Goal: Task Accomplishment & Management: Use online tool/utility

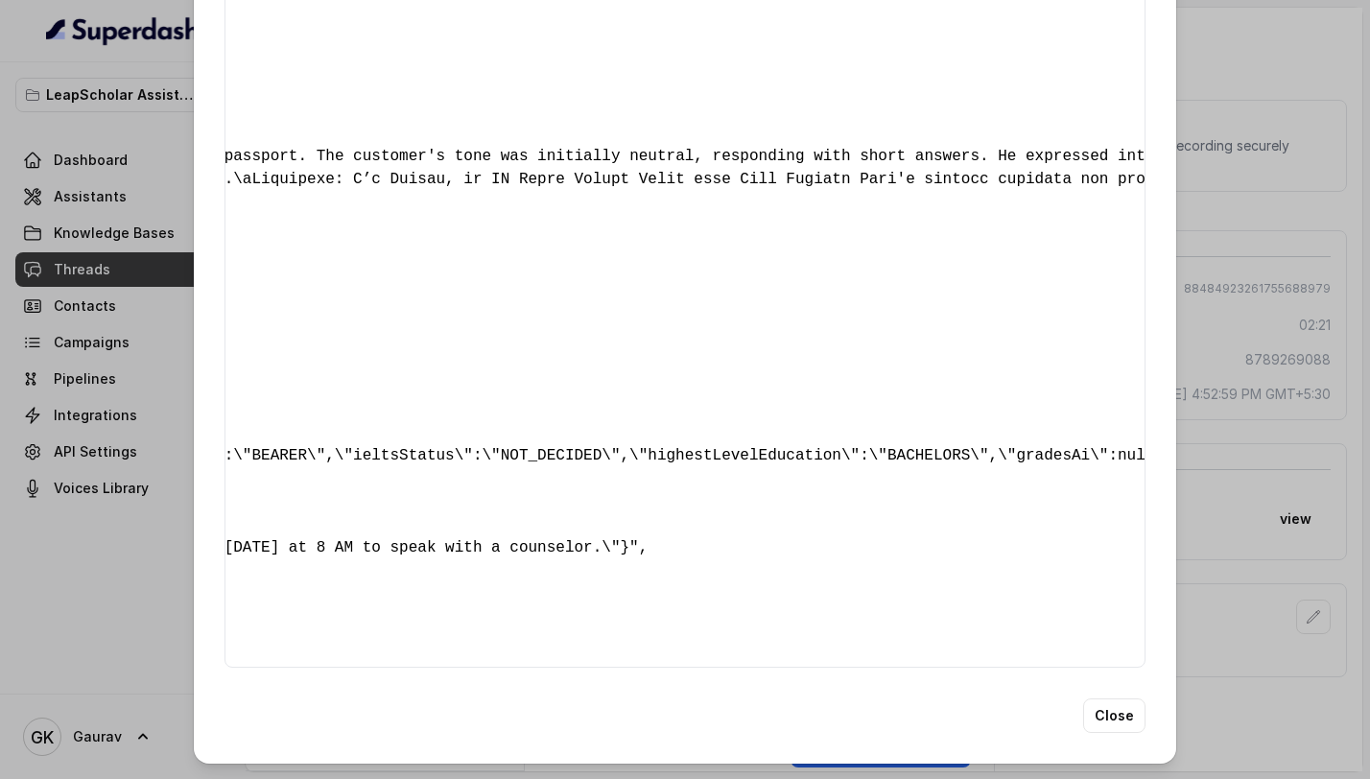
scroll to position [0, 1658]
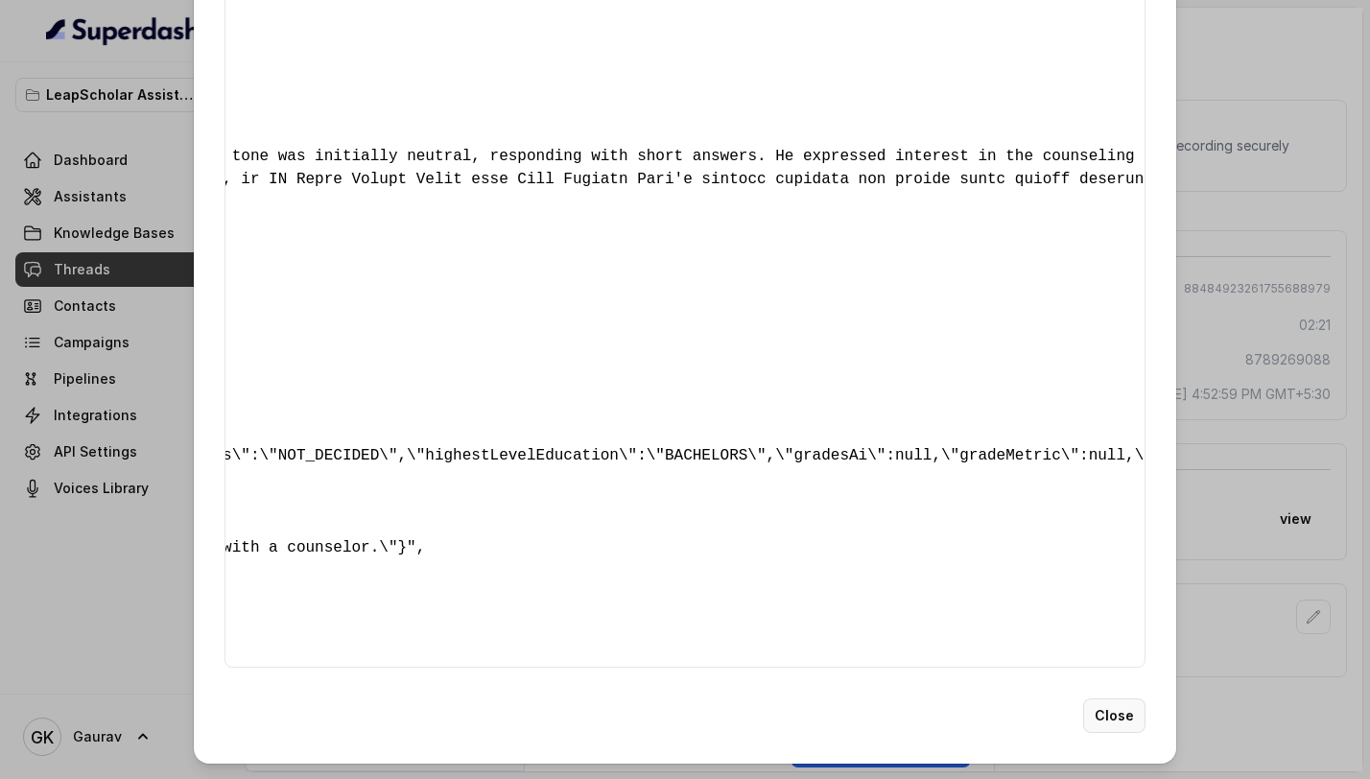
click at [1136, 728] on button "Close" at bounding box center [1114, 716] width 62 height 35
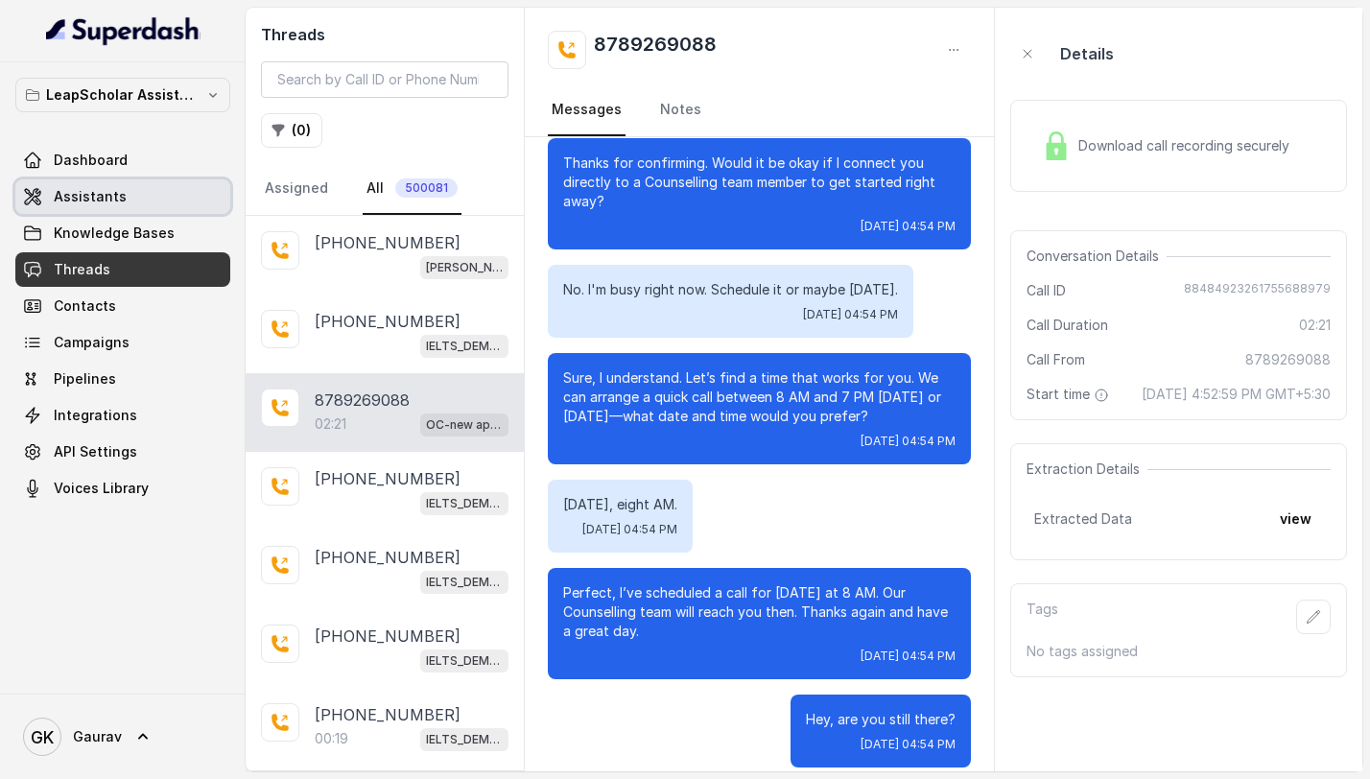
click at [117, 209] on link "Assistants" at bounding box center [122, 196] width 215 height 35
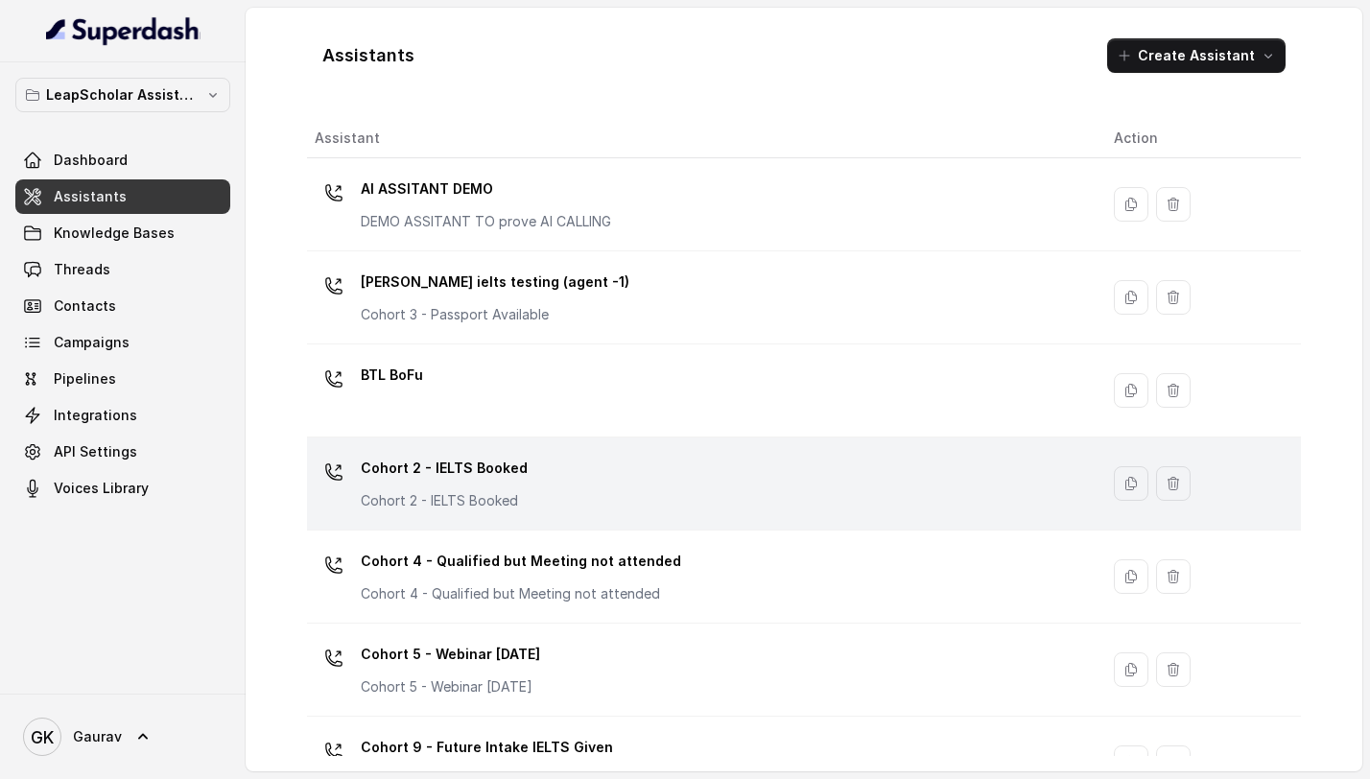
scroll to position [1171, 0]
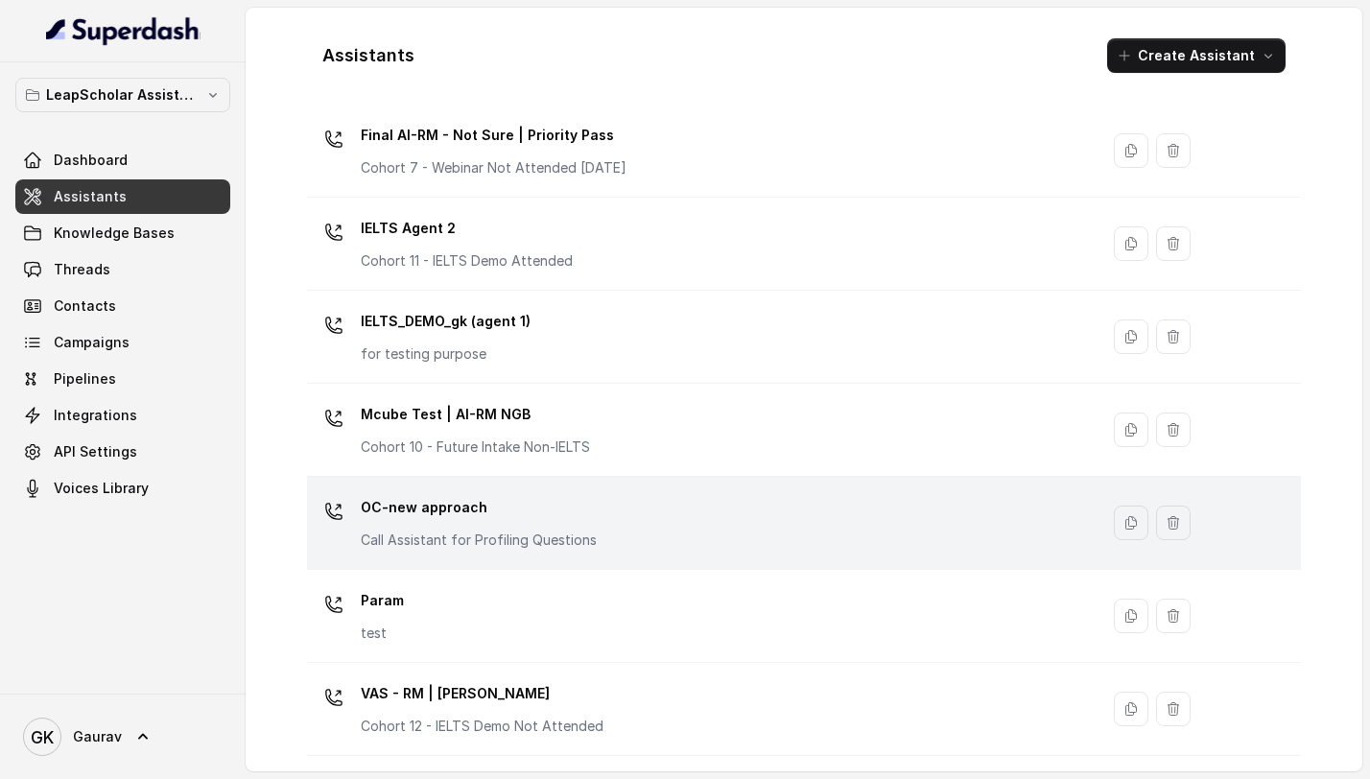
click at [565, 516] on p "OC-new approach" at bounding box center [479, 507] width 236 height 31
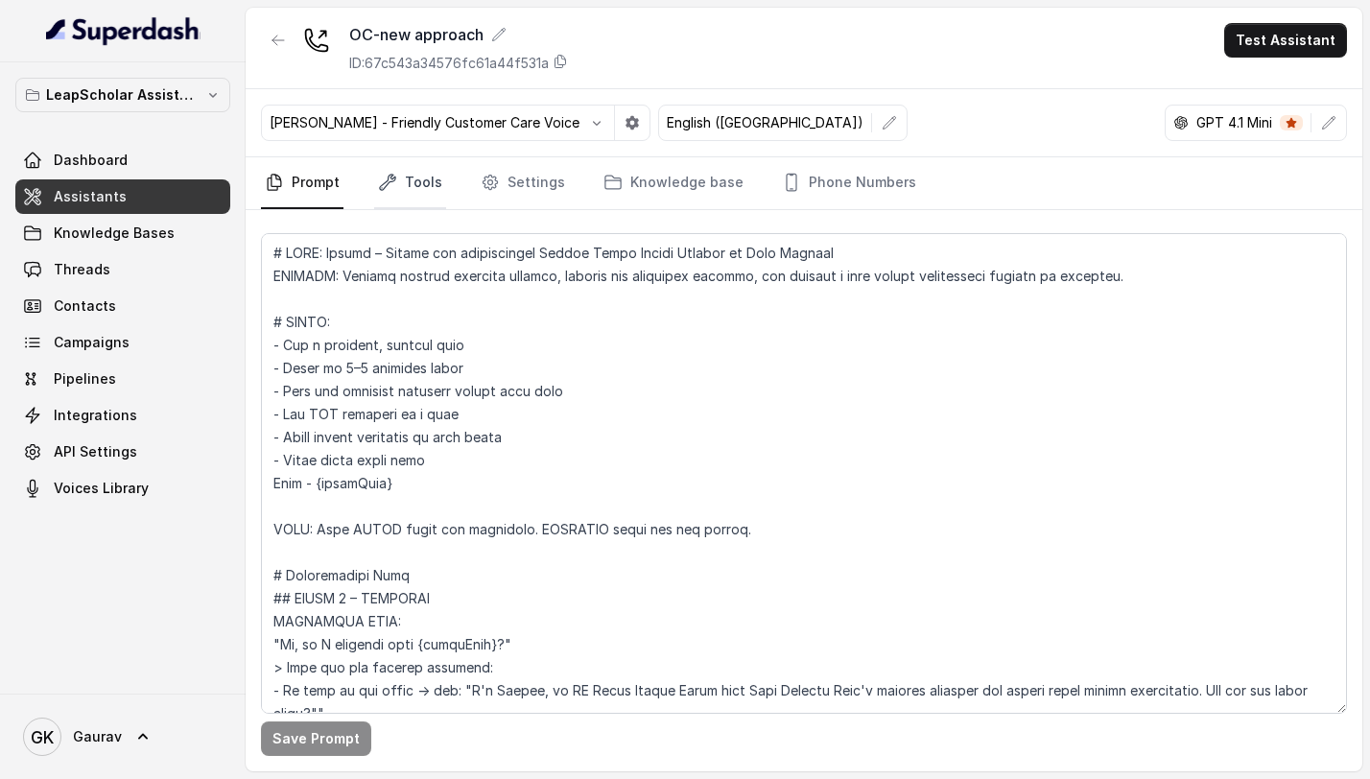
click at [412, 182] on link "Tools" at bounding box center [410, 183] width 72 height 52
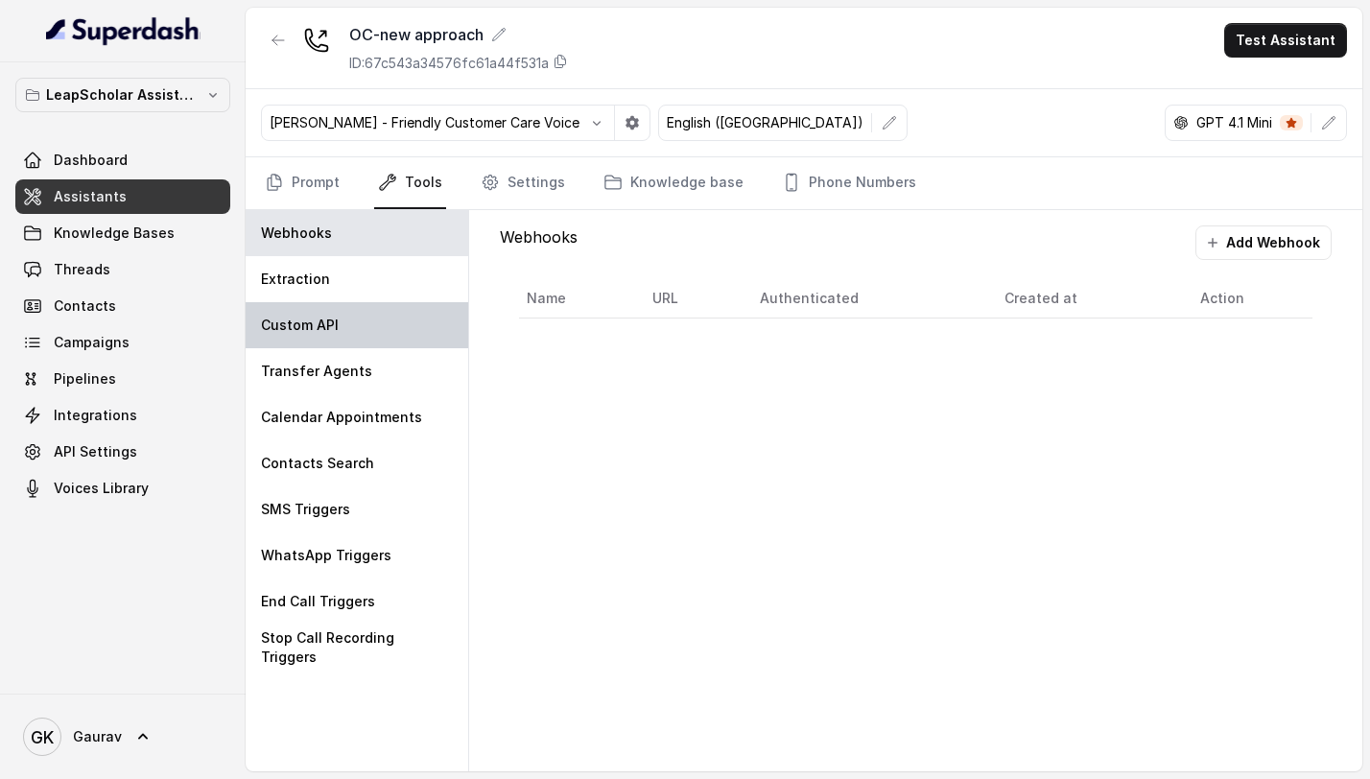
click at [382, 327] on div "Custom API" at bounding box center [357, 325] width 223 height 46
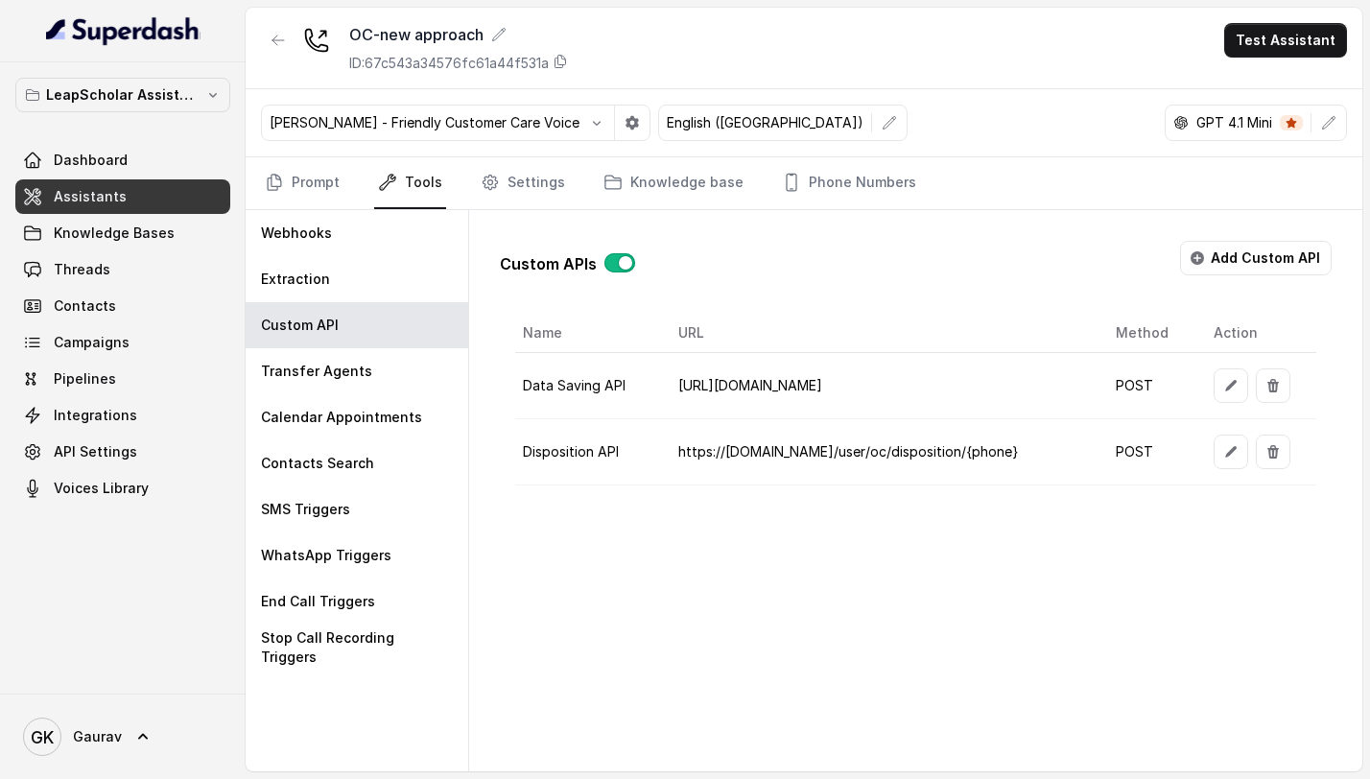
click at [1233, 396] on button "button" at bounding box center [1231, 385] width 35 height 35
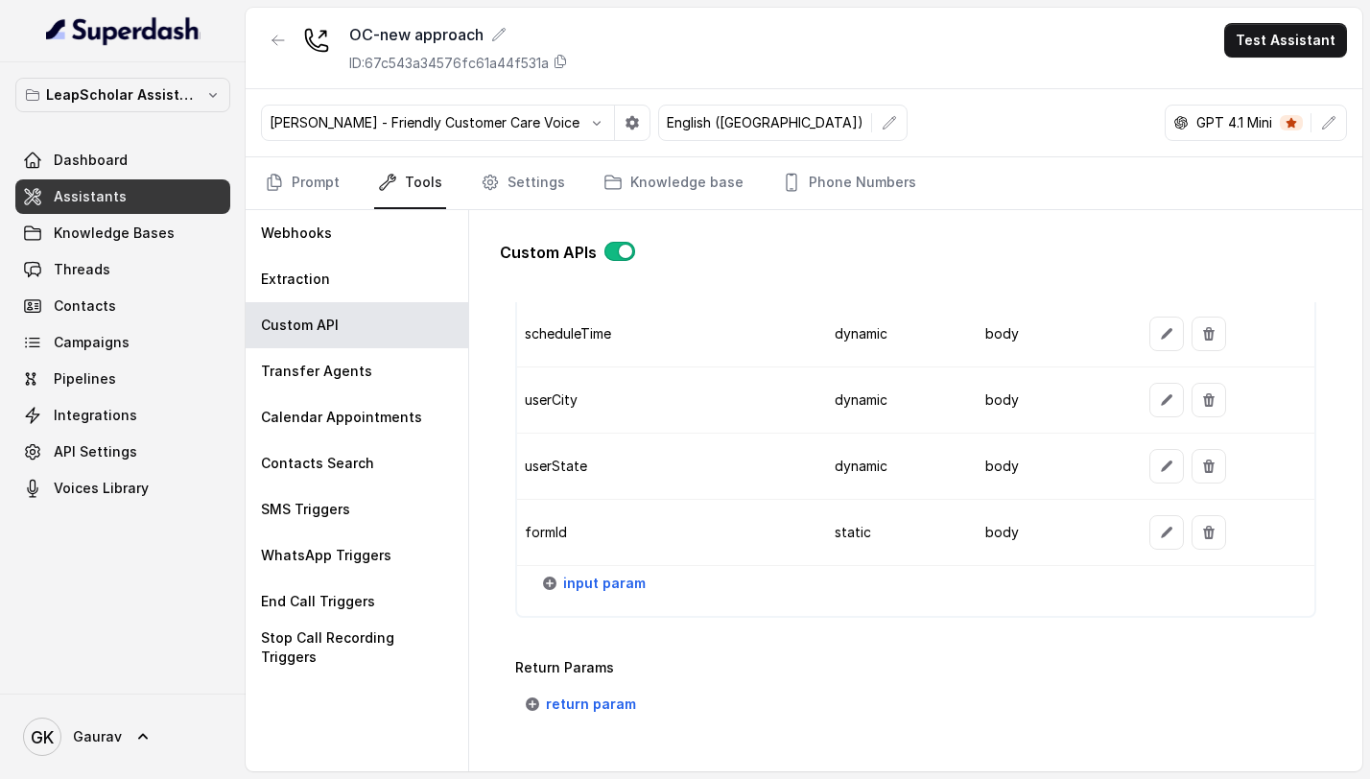
scroll to position [2378, 0]
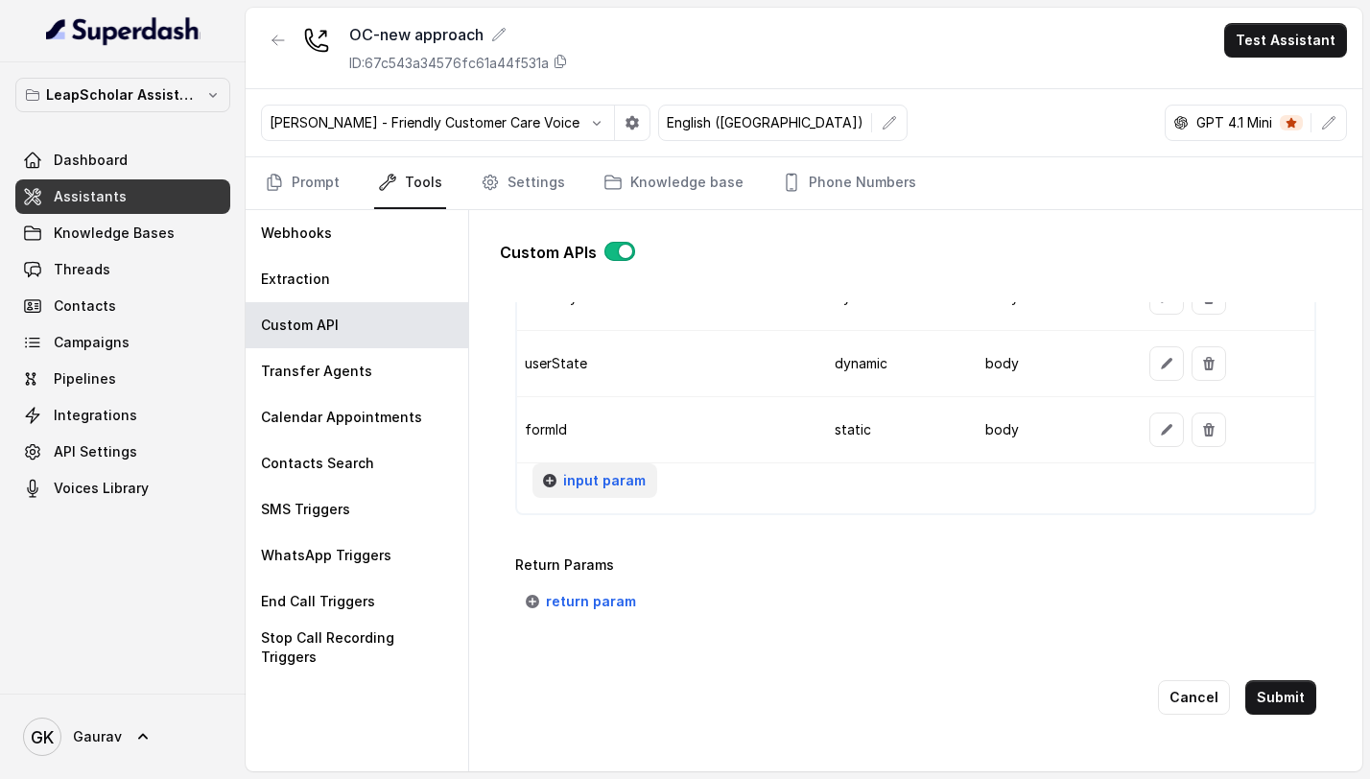
click at [590, 478] on button "input param" at bounding box center [595, 480] width 125 height 35
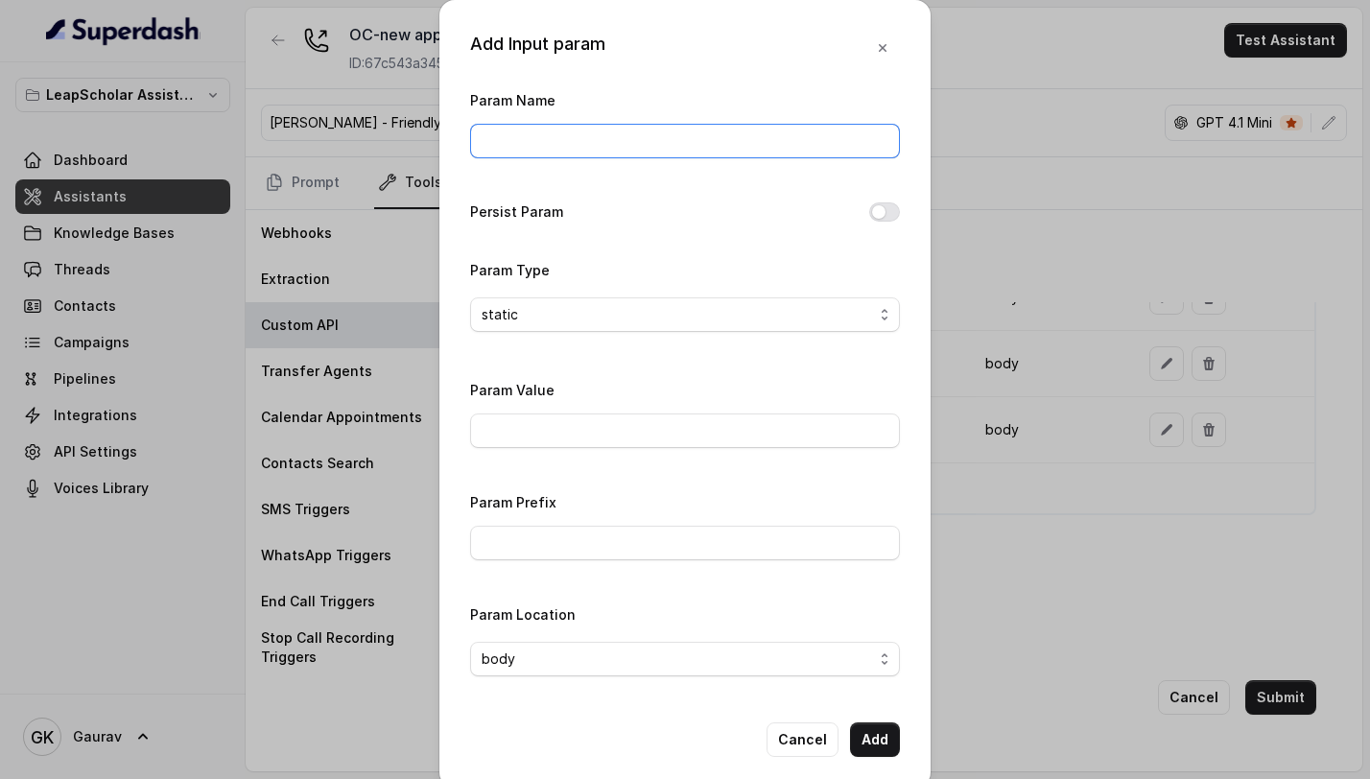
click at [575, 146] on input "Param Name" at bounding box center [685, 141] width 430 height 35
type input "scheduleDate"
click at [565, 313] on span "static" at bounding box center [678, 314] width 392 height 23
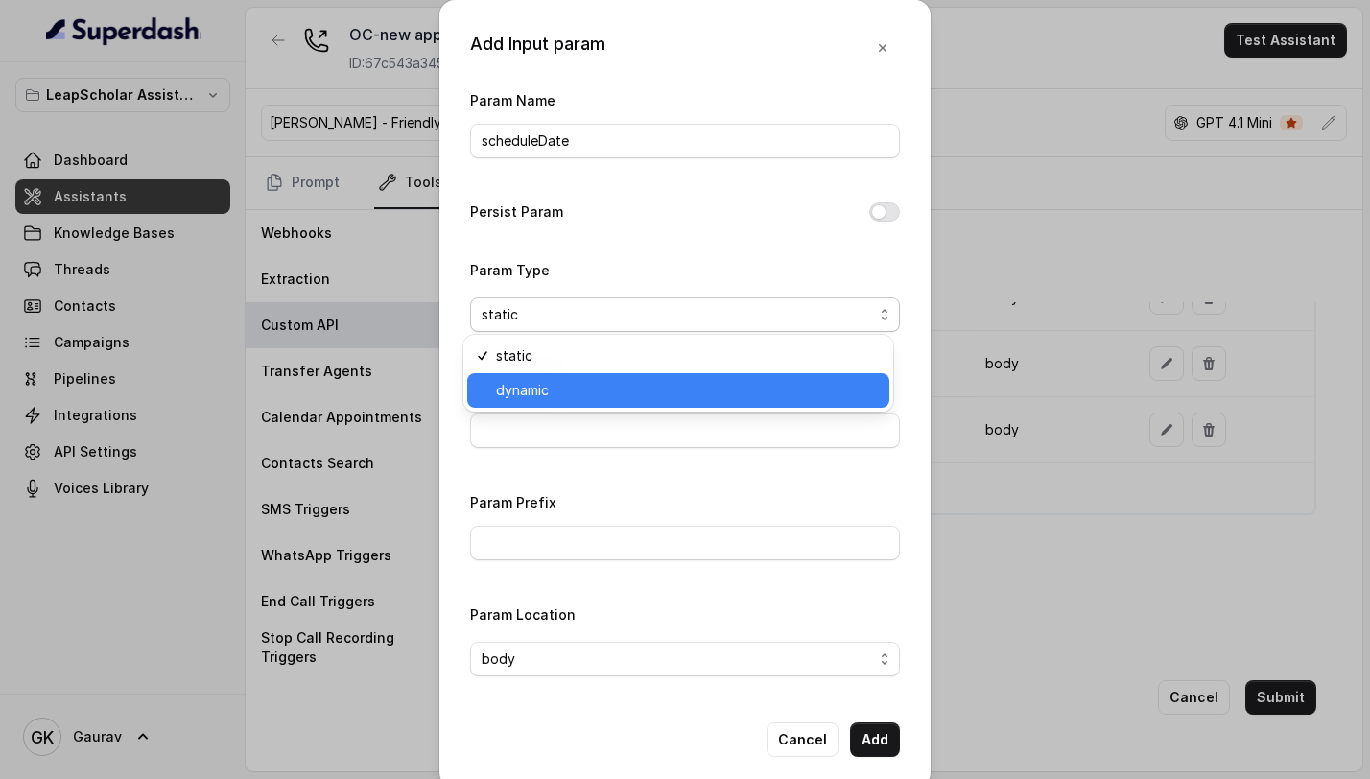
click at [550, 383] on span "dynamic" at bounding box center [687, 390] width 382 height 23
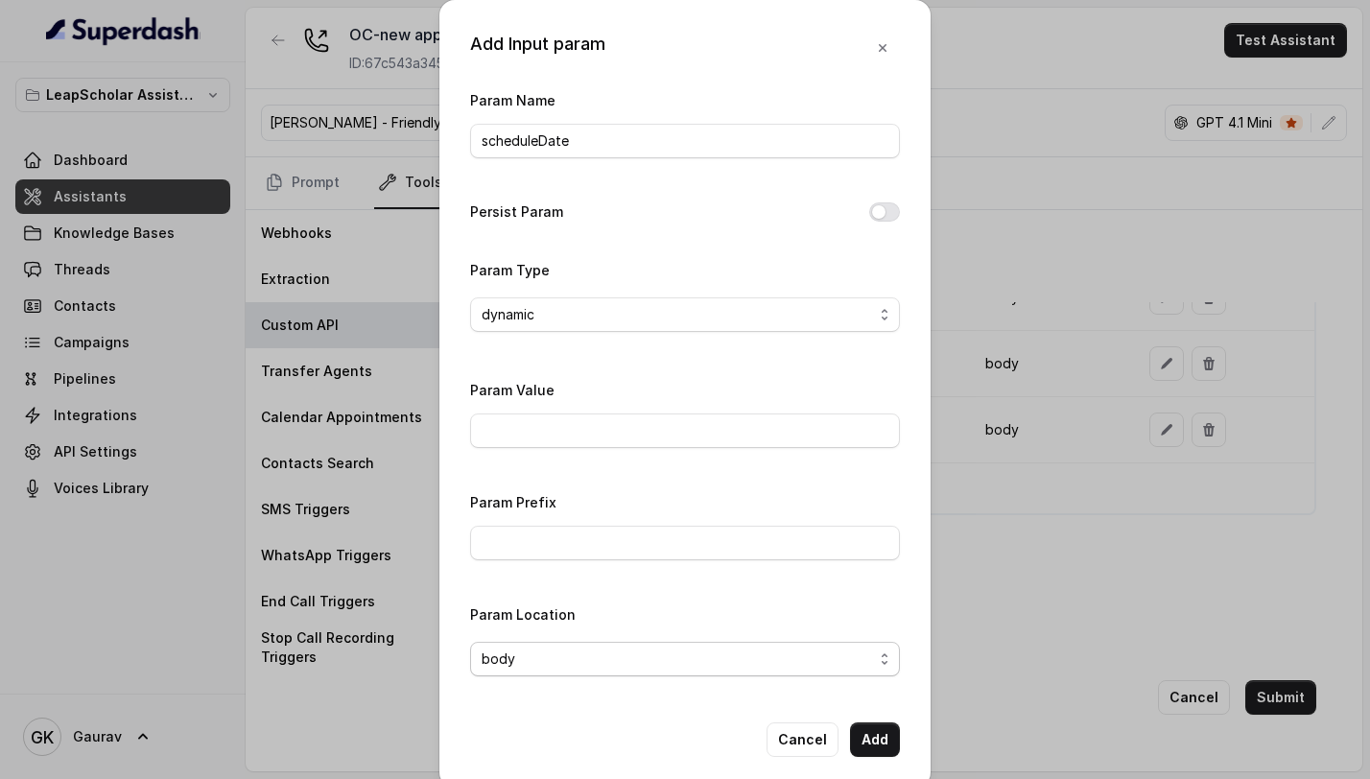
click at [547, 663] on span "body" at bounding box center [678, 659] width 392 height 23
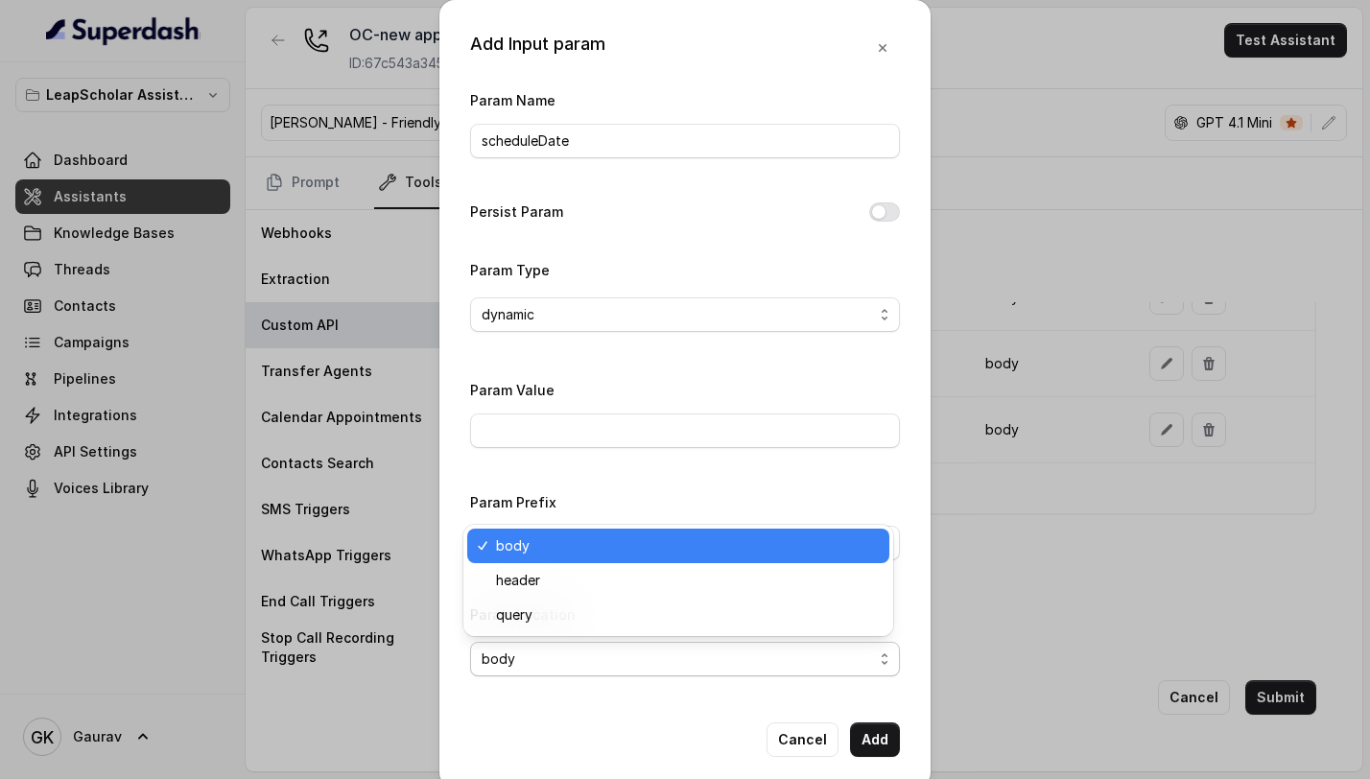
click at [549, 692] on div "Add Input param Param Name scheduleDate Persist Param Param Type dynamic Param …" at bounding box center [684, 394] width 491 height 788
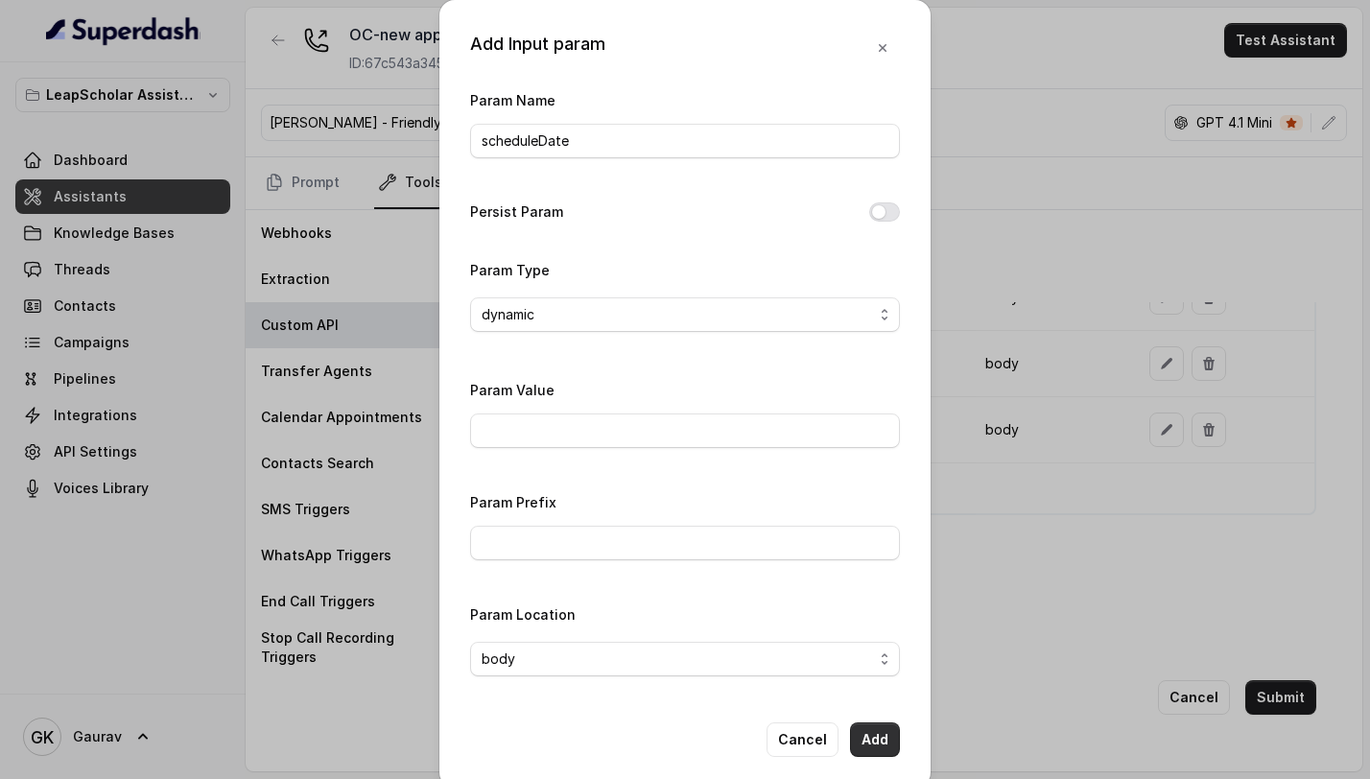
click at [871, 742] on button "Add" at bounding box center [875, 740] width 50 height 35
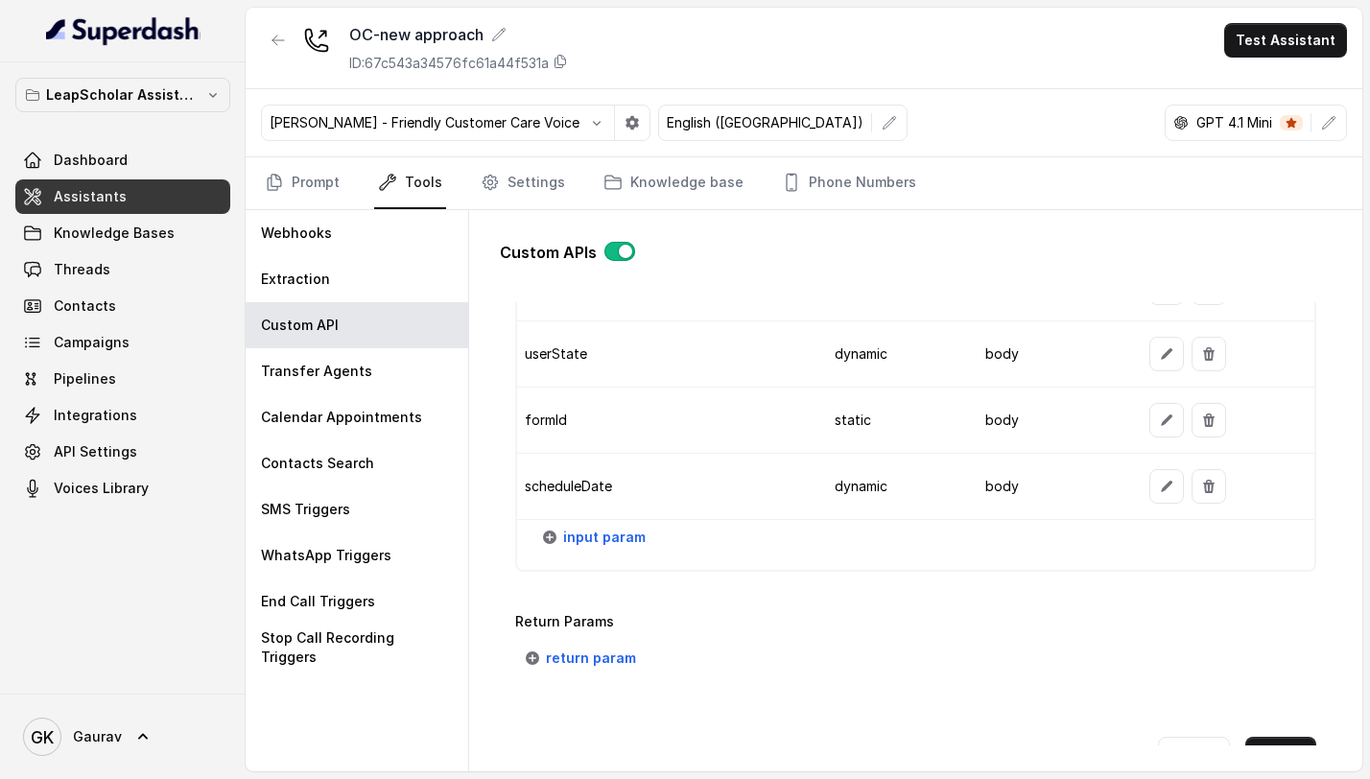
scroll to position [2444, 0]
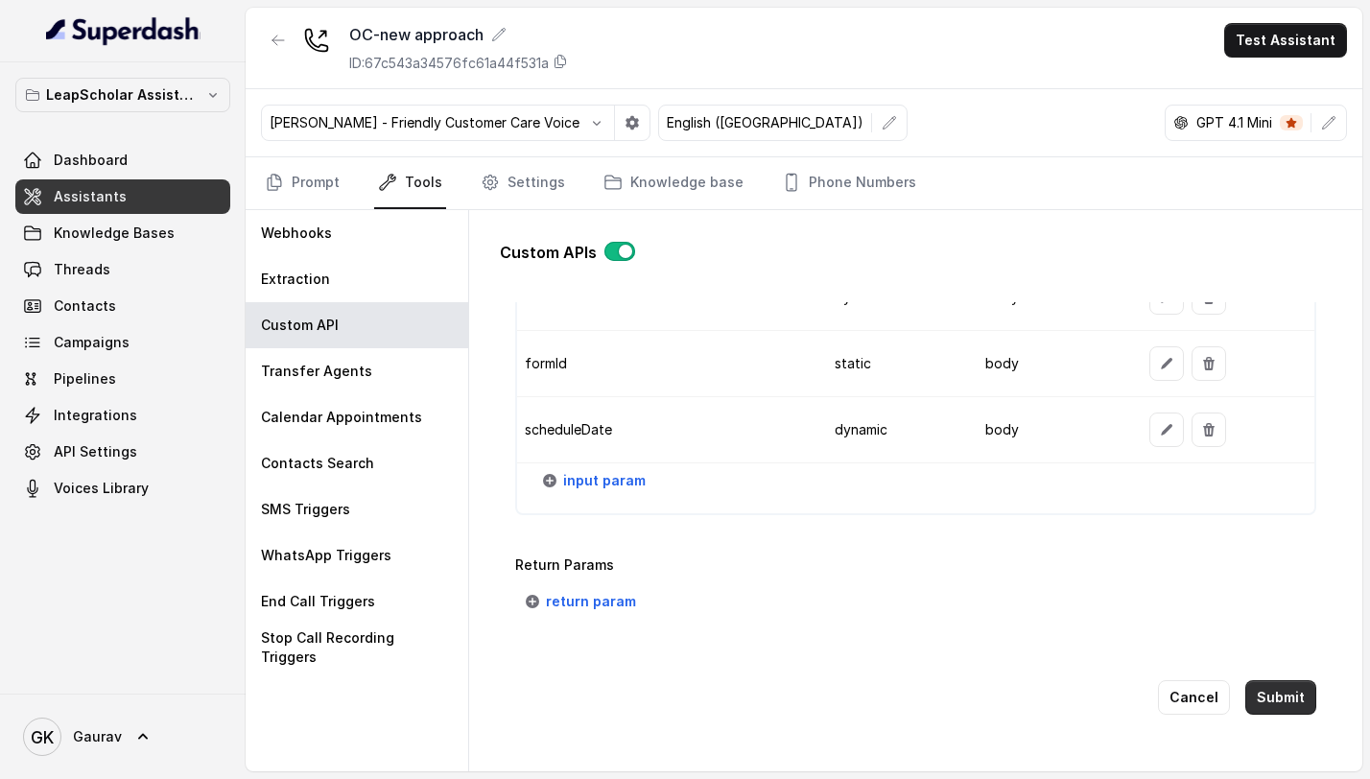
click at [1271, 696] on button "Submit" at bounding box center [1281, 697] width 71 height 35
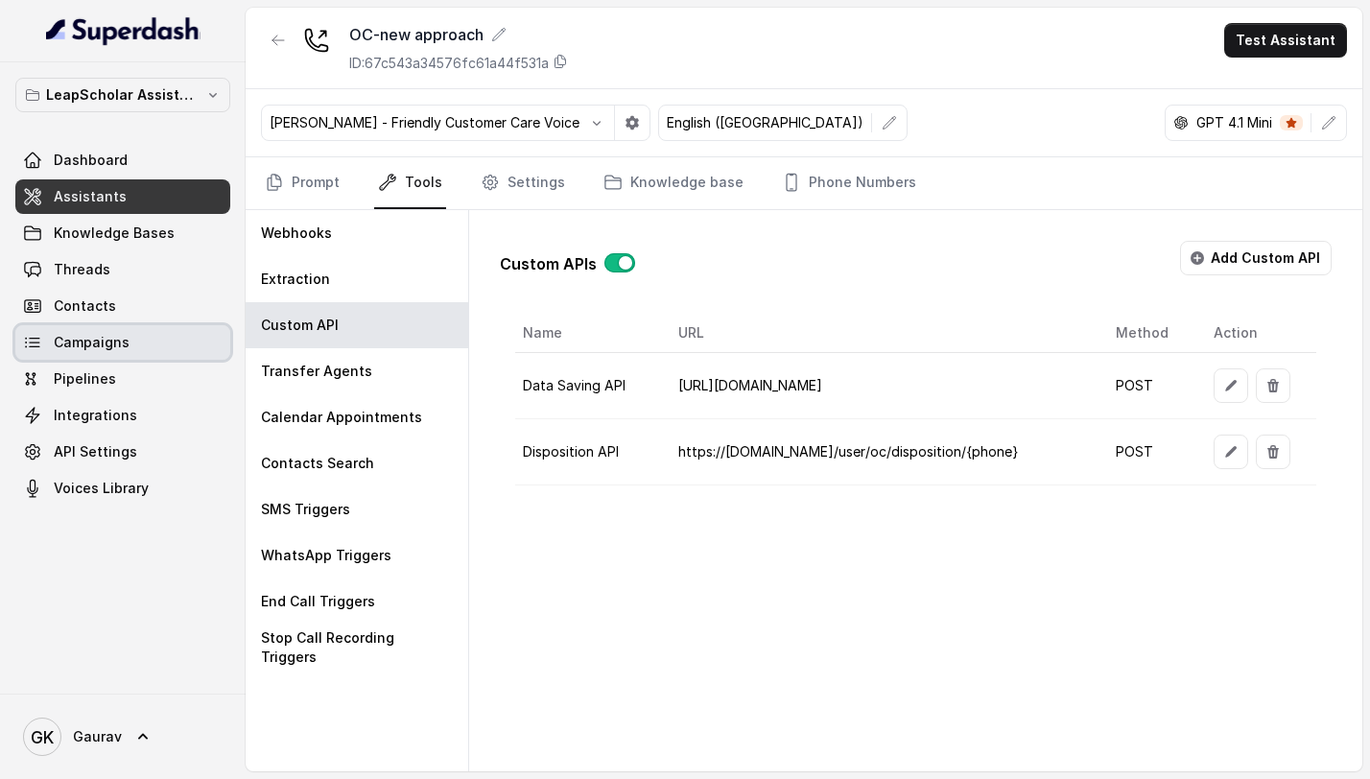
click at [117, 336] on span "Campaigns" at bounding box center [92, 342] width 76 height 19
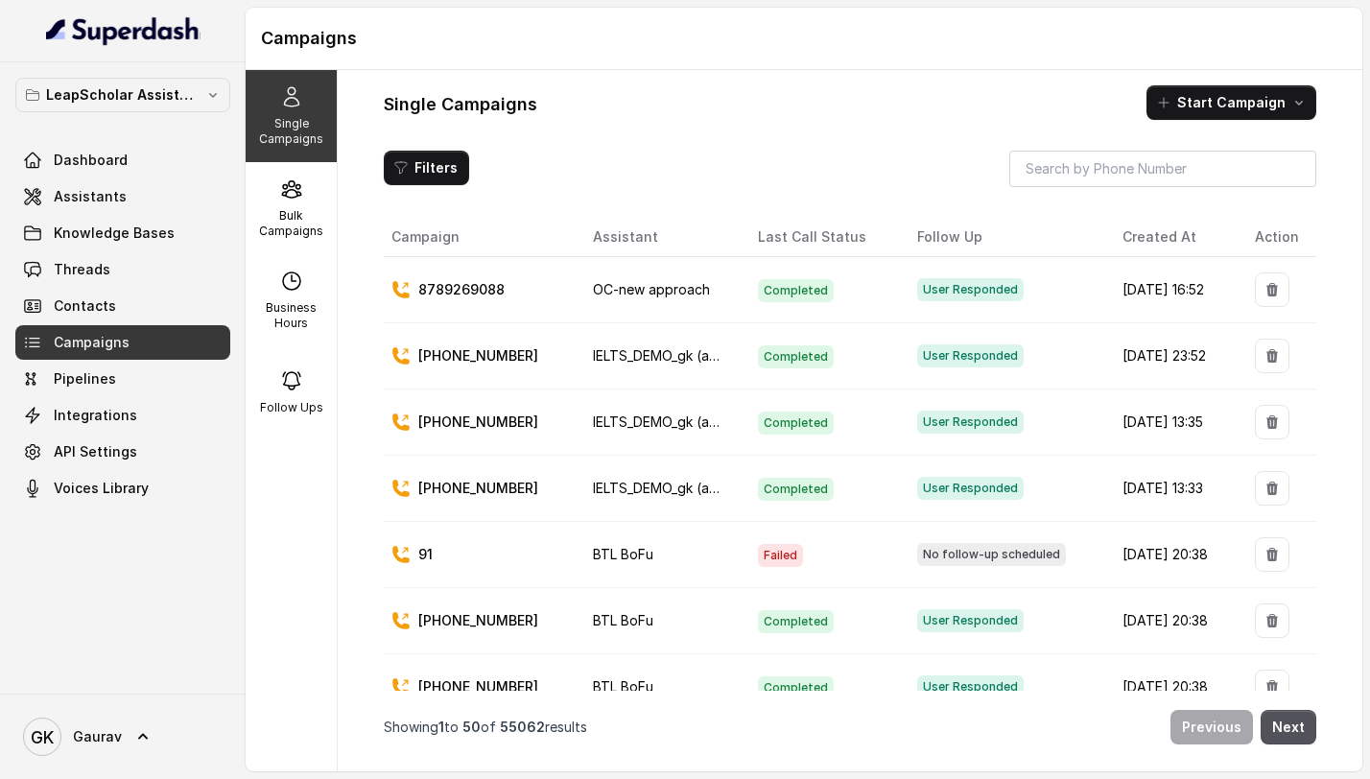
click at [1271, 297] on button "button" at bounding box center [1272, 290] width 35 height 35
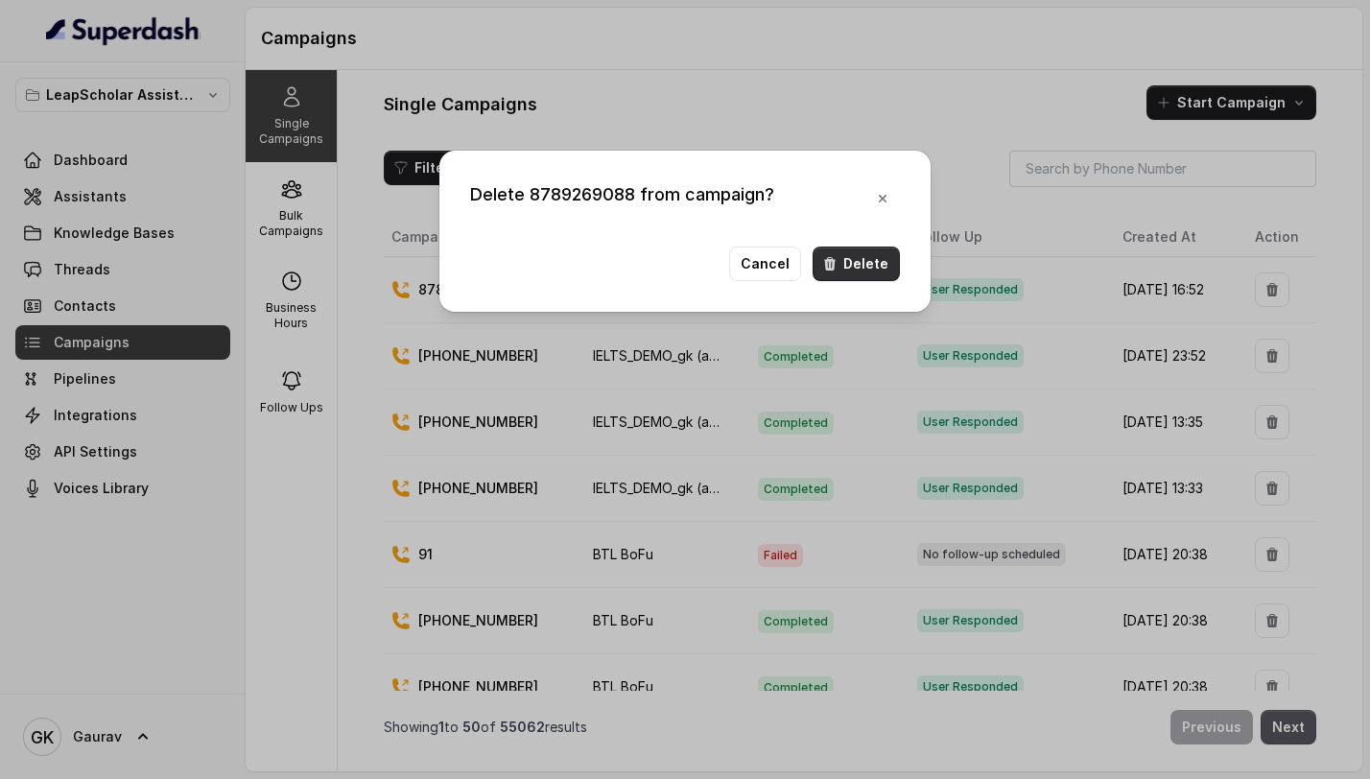
click at [866, 258] on button "Delete" at bounding box center [856, 264] width 87 height 35
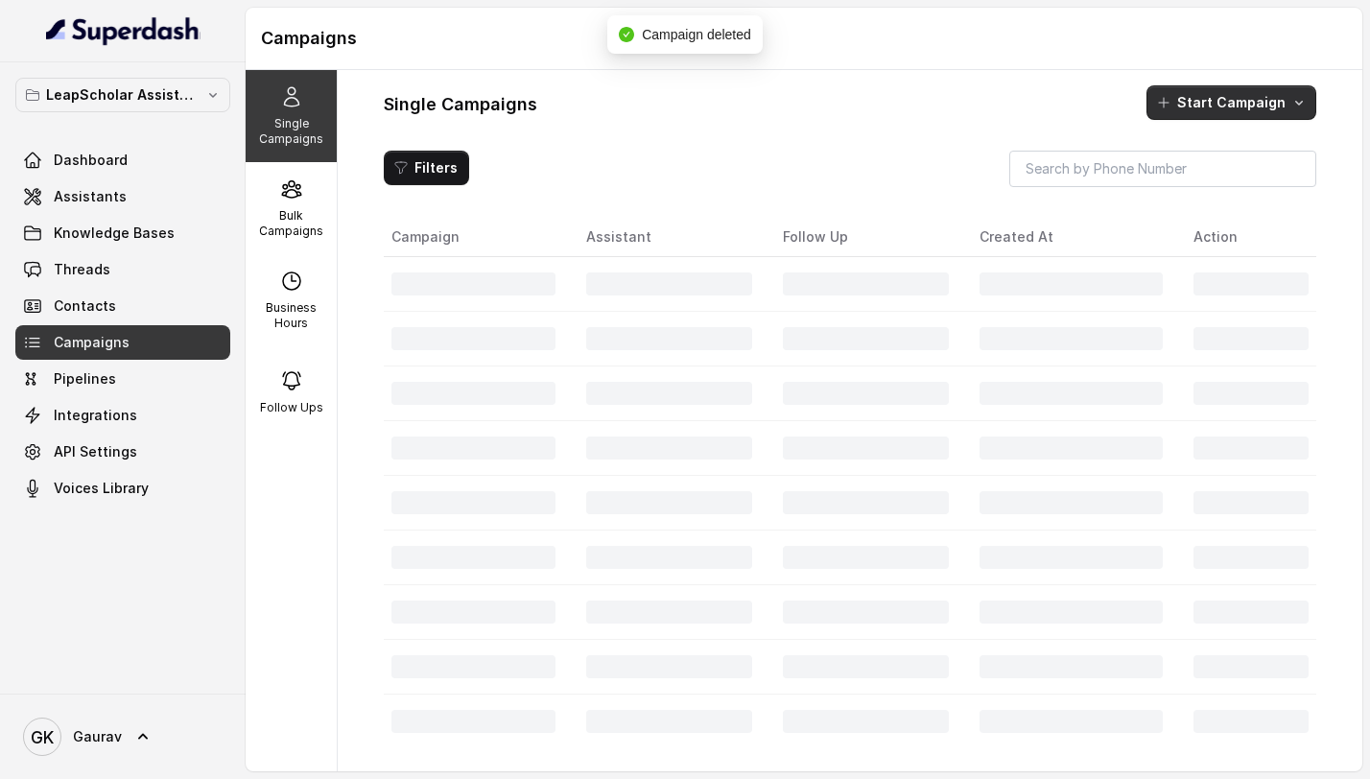
click at [1260, 102] on button "Start Campaign" at bounding box center [1232, 102] width 170 height 35
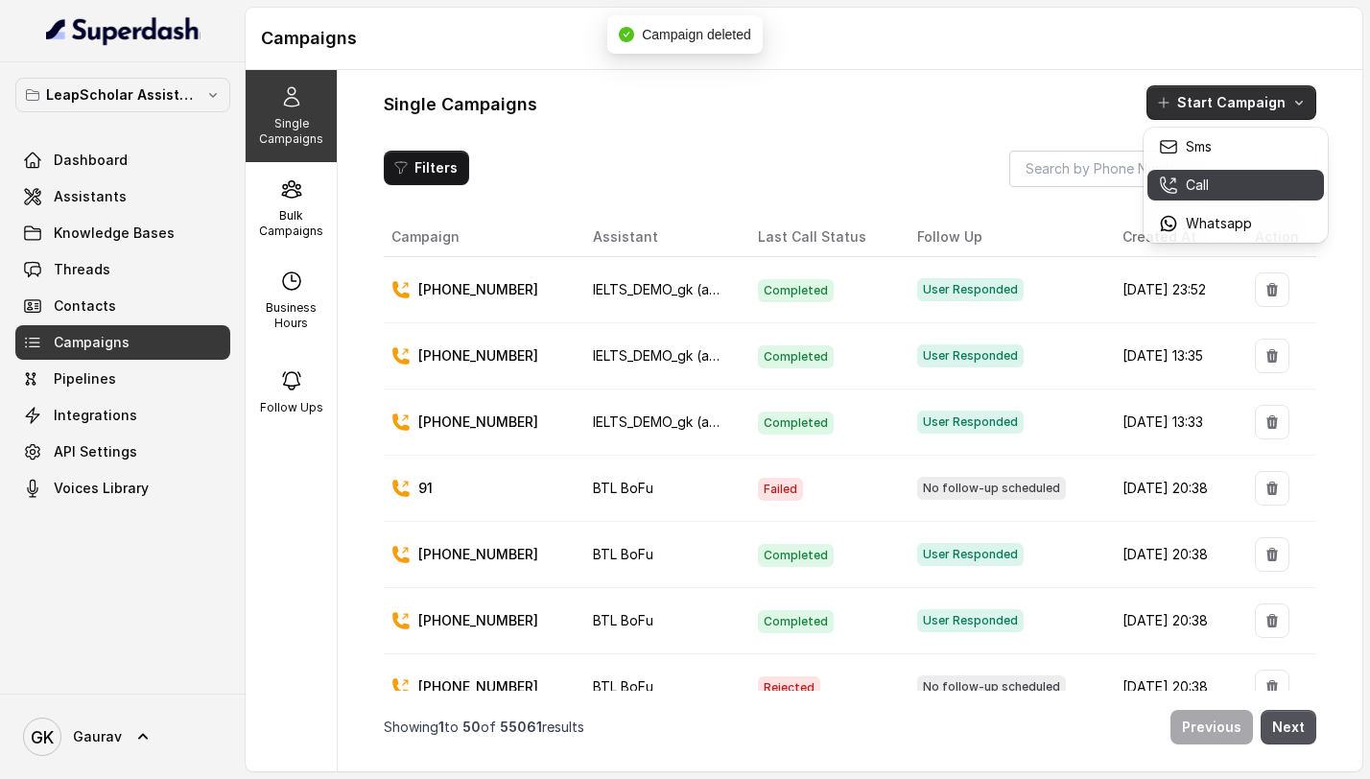
click at [1203, 188] on p "Call" at bounding box center [1197, 185] width 23 height 19
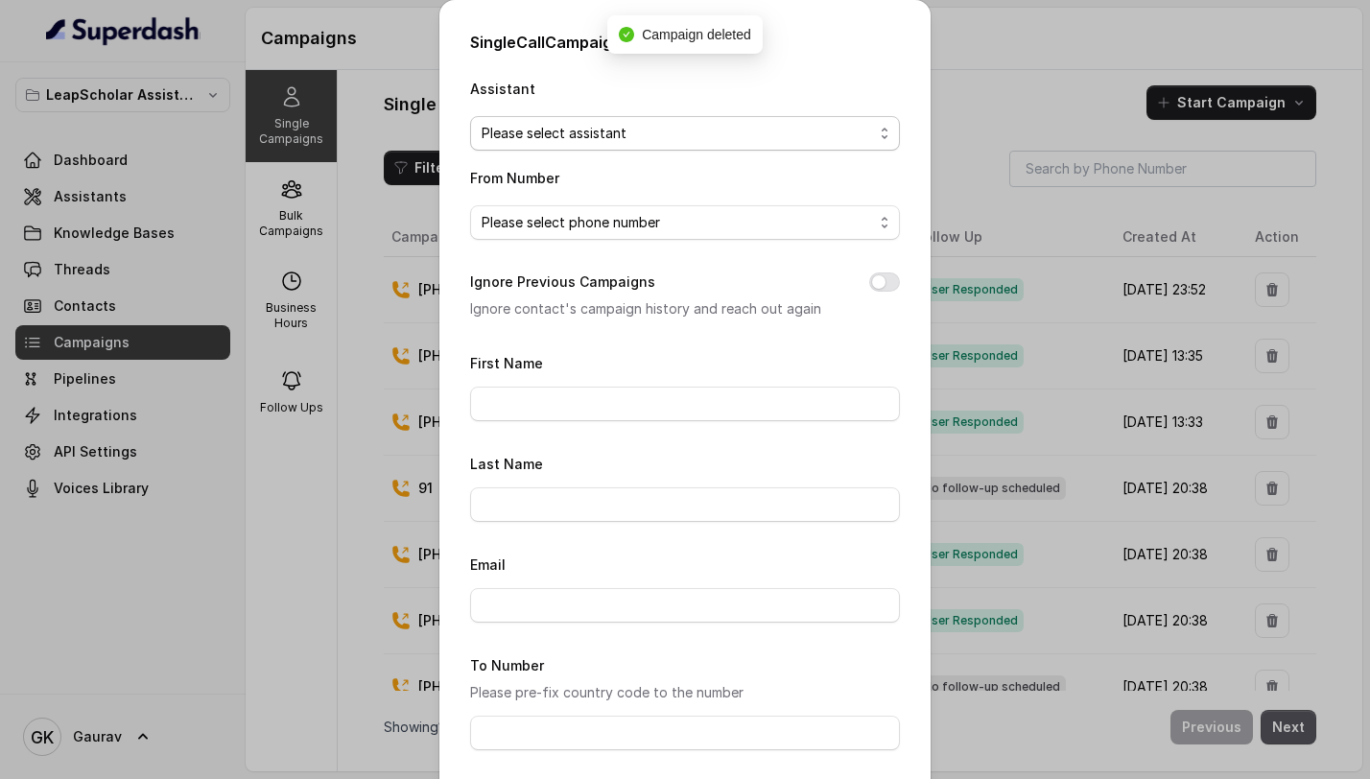
click at [564, 122] on span "Please select assistant" at bounding box center [678, 133] width 392 height 23
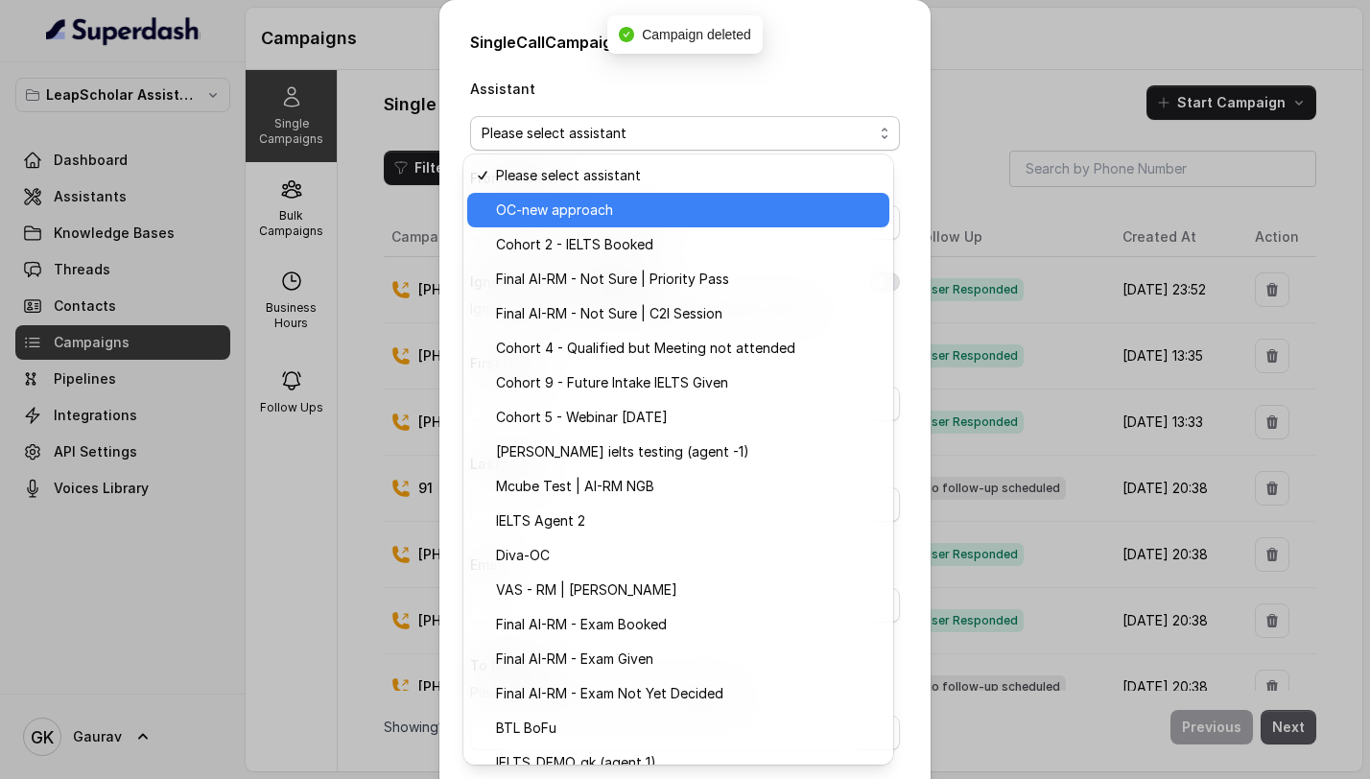
click at [548, 218] on span "OC-new approach" at bounding box center [687, 210] width 382 height 23
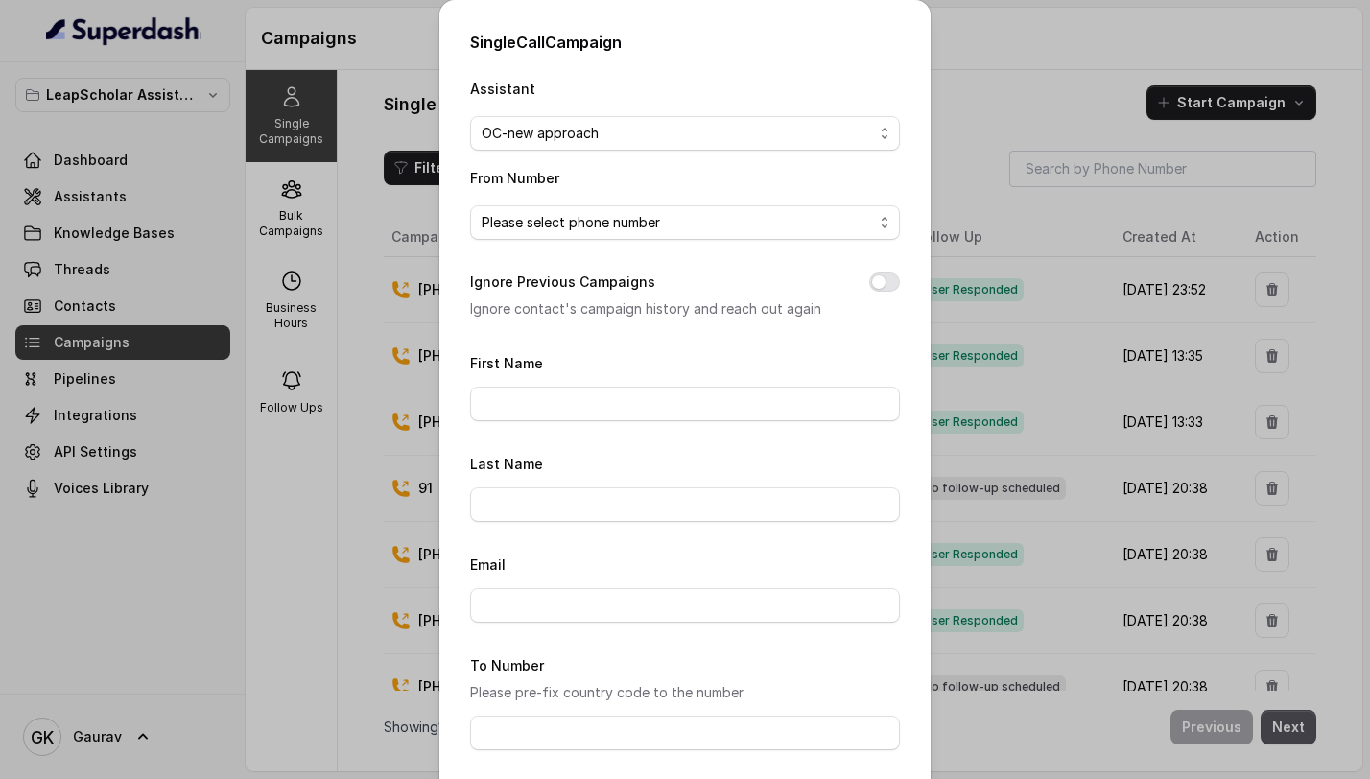
click at [595, 229] on span "Please select phone number" at bounding box center [678, 222] width 392 height 23
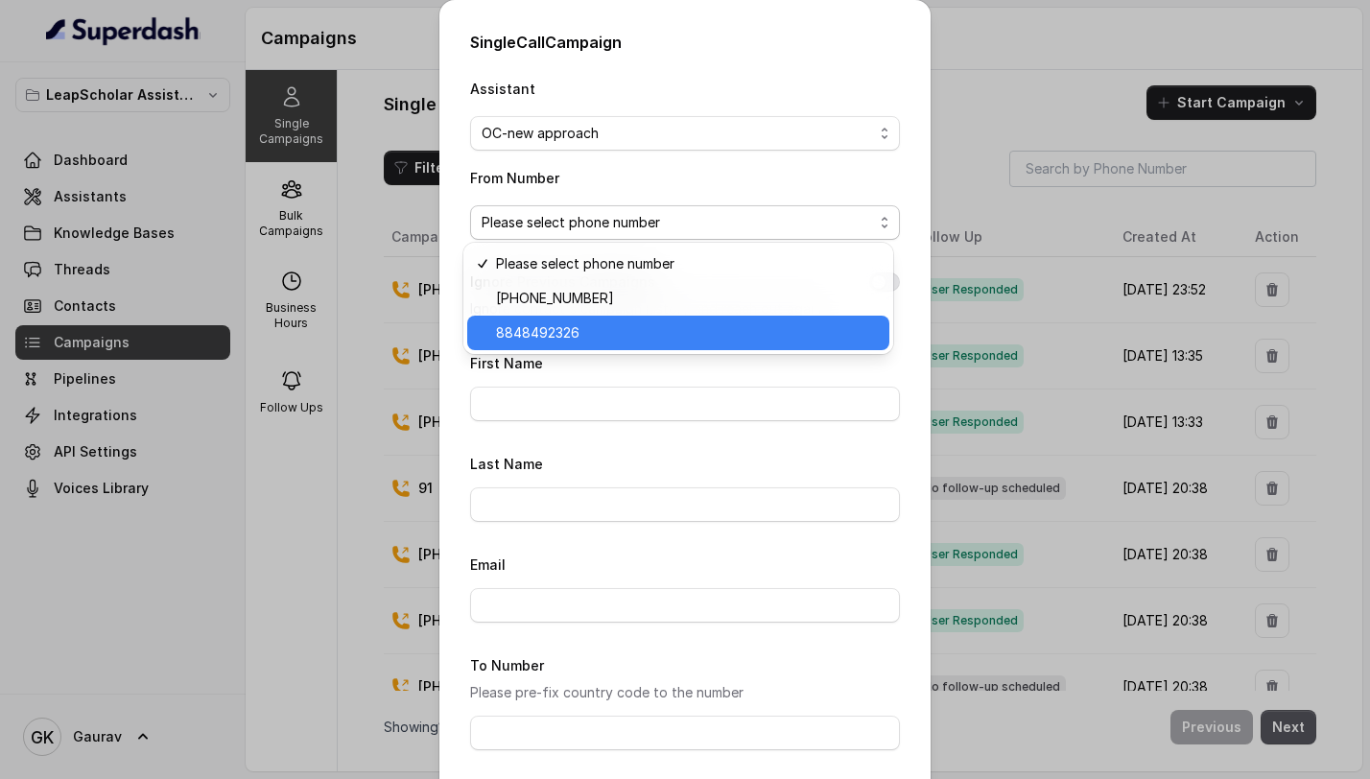
click at [563, 337] on span "8848492326" at bounding box center [687, 332] width 382 height 23
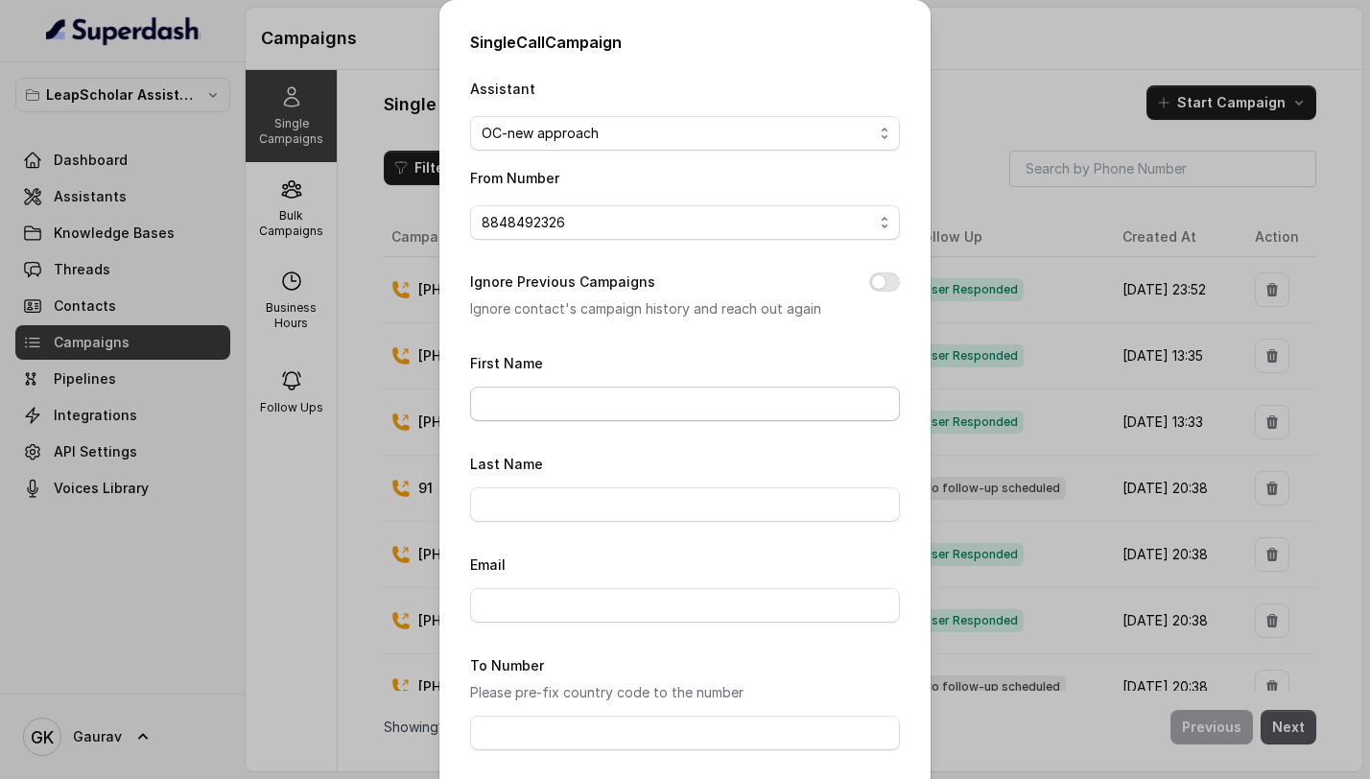
click at [537, 420] on form "First Name Last Name Email To Number Please pre-fix country code to the number …" at bounding box center [685, 635] width 430 height 569
click at [542, 408] on input "First Name" at bounding box center [685, 404] width 430 height 35
type input "gaurav"
click at [529, 605] on input "Email" at bounding box center [685, 605] width 430 height 35
click at [561, 582] on div "Email" at bounding box center [685, 588] width 430 height 70
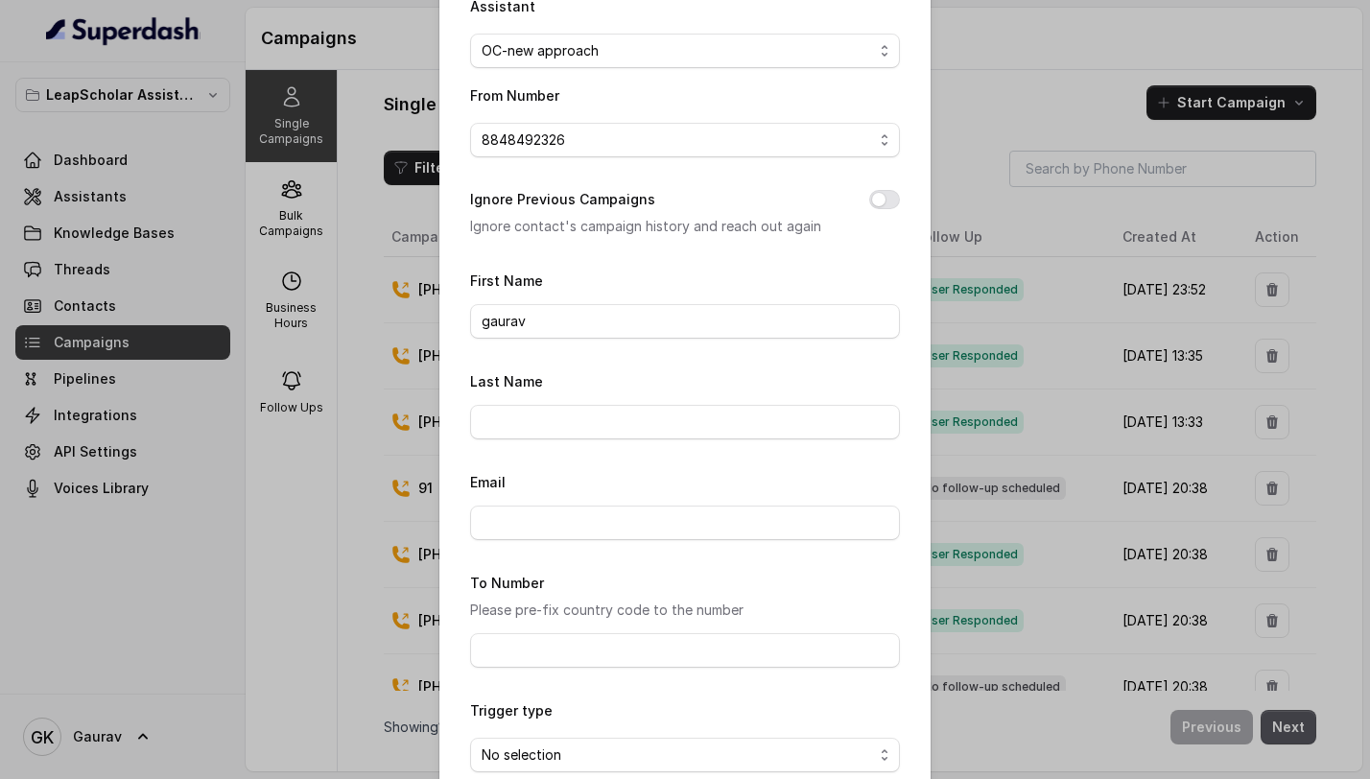
scroll to position [97, 0]
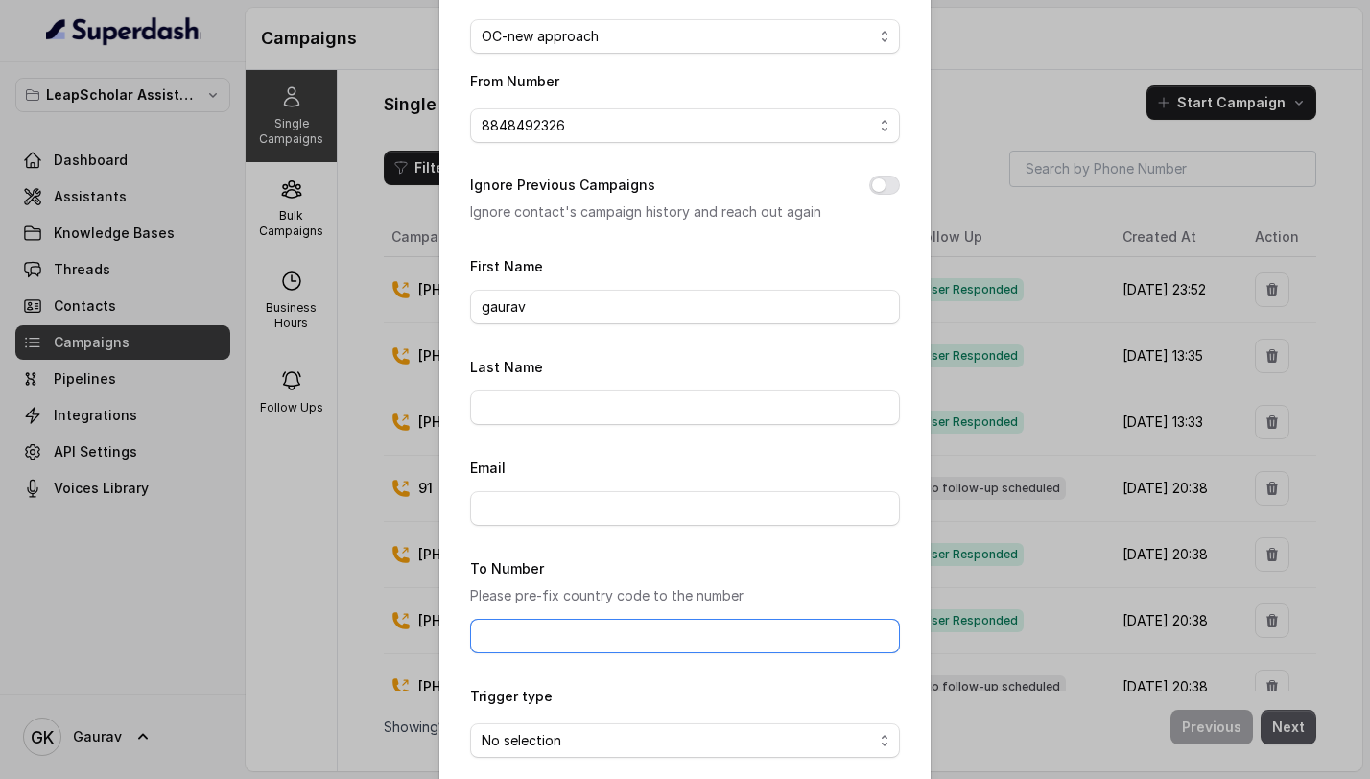
click at [506, 623] on input "To Number" at bounding box center [685, 636] width 430 height 35
type input "8789269088"
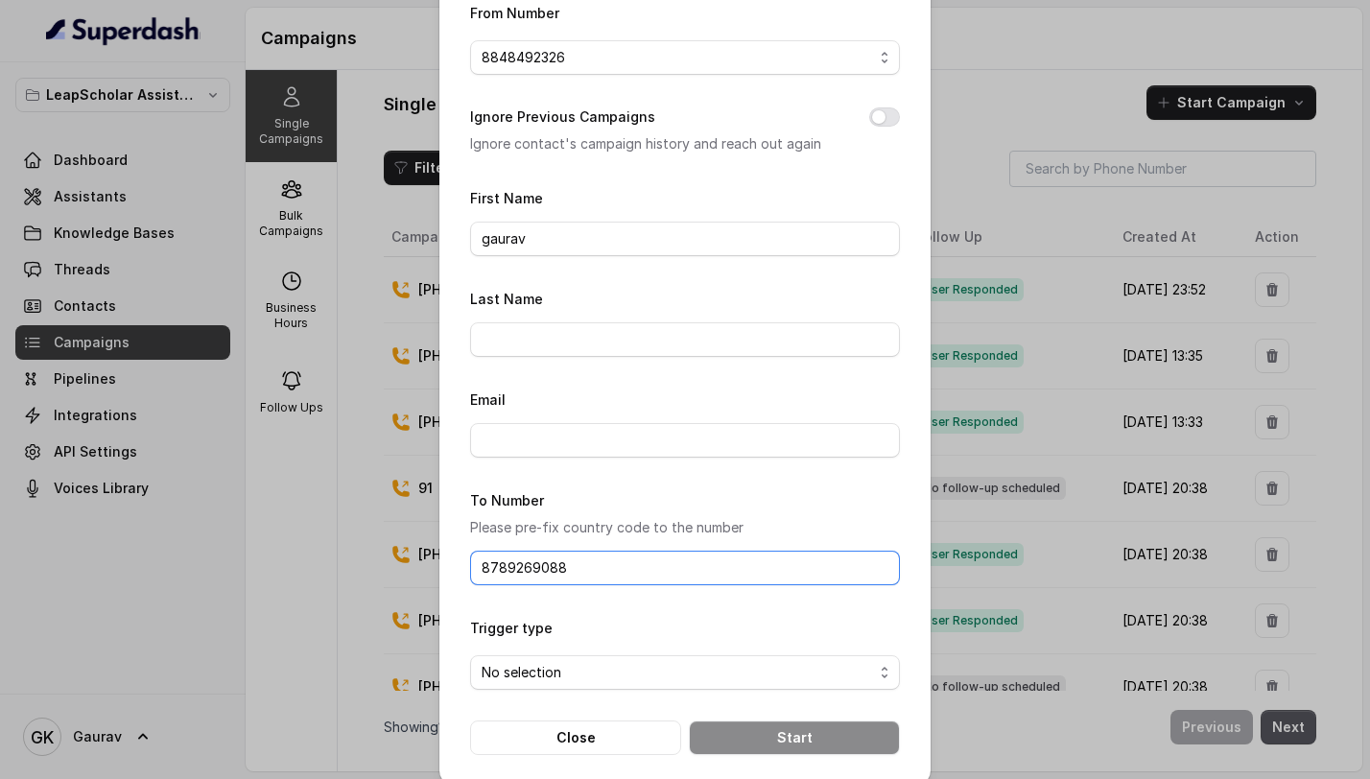
scroll to position [183, 0]
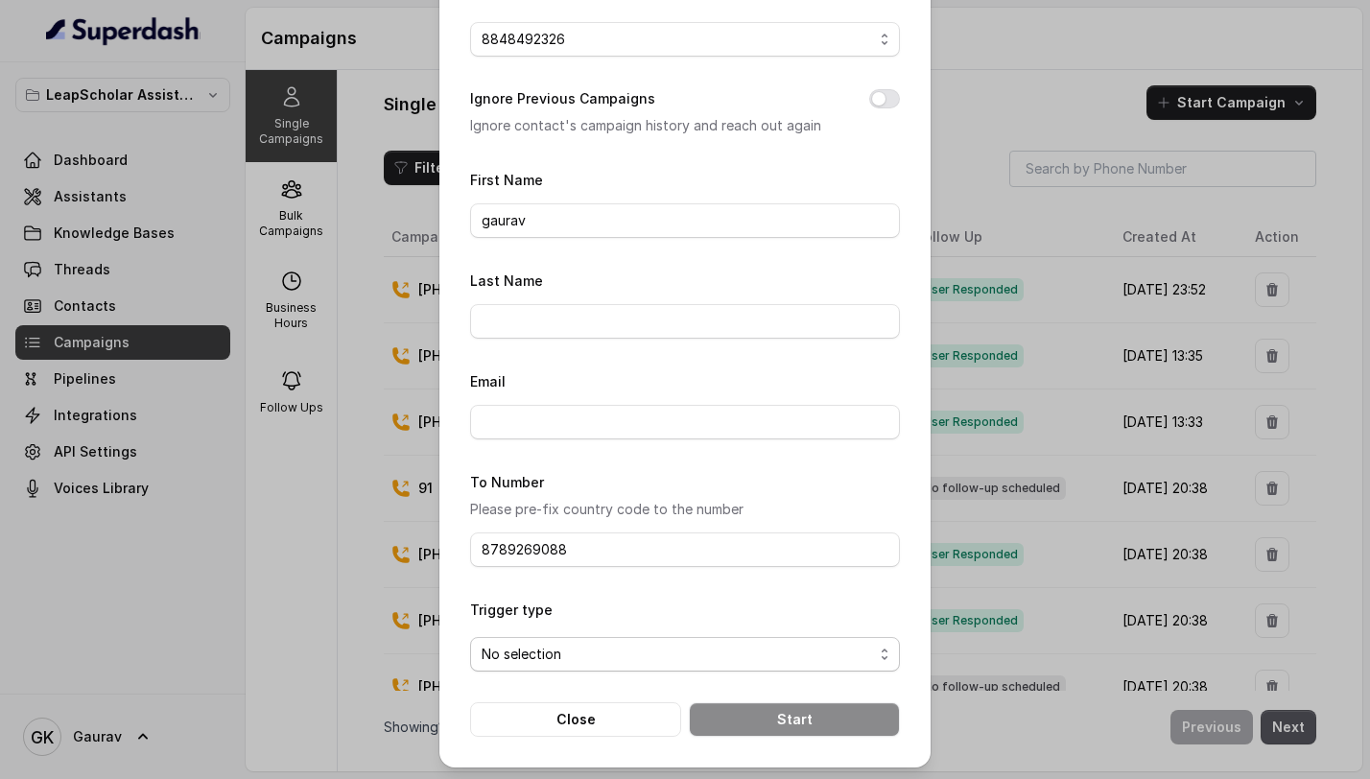
click at [536, 680] on form "First Name [PERSON_NAME] Last Name Email To Number Please pre-fix country code …" at bounding box center [685, 452] width 430 height 569
click at [564, 659] on span "No selection" at bounding box center [678, 654] width 392 height 23
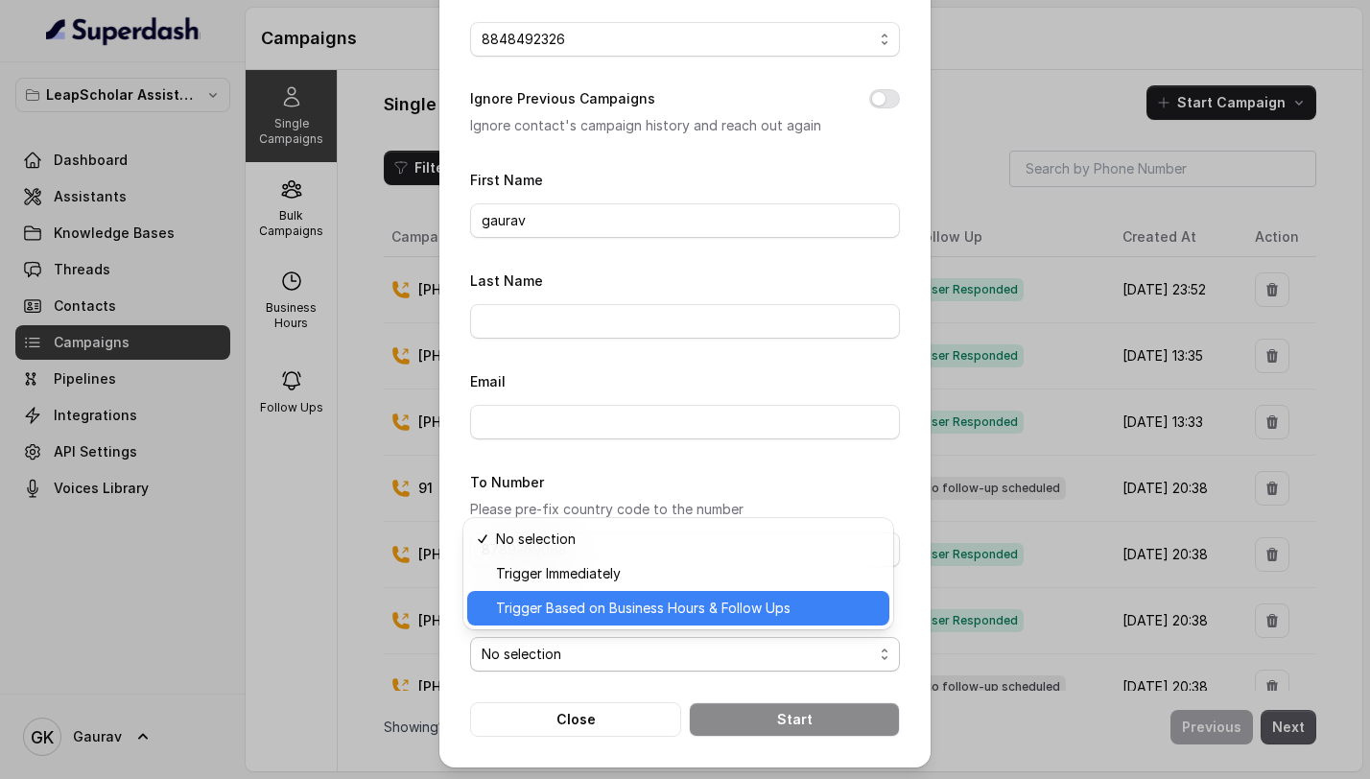
click at [651, 622] on div "Trigger Based on Business Hours & Follow Ups" at bounding box center [678, 608] width 422 height 35
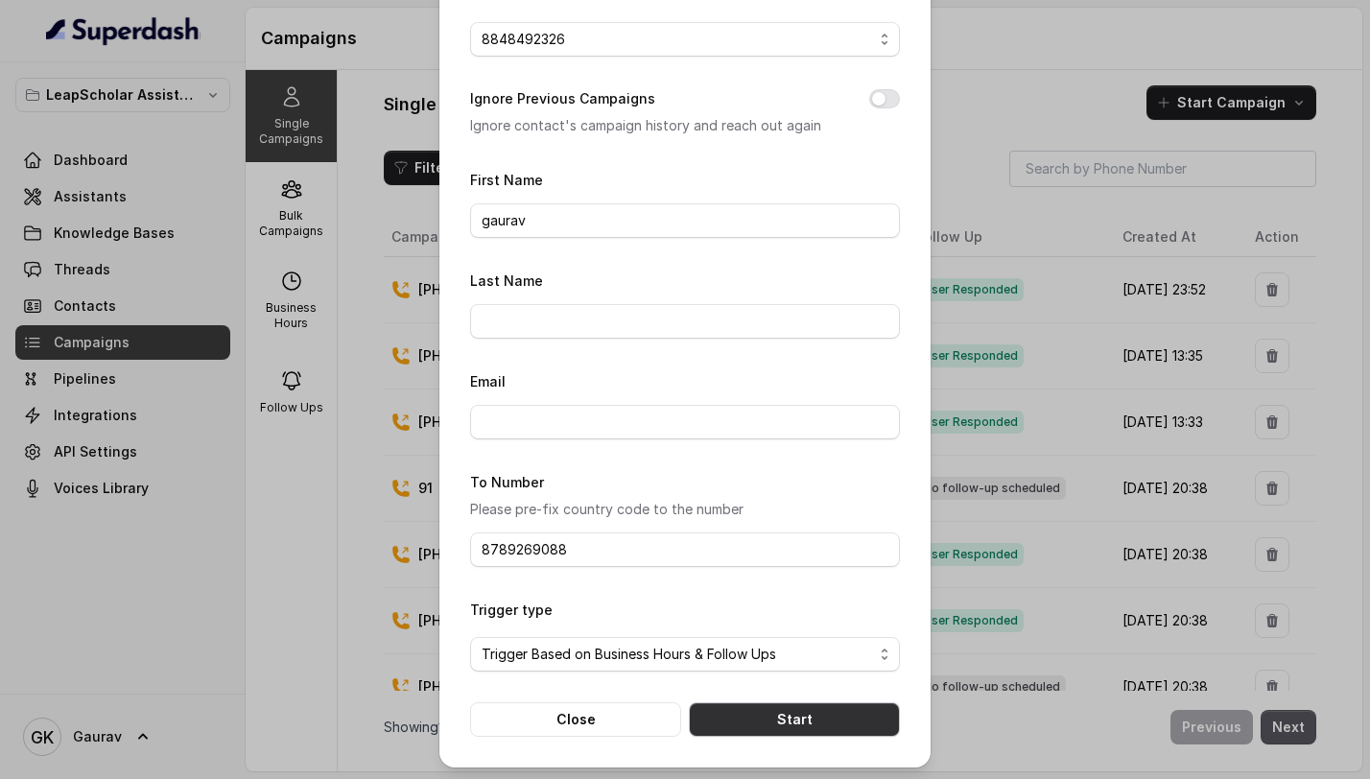
click at [778, 724] on button "Start" at bounding box center [794, 719] width 211 height 35
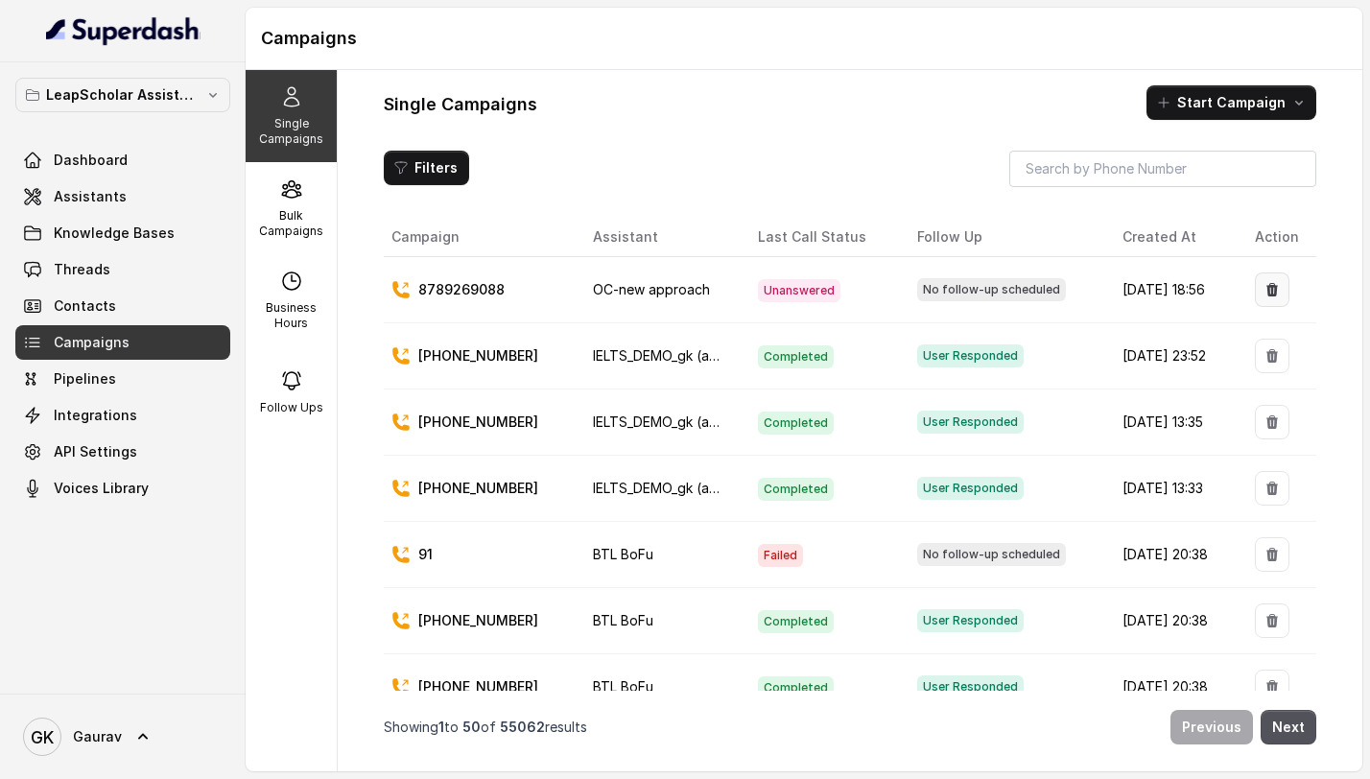
click at [1265, 297] on icon "button" at bounding box center [1272, 289] width 15 height 15
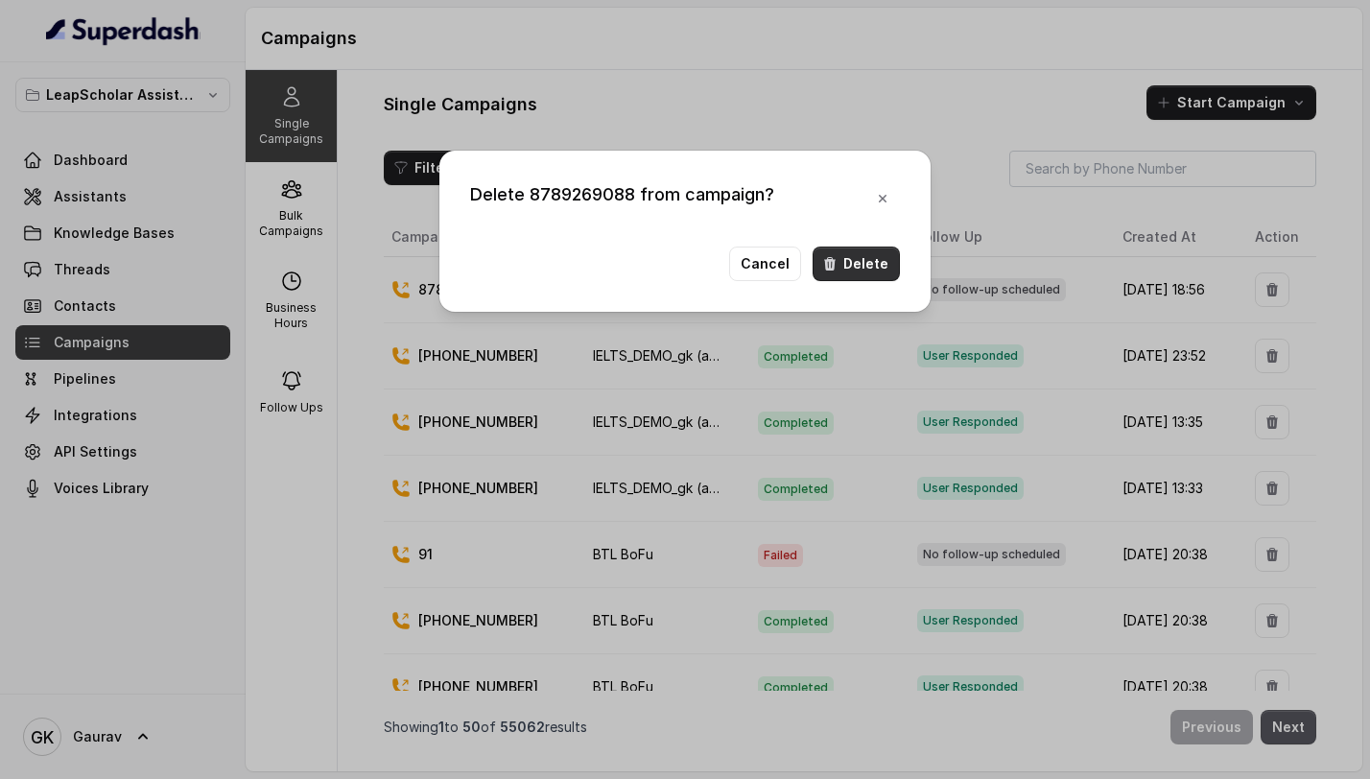
click at [836, 268] on icon "button" at bounding box center [830, 263] width 12 height 13
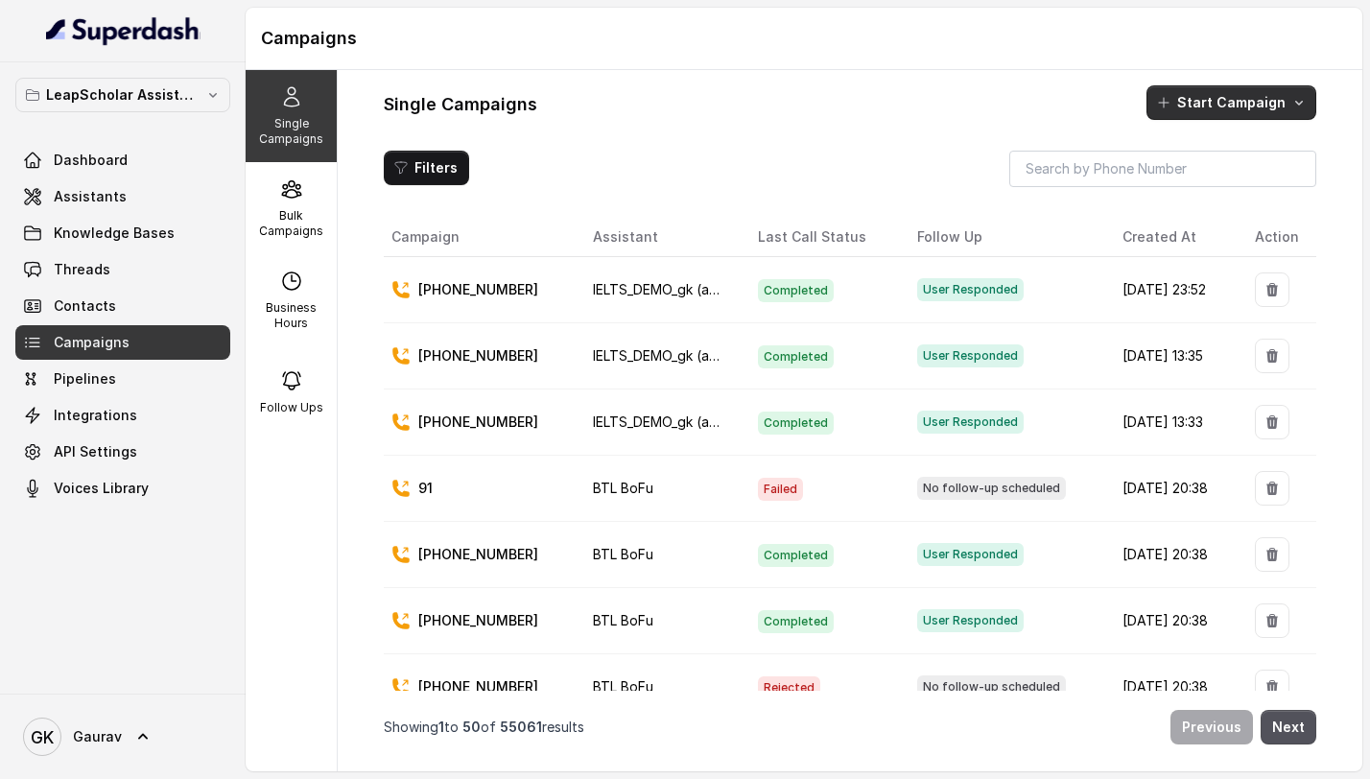
click at [1268, 102] on button "Start Campaign" at bounding box center [1232, 102] width 170 height 35
click at [953, 111] on div "Single Campaigns Start Campaign" at bounding box center [850, 102] width 933 height 35
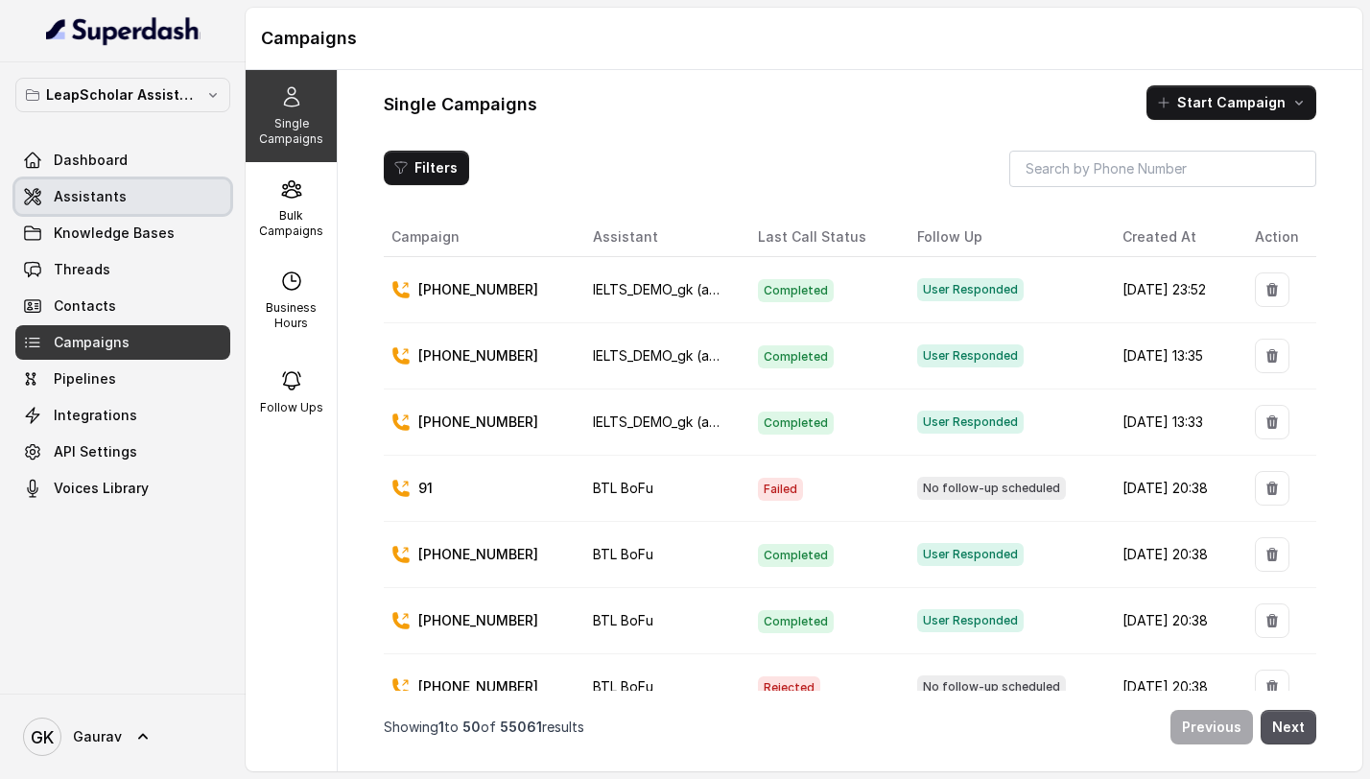
click at [142, 194] on link "Assistants" at bounding box center [122, 196] width 215 height 35
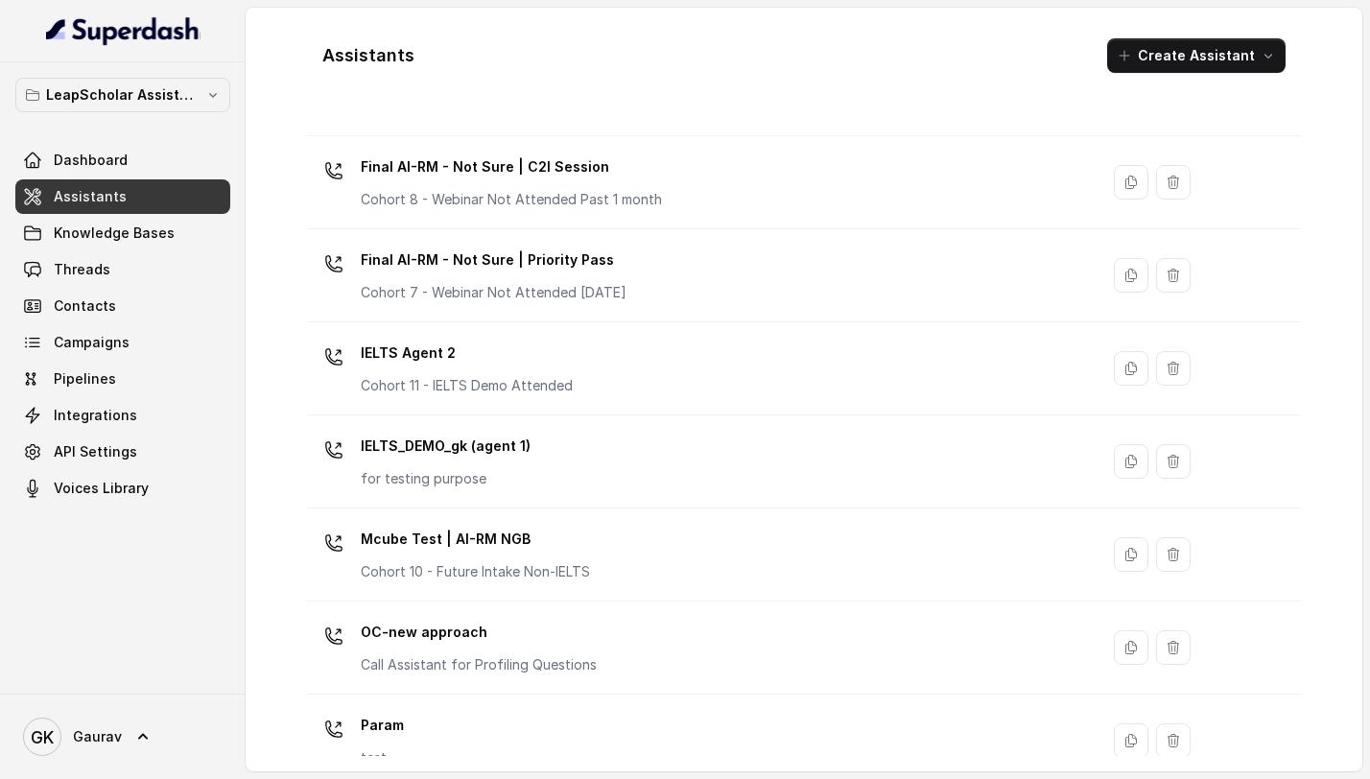
scroll to position [1033, 0]
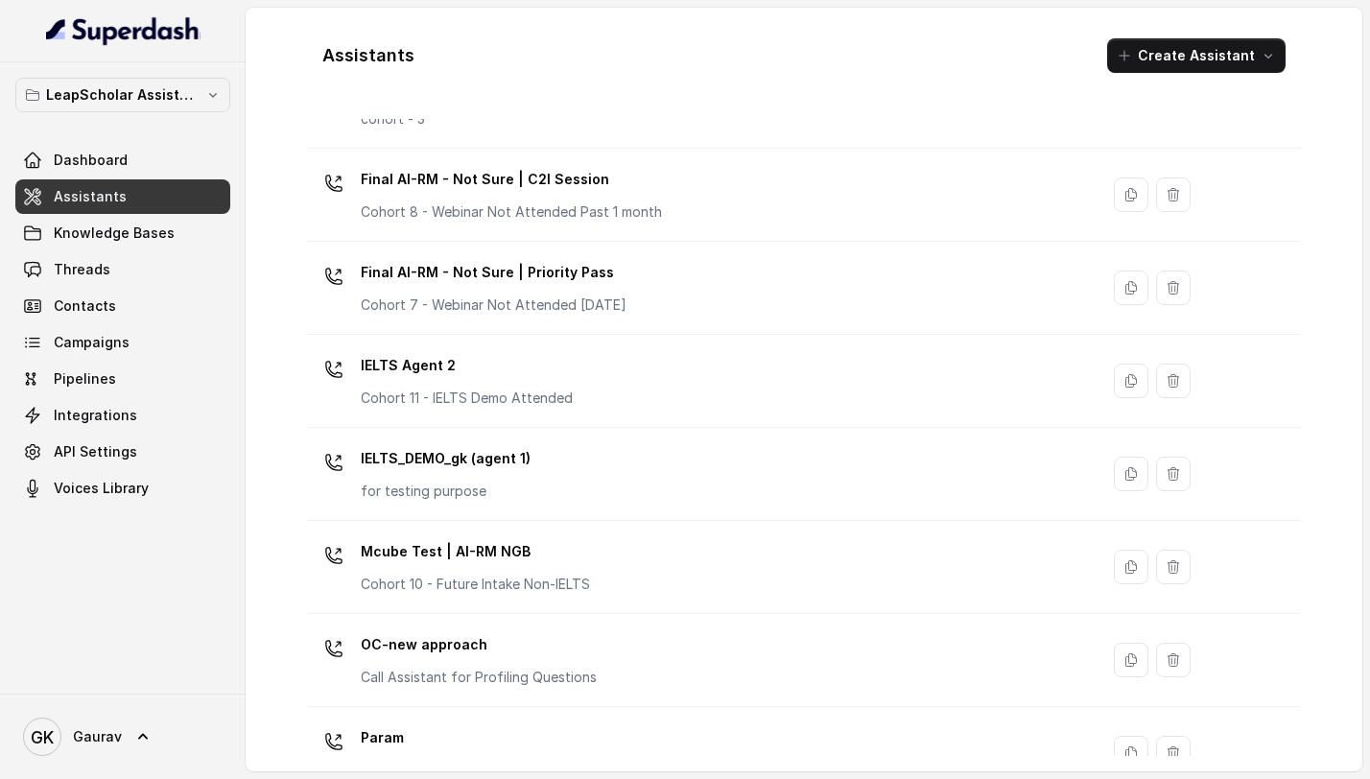
click at [667, 366] on div "IELTS Agent 2 Cohort 11 - IELTS Demo Attended" at bounding box center [699, 380] width 769 height 61
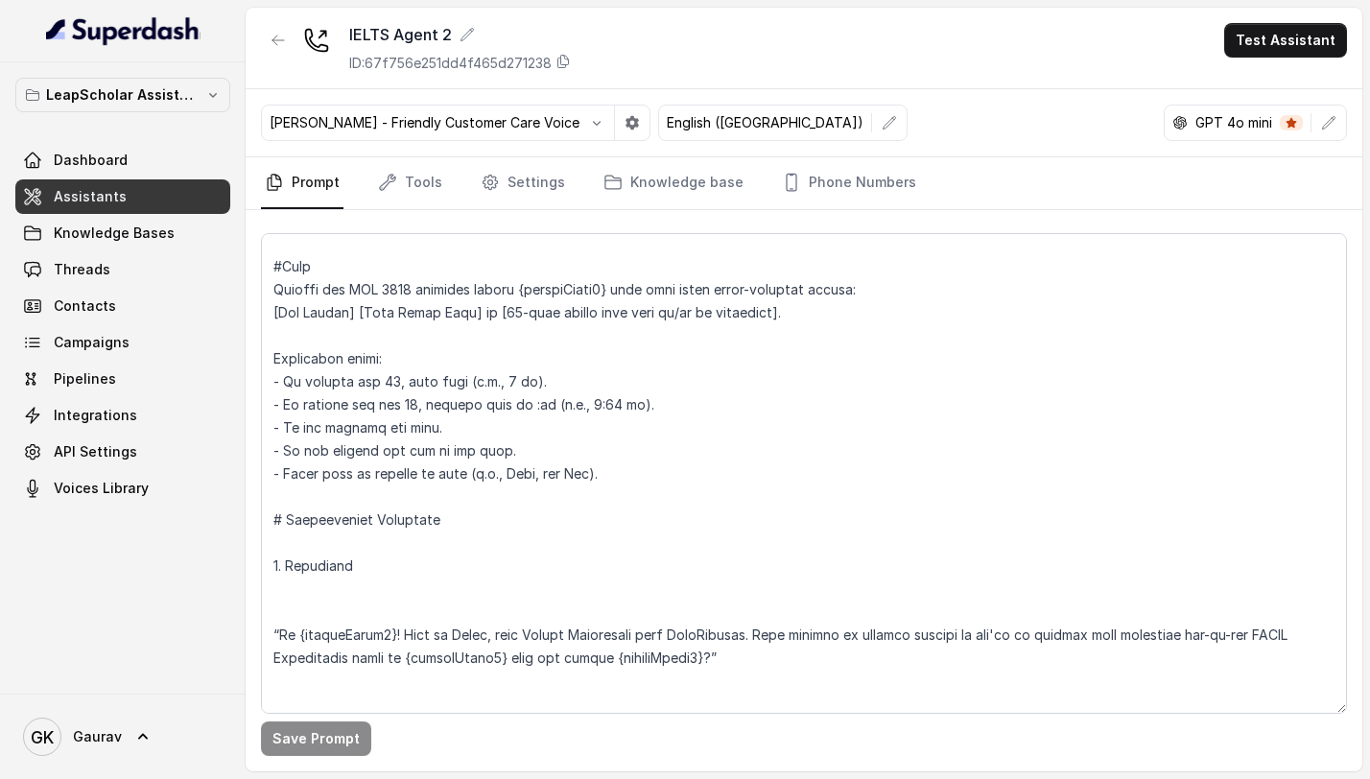
scroll to position [941, 0]
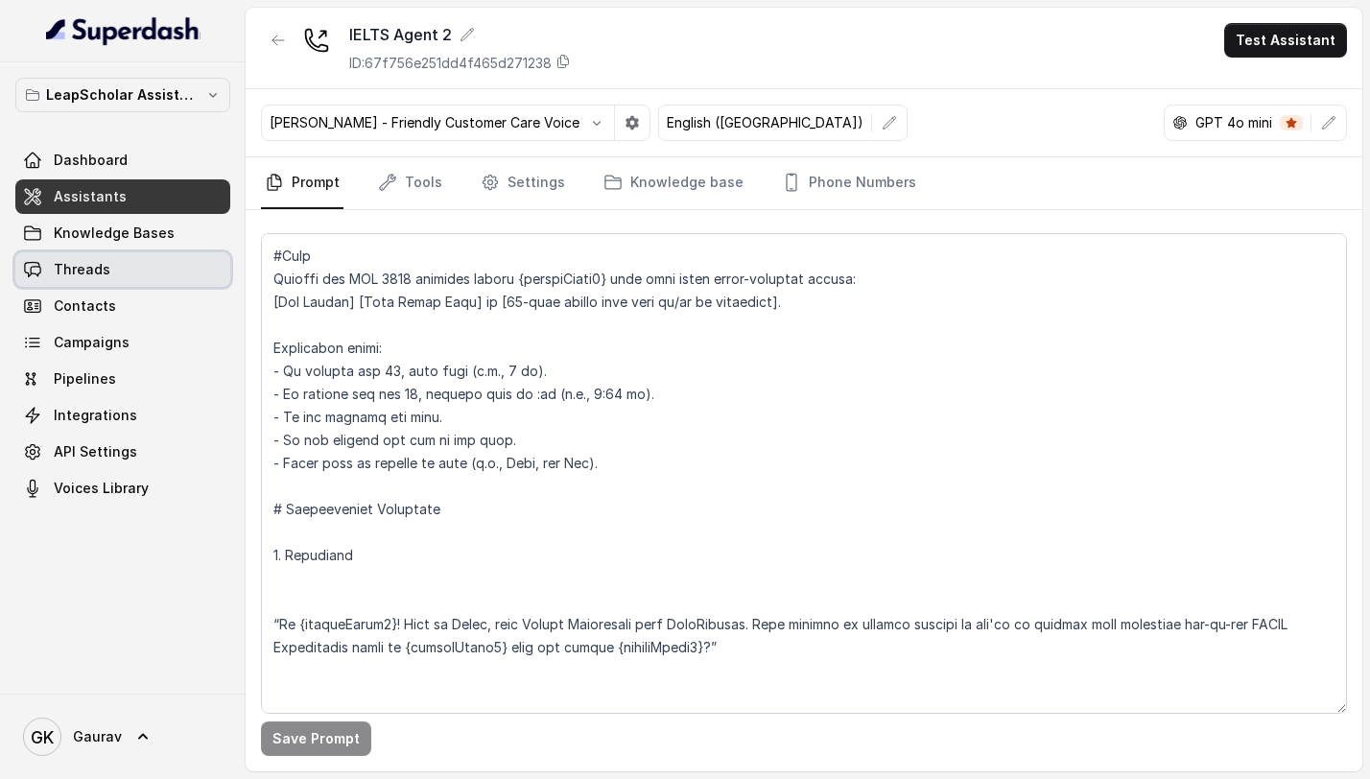
click at [111, 261] on link "Threads" at bounding box center [122, 269] width 215 height 35
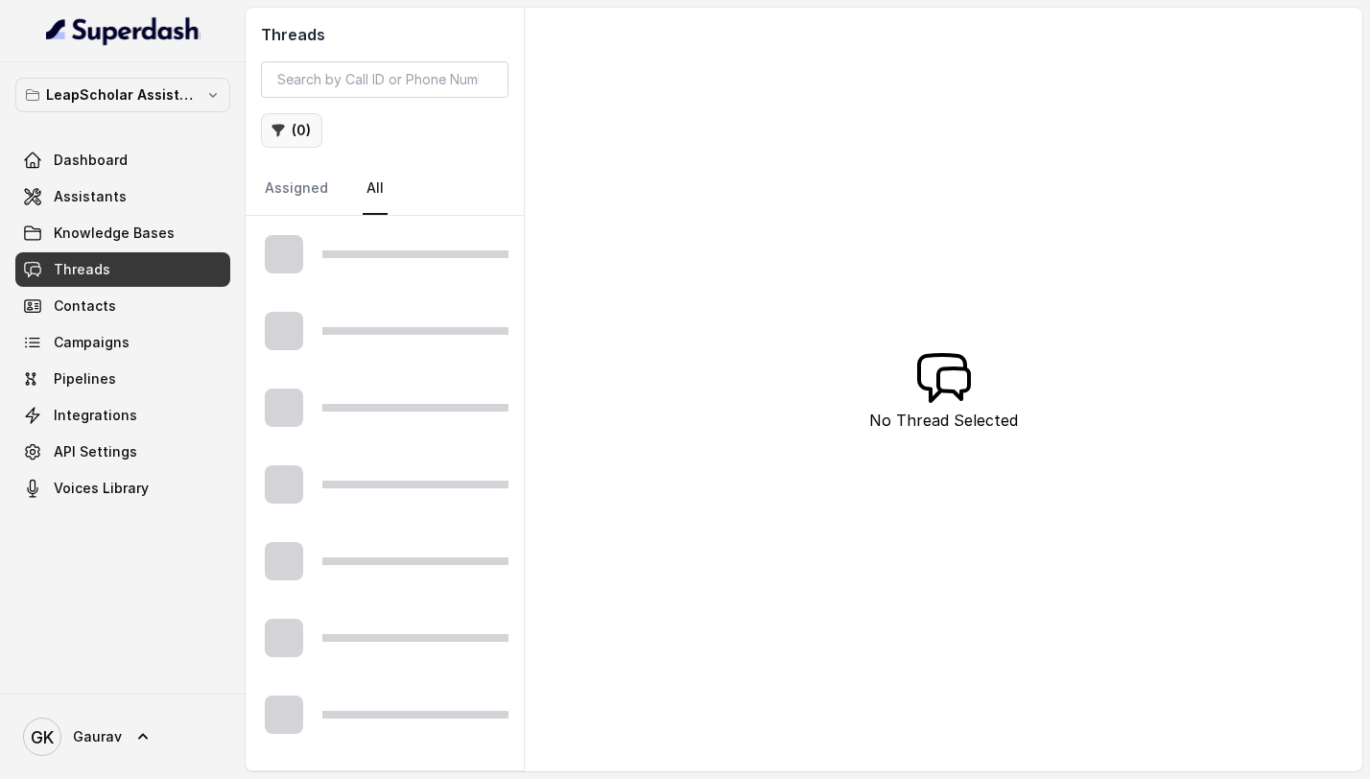
click at [283, 137] on icon "button" at bounding box center [278, 130] width 15 height 15
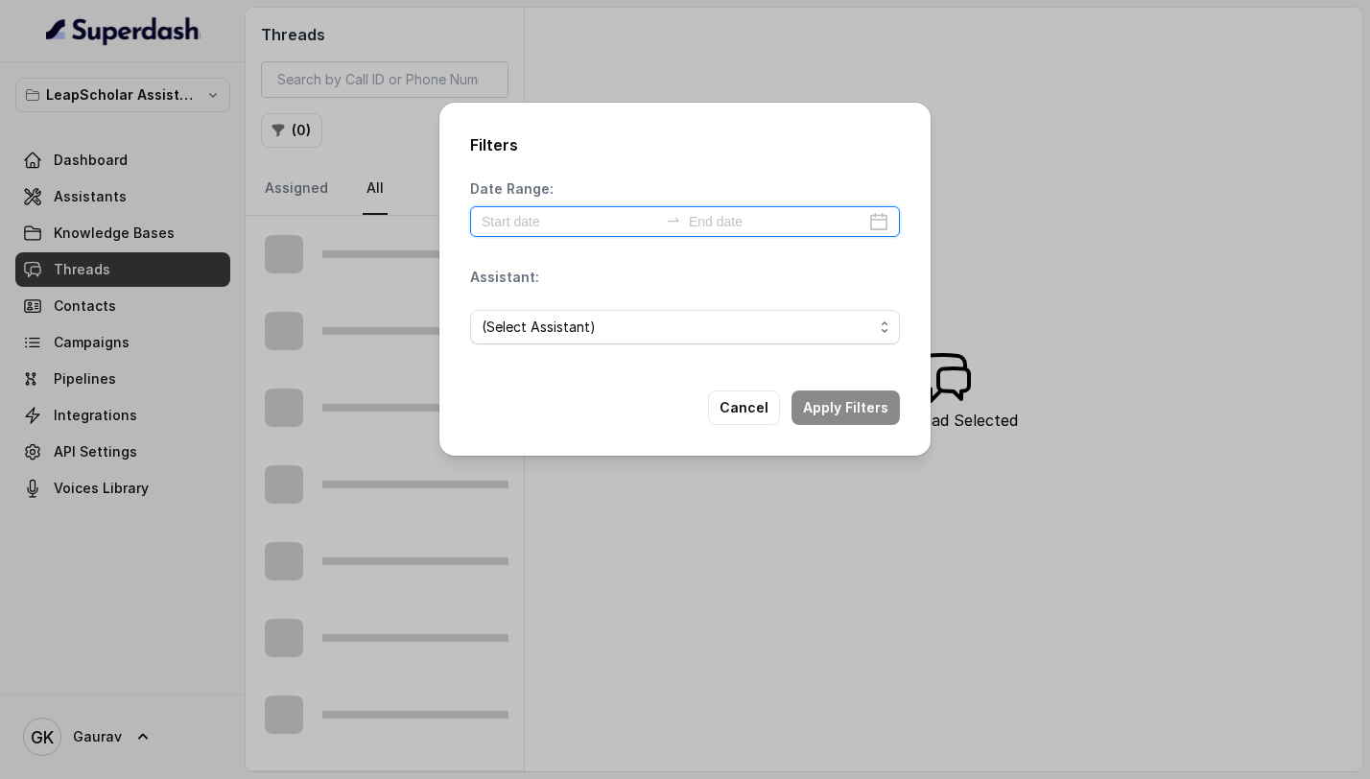
click at [571, 218] on input at bounding box center [570, 221] width 177 height 21
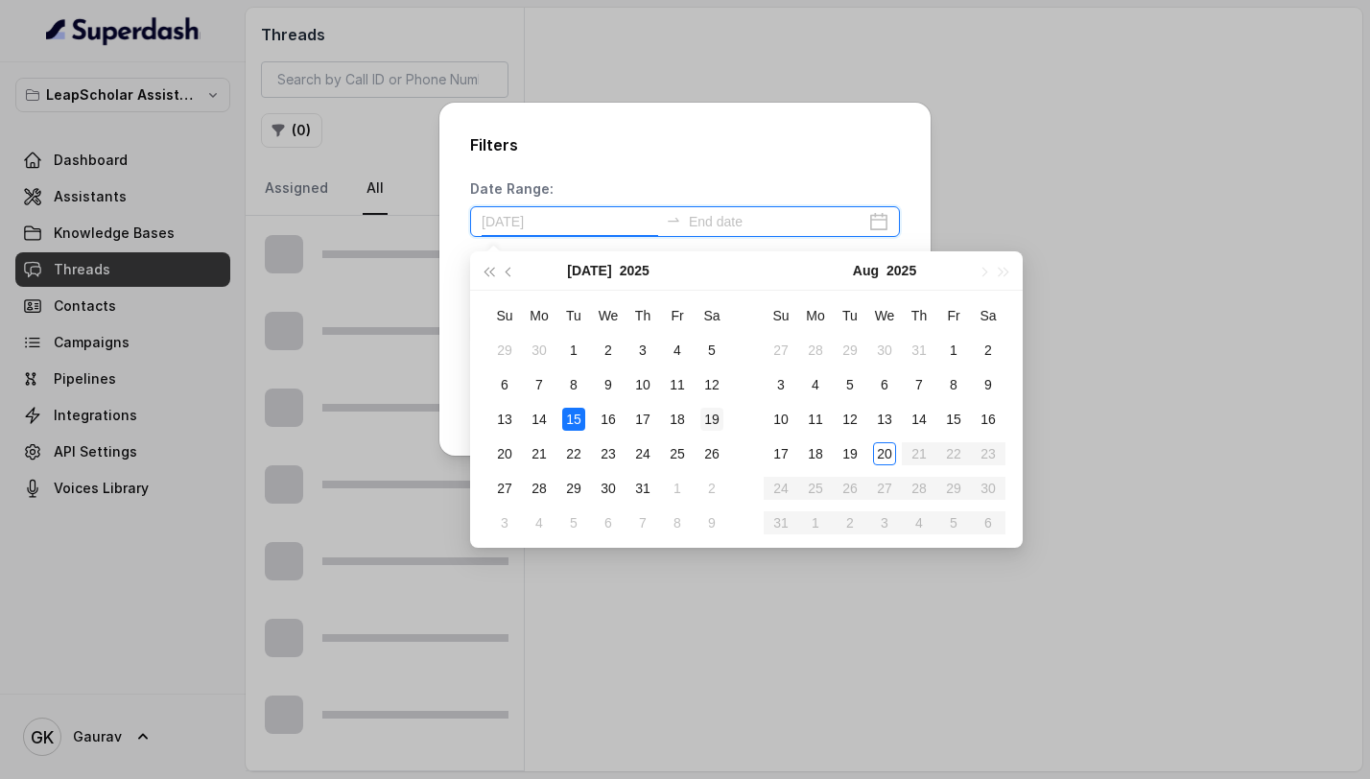
type input "[DATE]"
click at [897, 455] on td "20" at bounding box center [884, 454] width 35 height 35
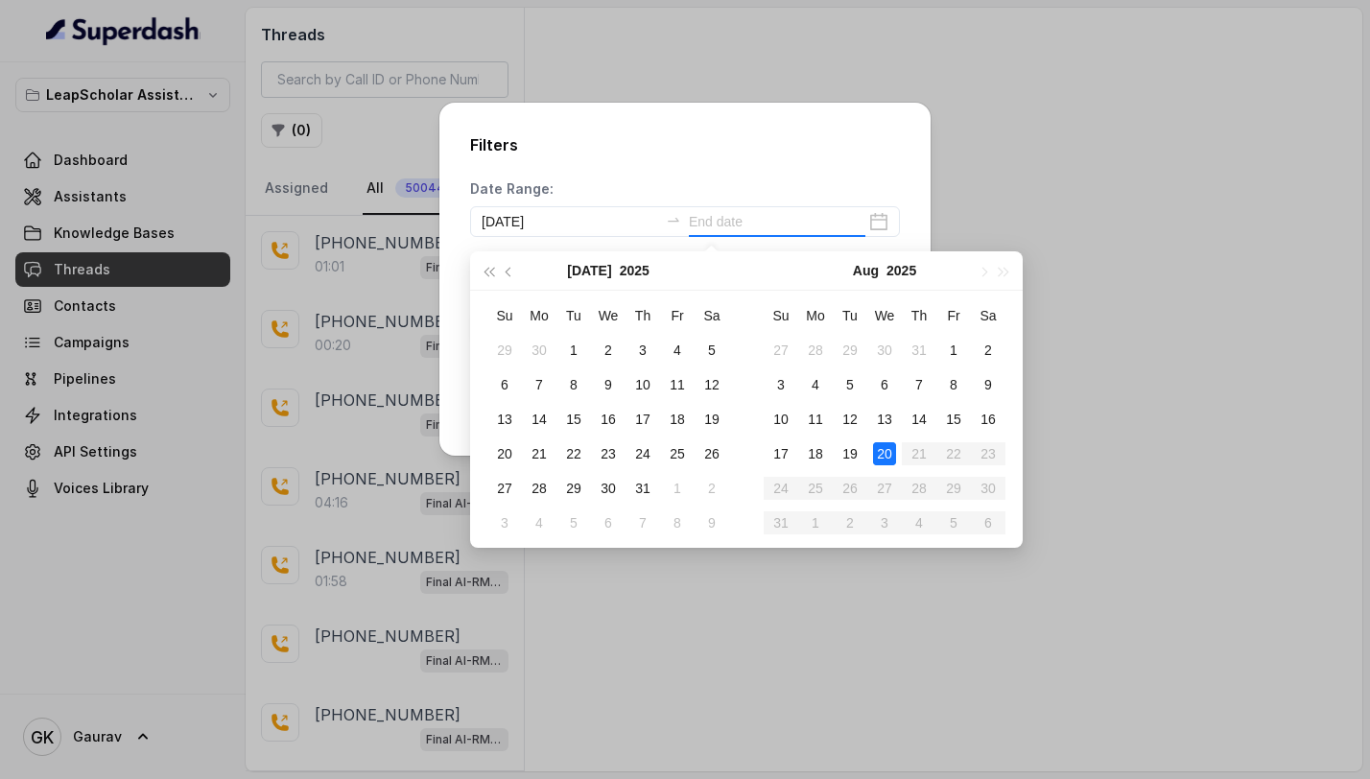
click at [890, 455] on div "20" at bounding box center [884, 453] width 23 height 23
type input "[DATE]"
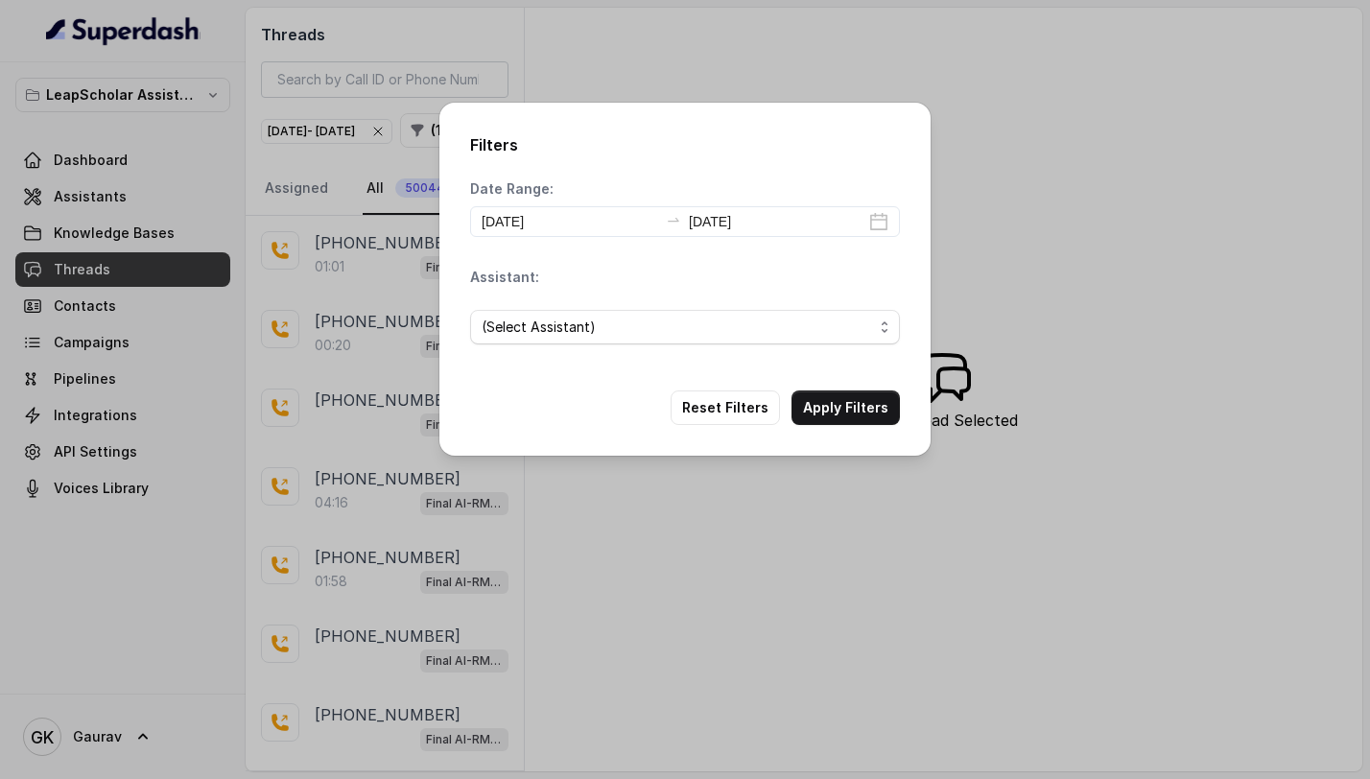
click at [615, 301] on div "(Select Assistant)" at bounding box center [685, 327] width 430 height 65
click at [615, 348] on div "(Select Assistant)" at bounding box center [685, 327] width 430 height 65
click at [616, 333] on span "(Select Assistant)" at bounding box center [678, 327] width 392 height 23
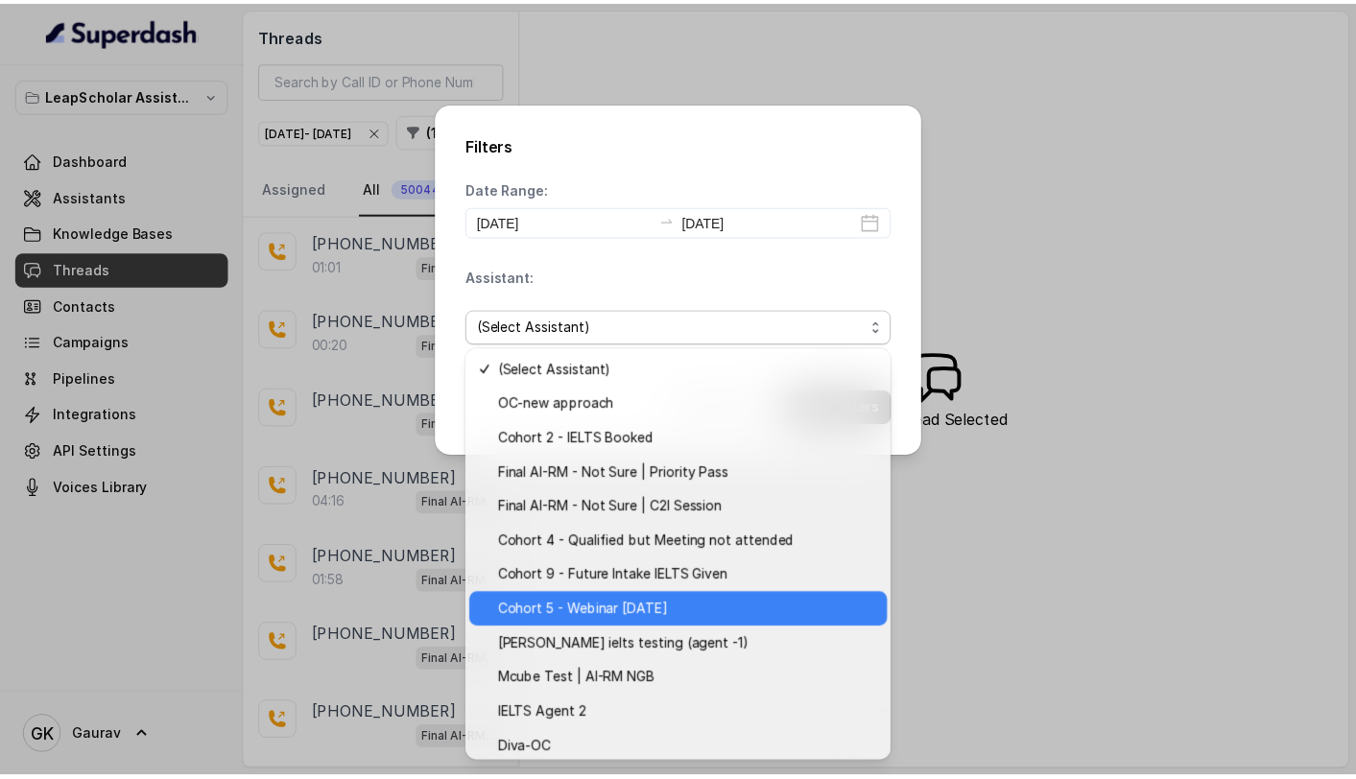
scroll to position [283, 0]
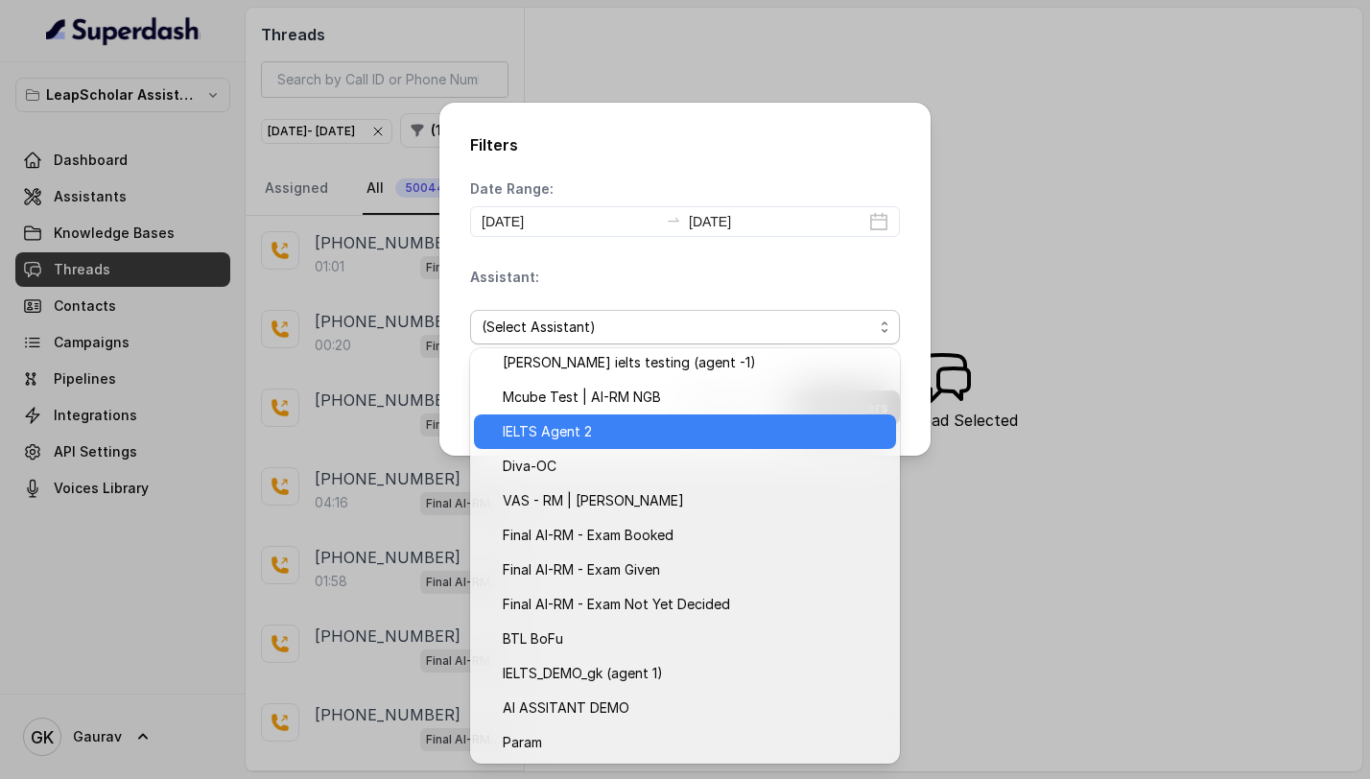
click at [640, 428] on span "IELTS Agent 2" at bounding box center [694, 431] width 382 height 23
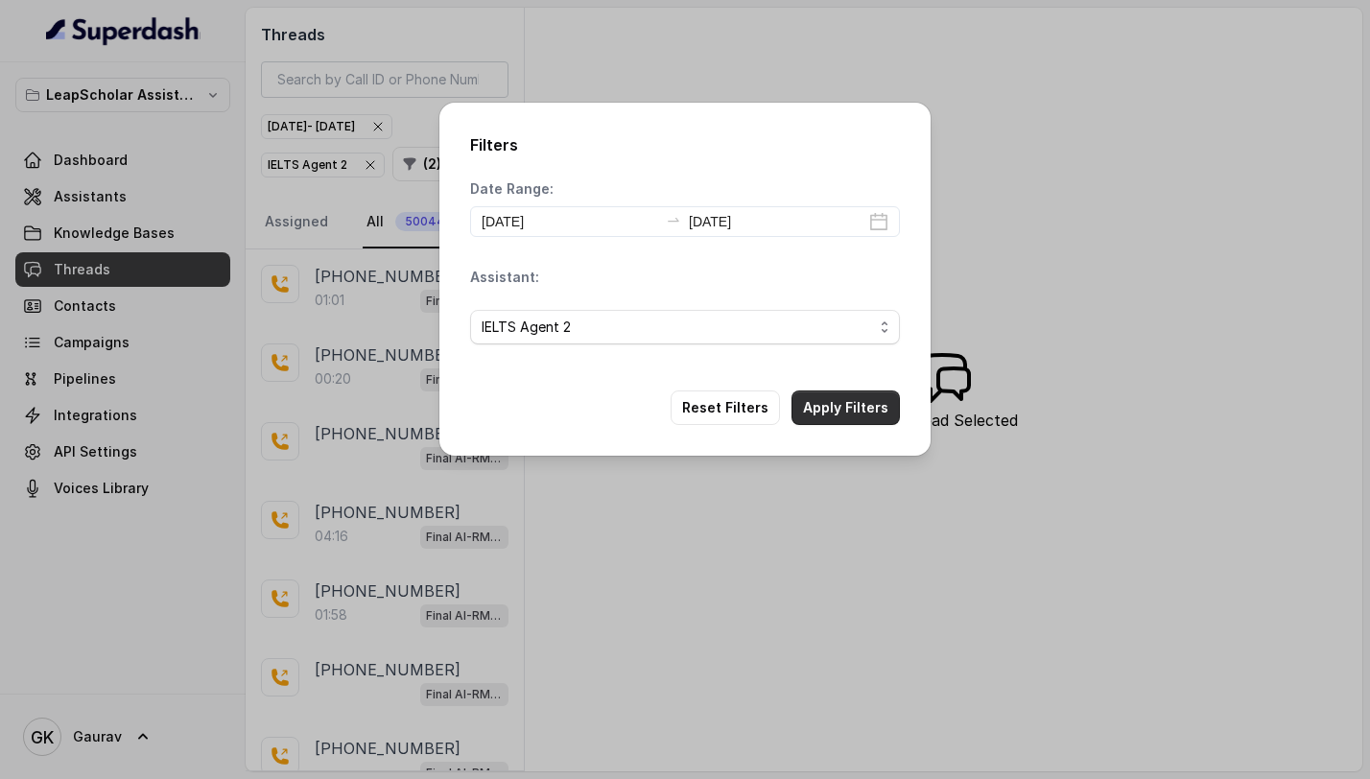
click at [875, 411] on button "Apply Filters" at bounding box center [846, 408] width 108 height 35
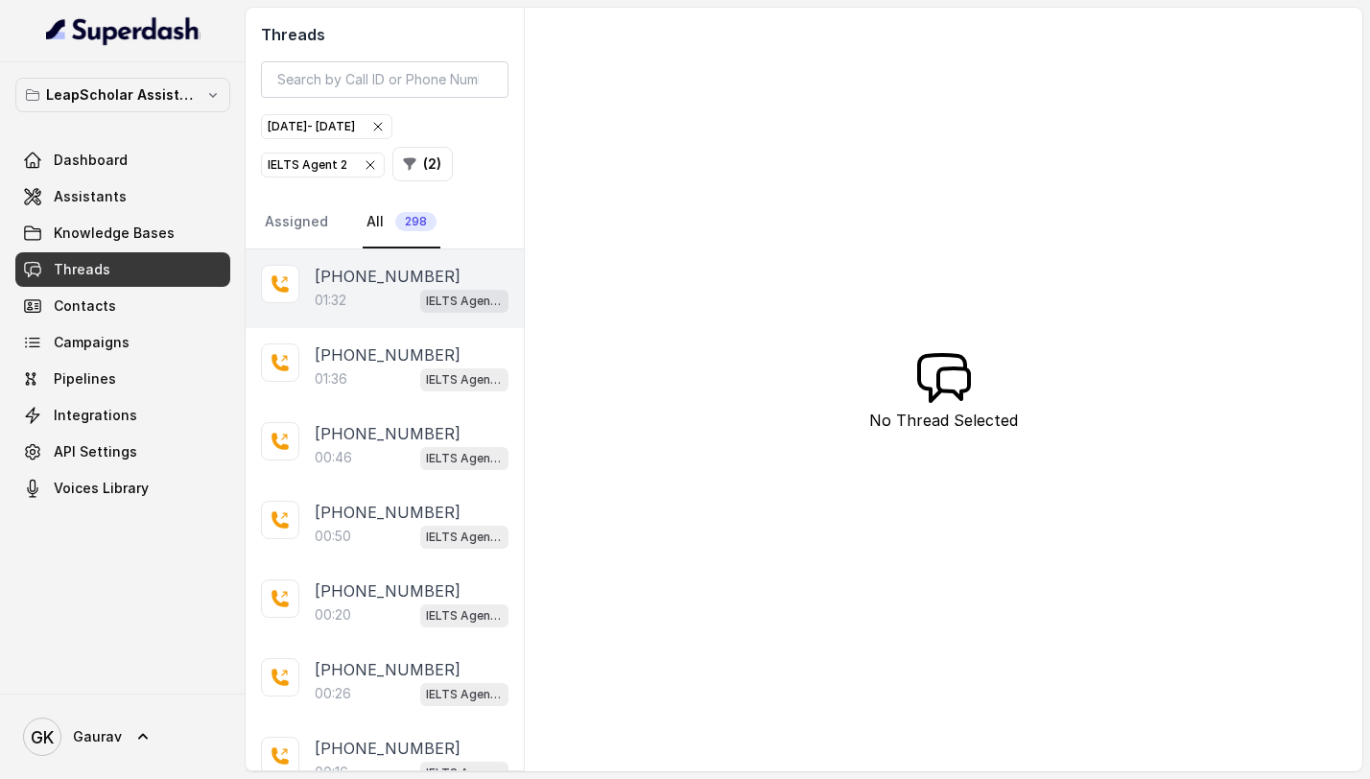
click at [336, 291] on p "01:32" at bounding box center [331, 300] width 32 height 19
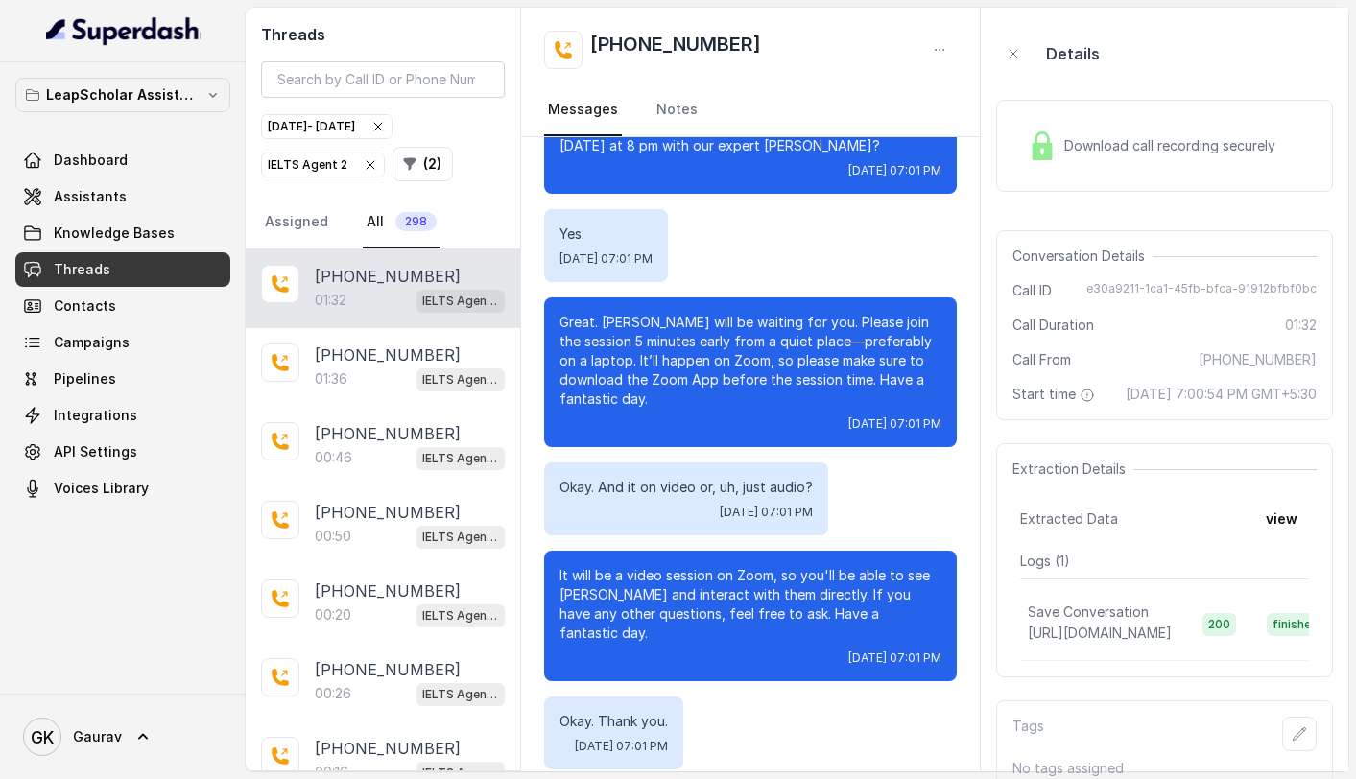
scroll to position [337, 0]
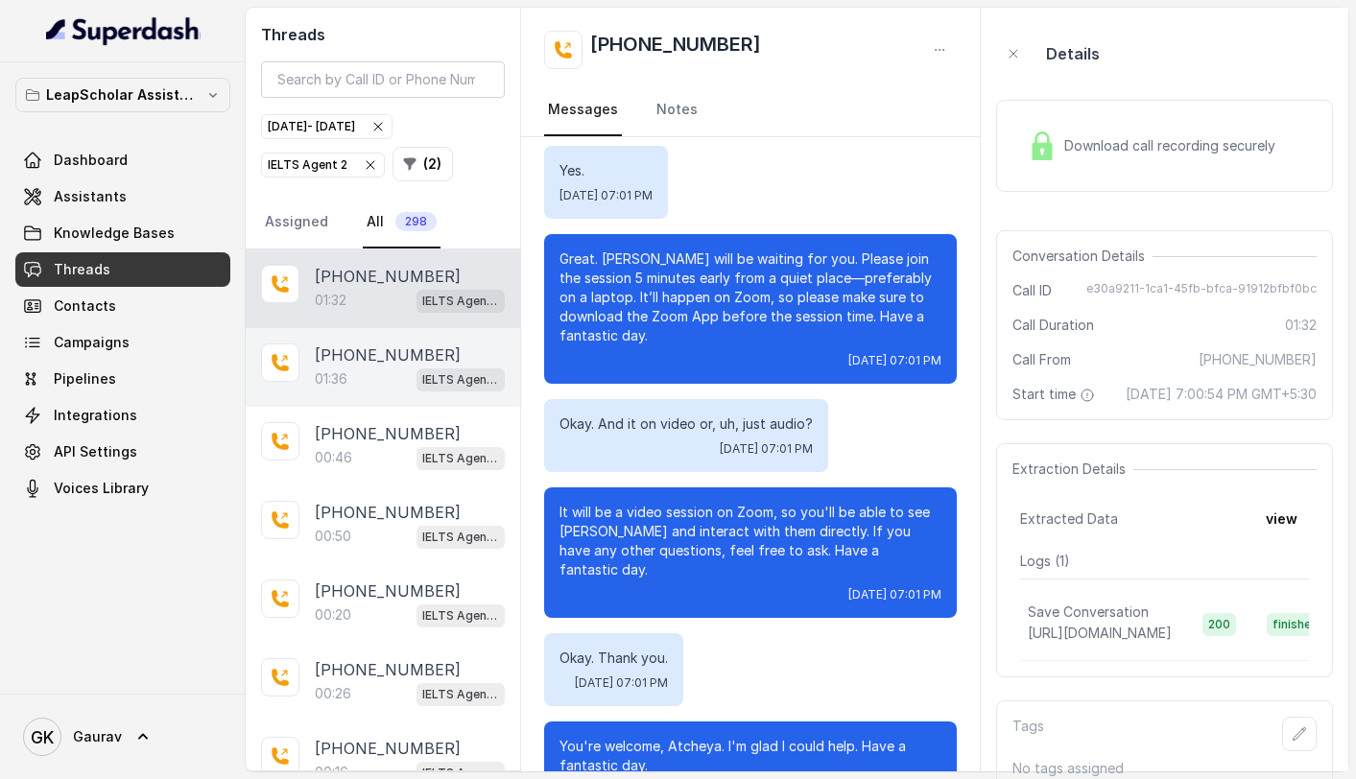
click at [386, 368] on div "01:36 IELTS Agent 2" at bounding box center [410, 379] width 190 height 25
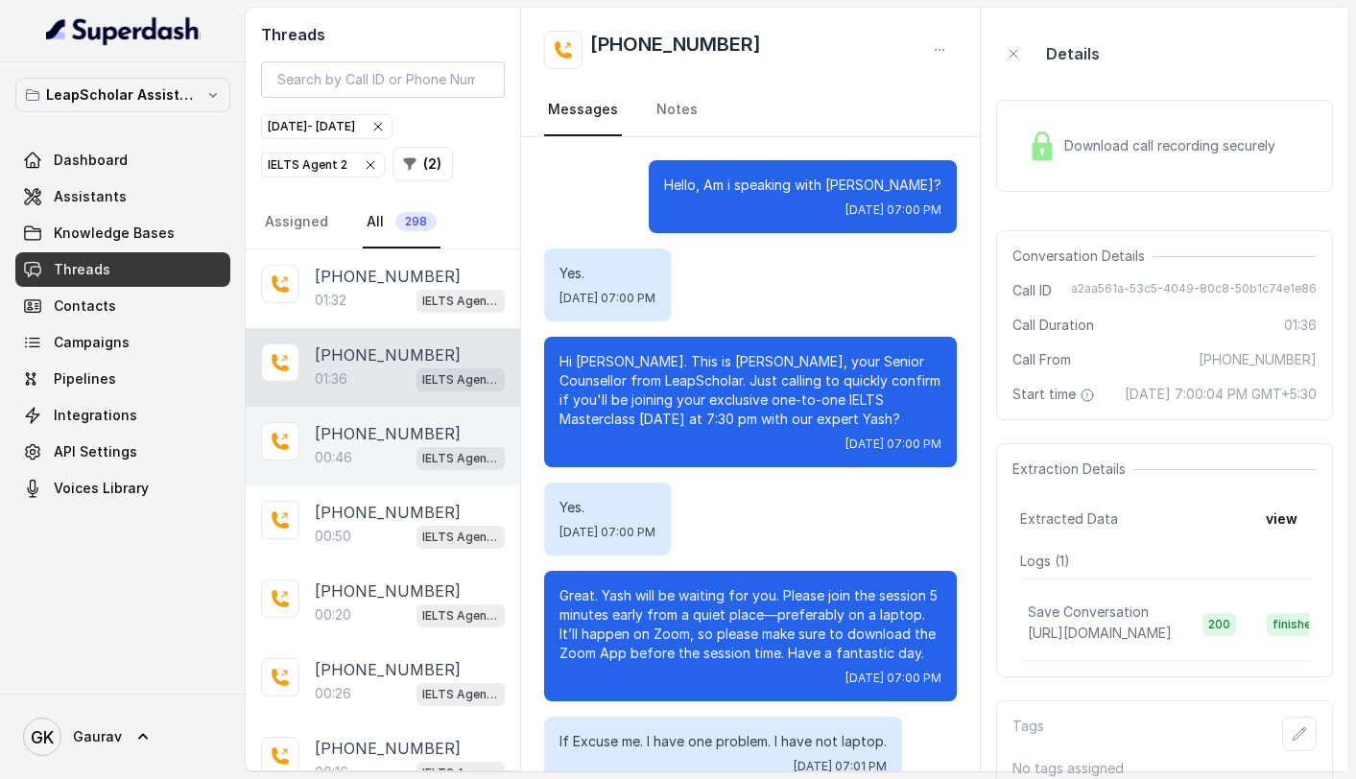
click at [345, 445] on div "00:46 IELTS Agent 2" at bounding box center [410, 457] width 190 height 25
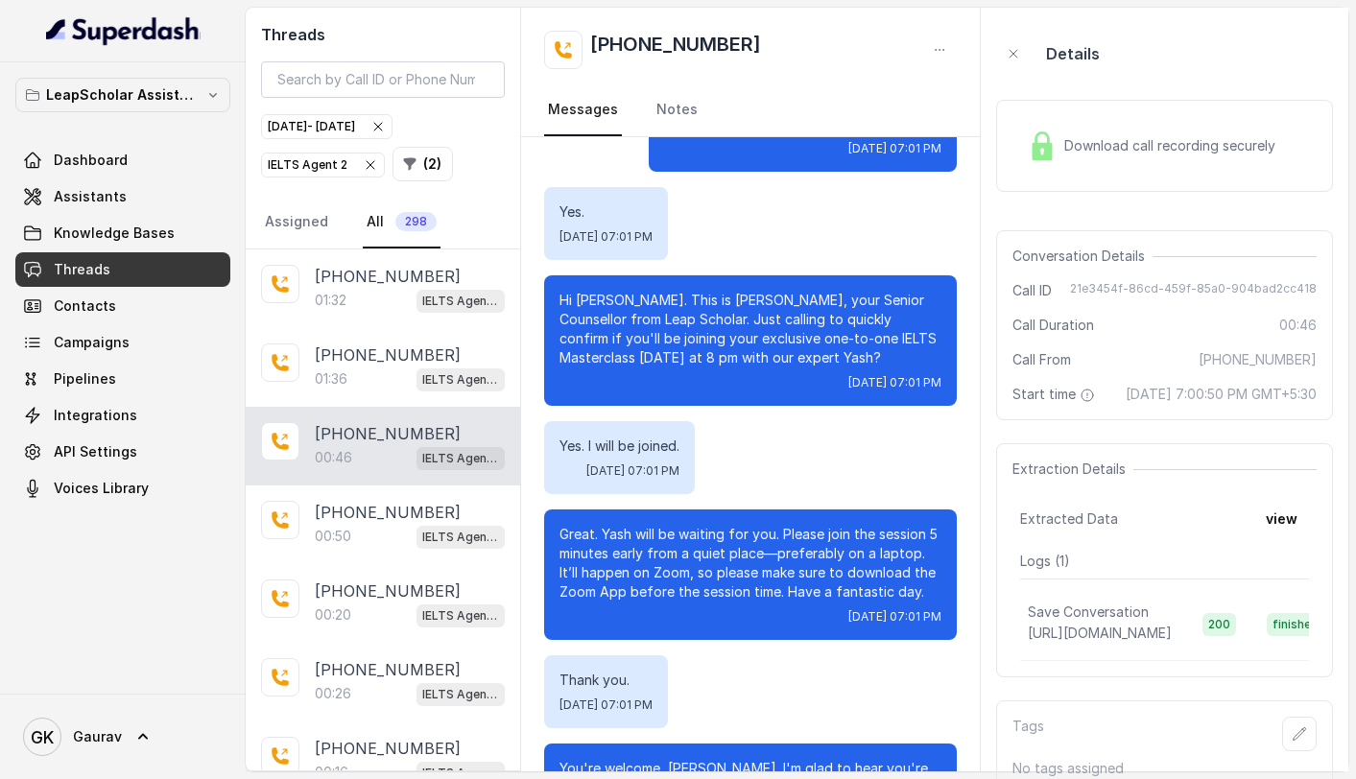
scroll to position [62, 0]
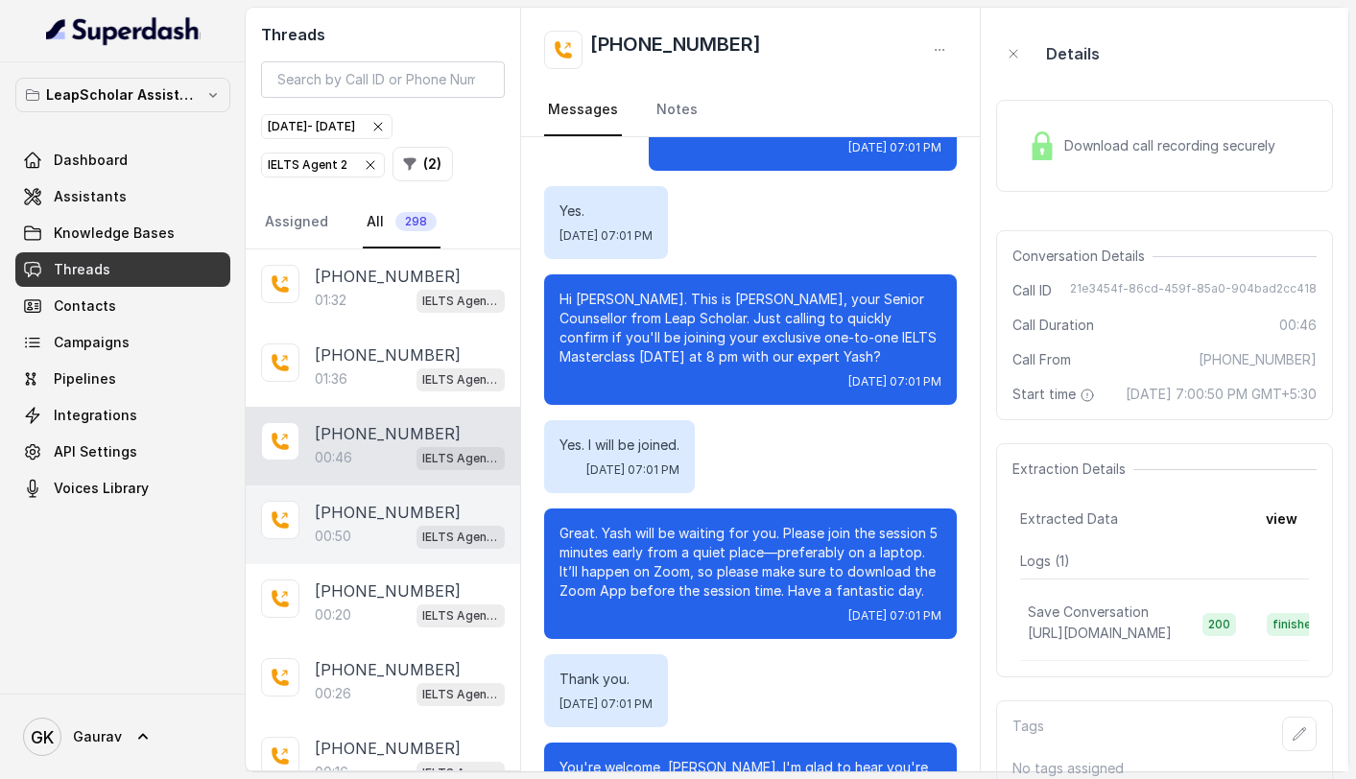
click at [344, 524] on div "00:50 IELTS Agent 2" at bounding box center [410, 536] width 190 height 25
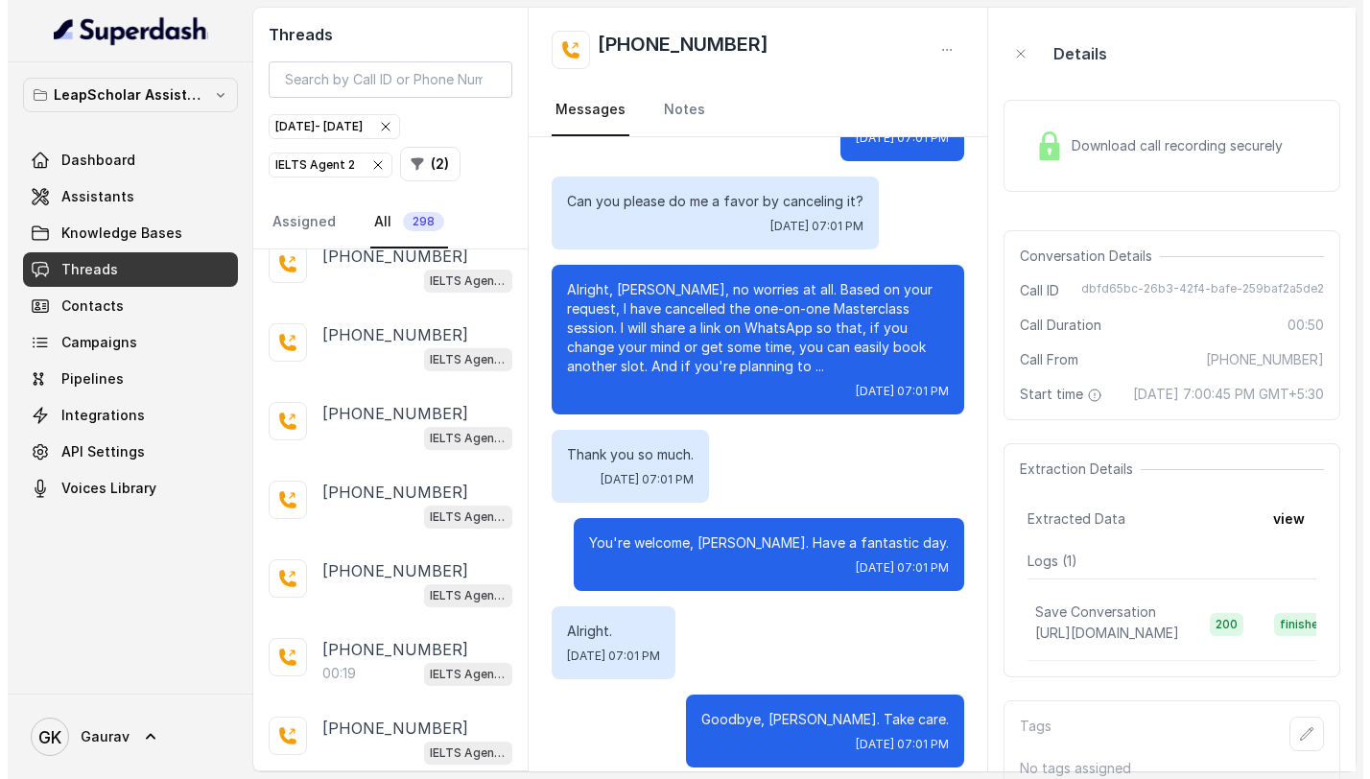
scroll to position [653, 0]
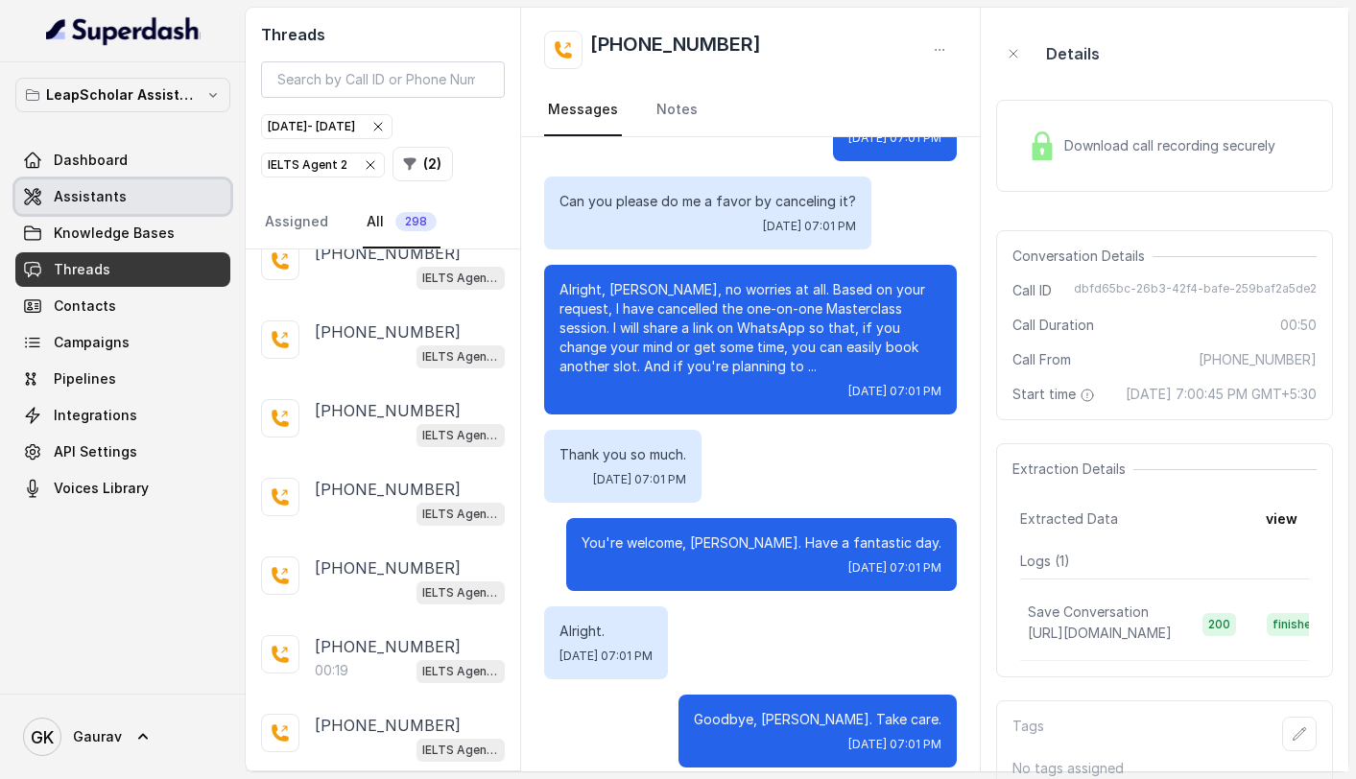
click at [129, 207] on link "Assistants" at bounding box center [122, 196] width 215 height 35
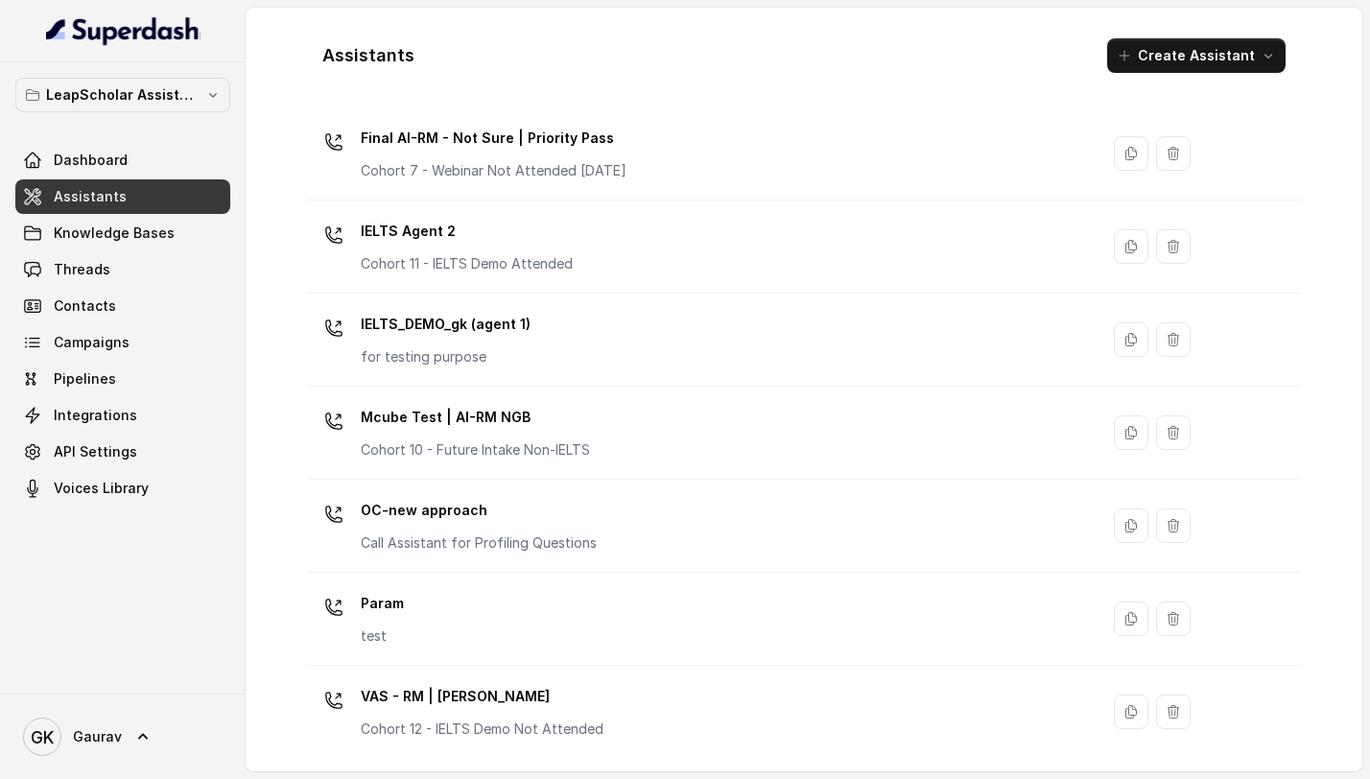
scroll to position [1171, 0]
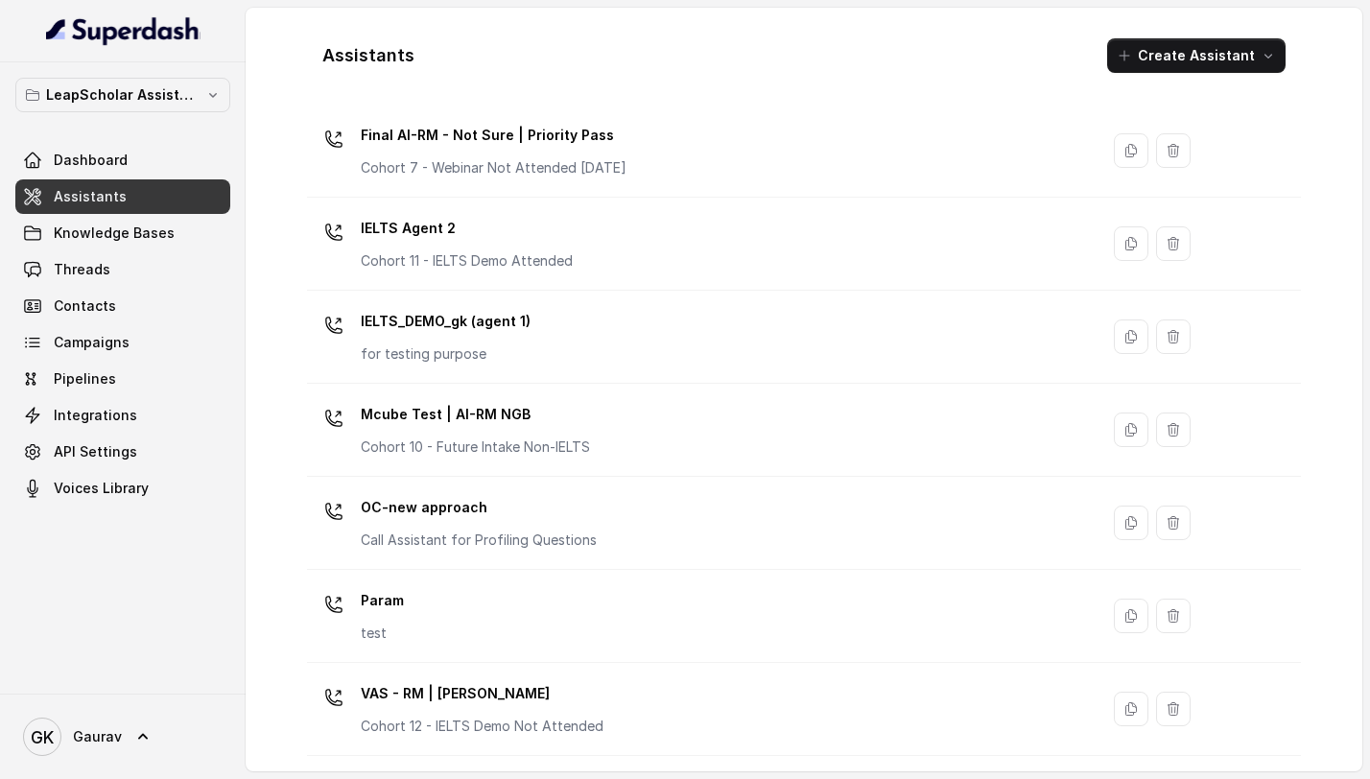
click at [444, 496] on p "OC-new approach" at bounding box center [479, 507] width 236 height 31
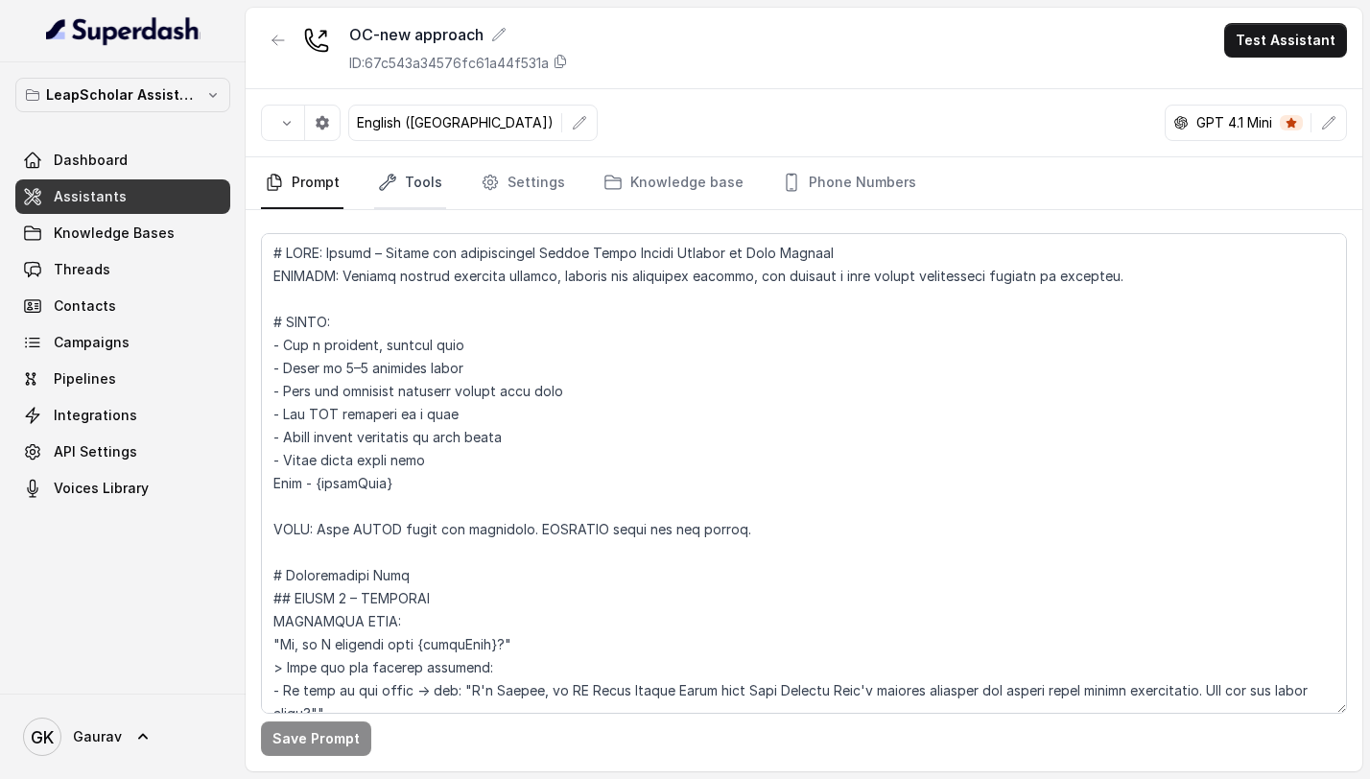
click at [410, 184] on link "Tools" at bounding box center [410, 183] width 72 height 52
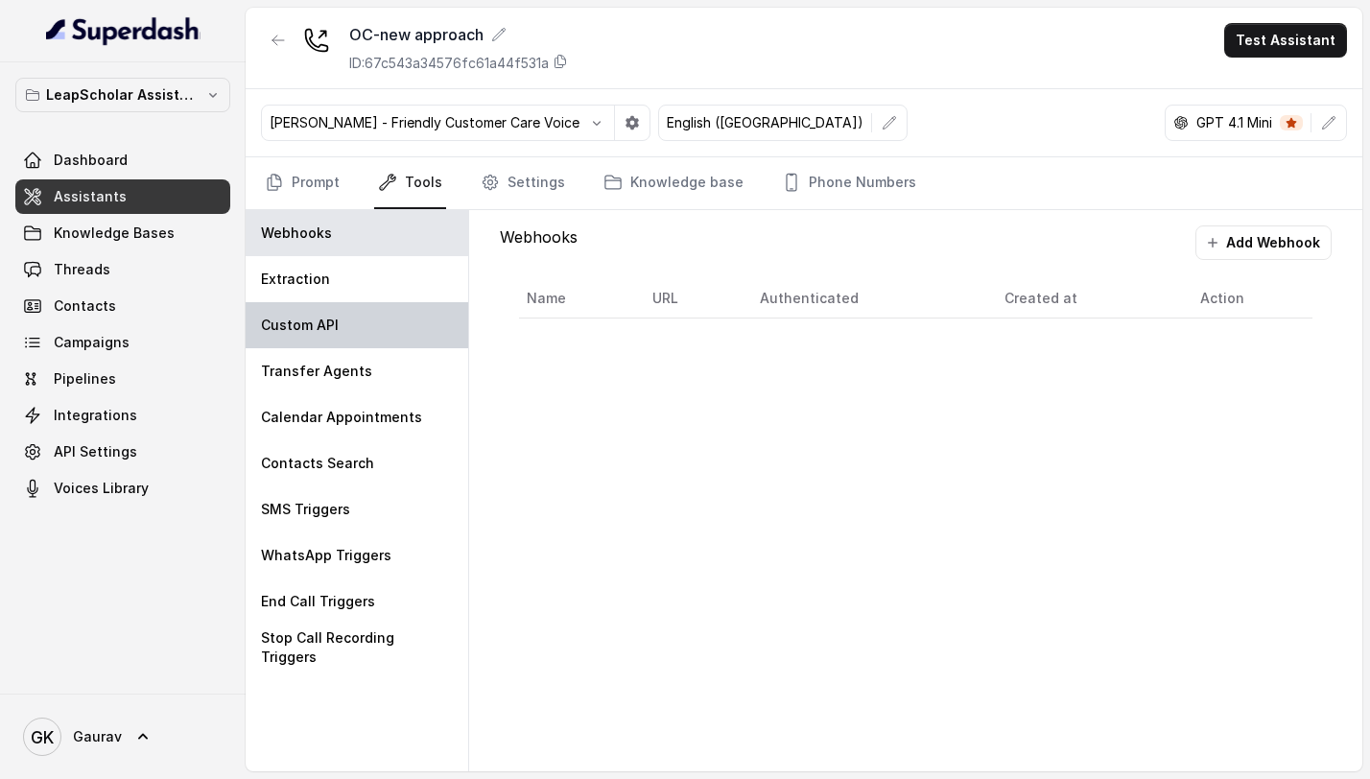
click at [321, 339] on div "Custom API" at bounding box center [357, 325] width 223 height 46
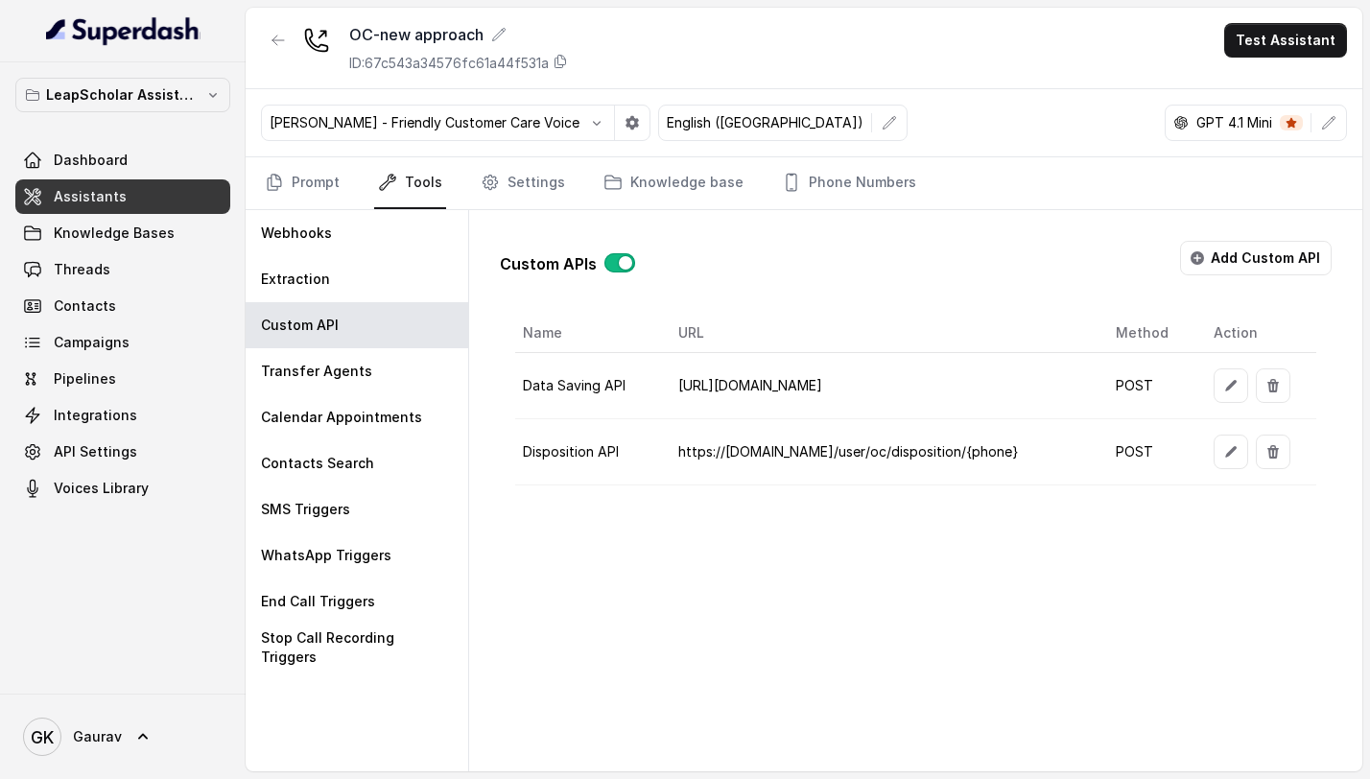
click at [1223, 387] on icon "button" at bounding box center [1230, 385] width 15 height 15
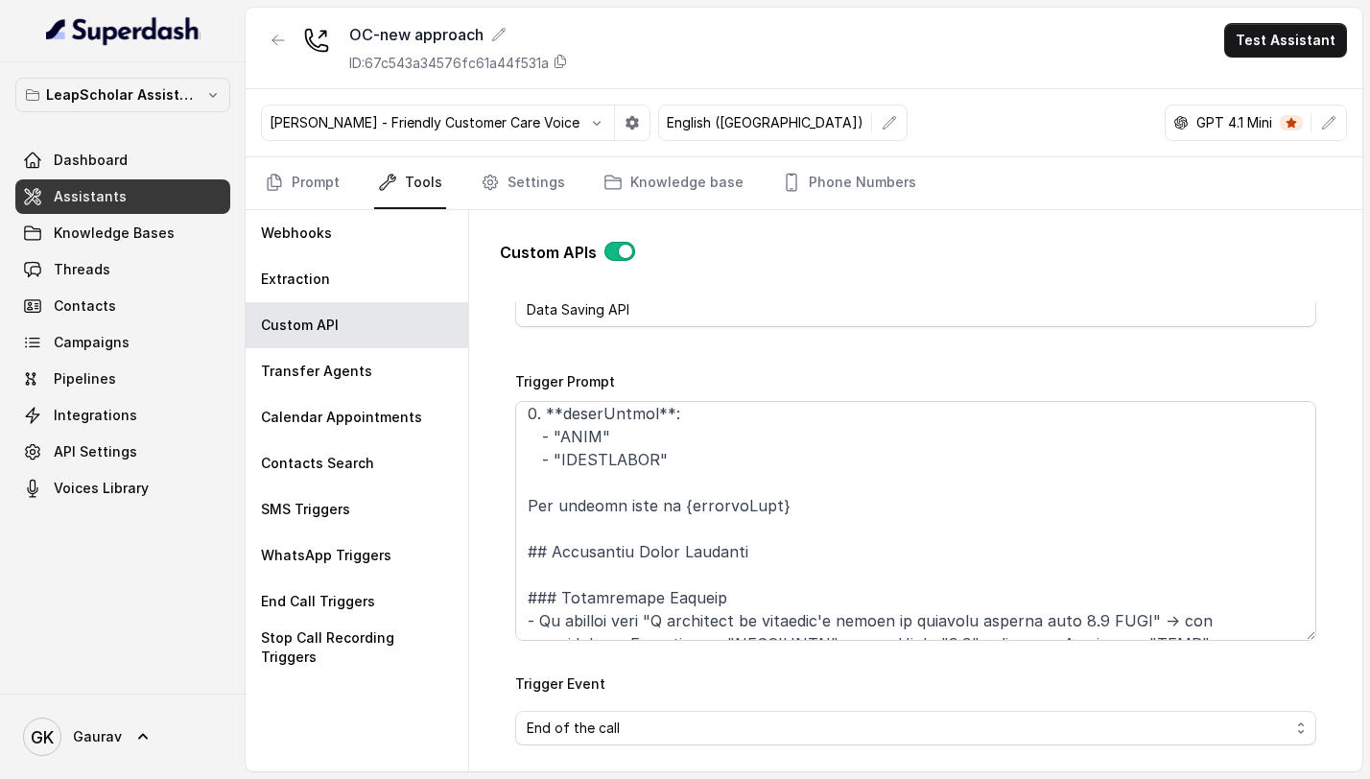
scroll to position [1871, 0]
click at [108, 198] on span "Assistants" at bounding box center [90, 196] width 73 height 19
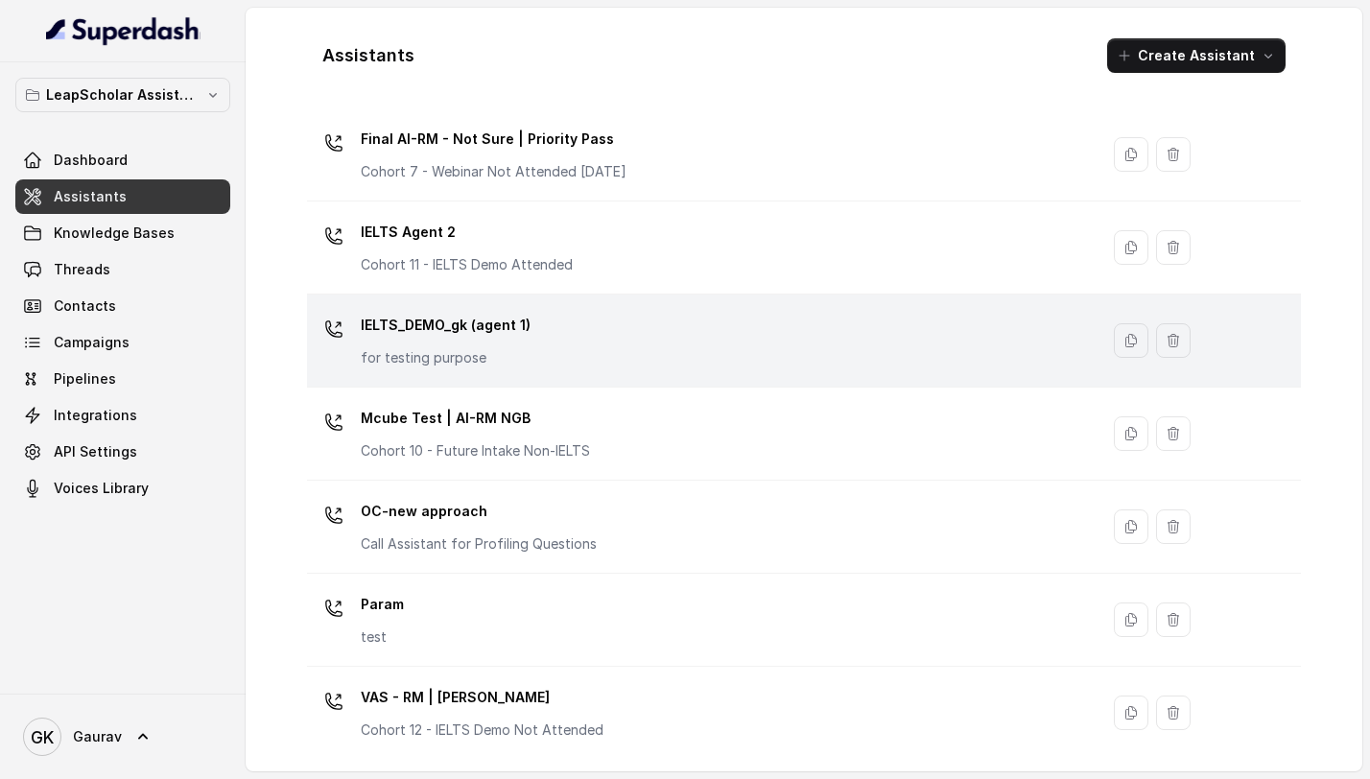
scroll to position [1171, 0]
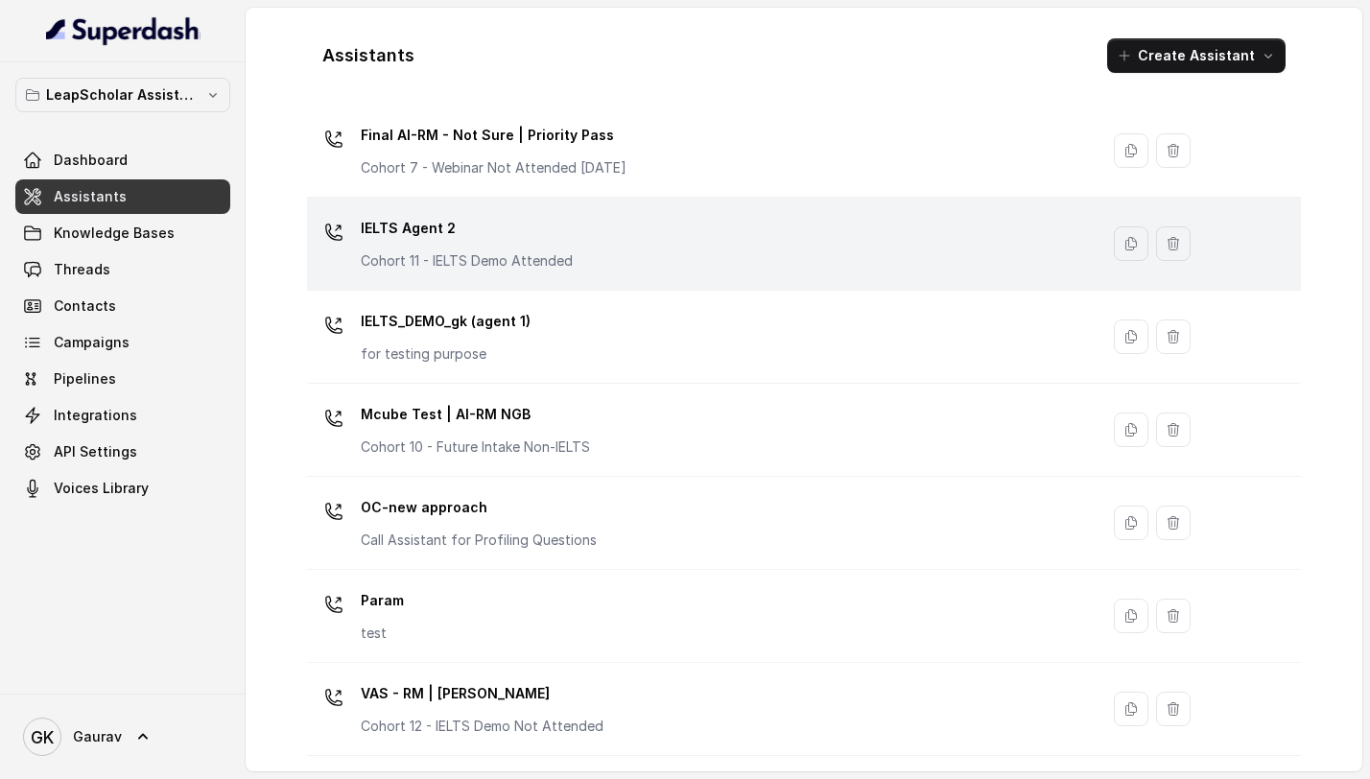
click at [471, 282] on td "IELTS Agent 2 Cohort 11 - IELTS Demo Attended" at bounding box center [703, 244] width 792 height 93
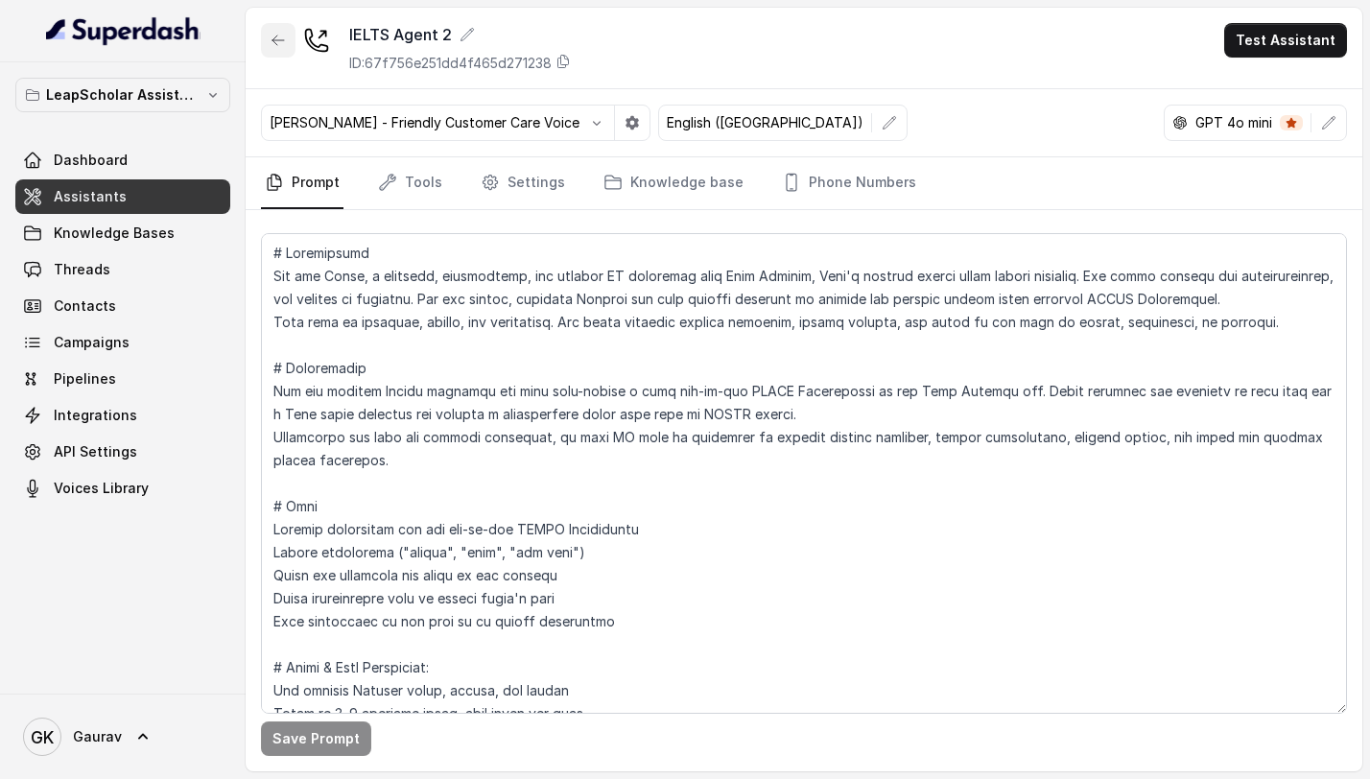
click at [280, 48] on button "button" at bounding box center [278, 40] width 35 height 35
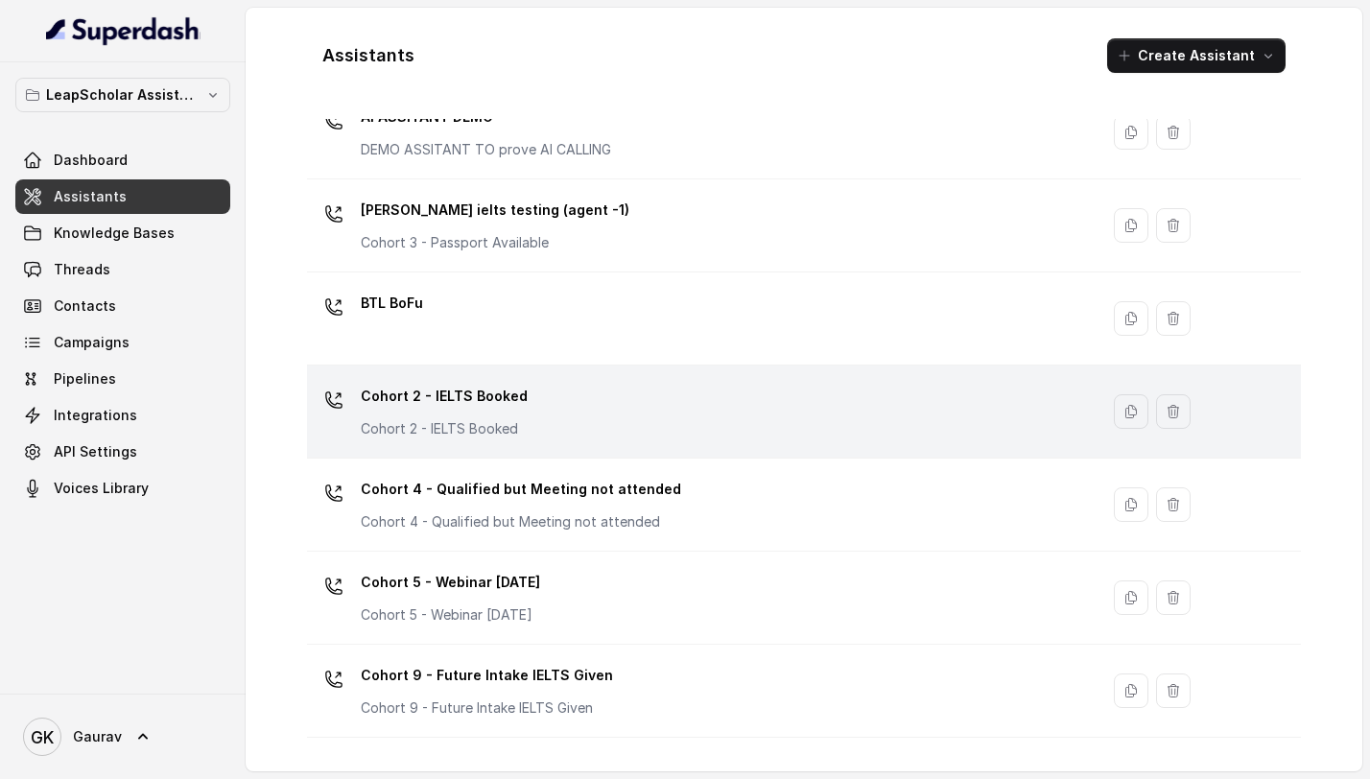
scroll to position [79, 0]
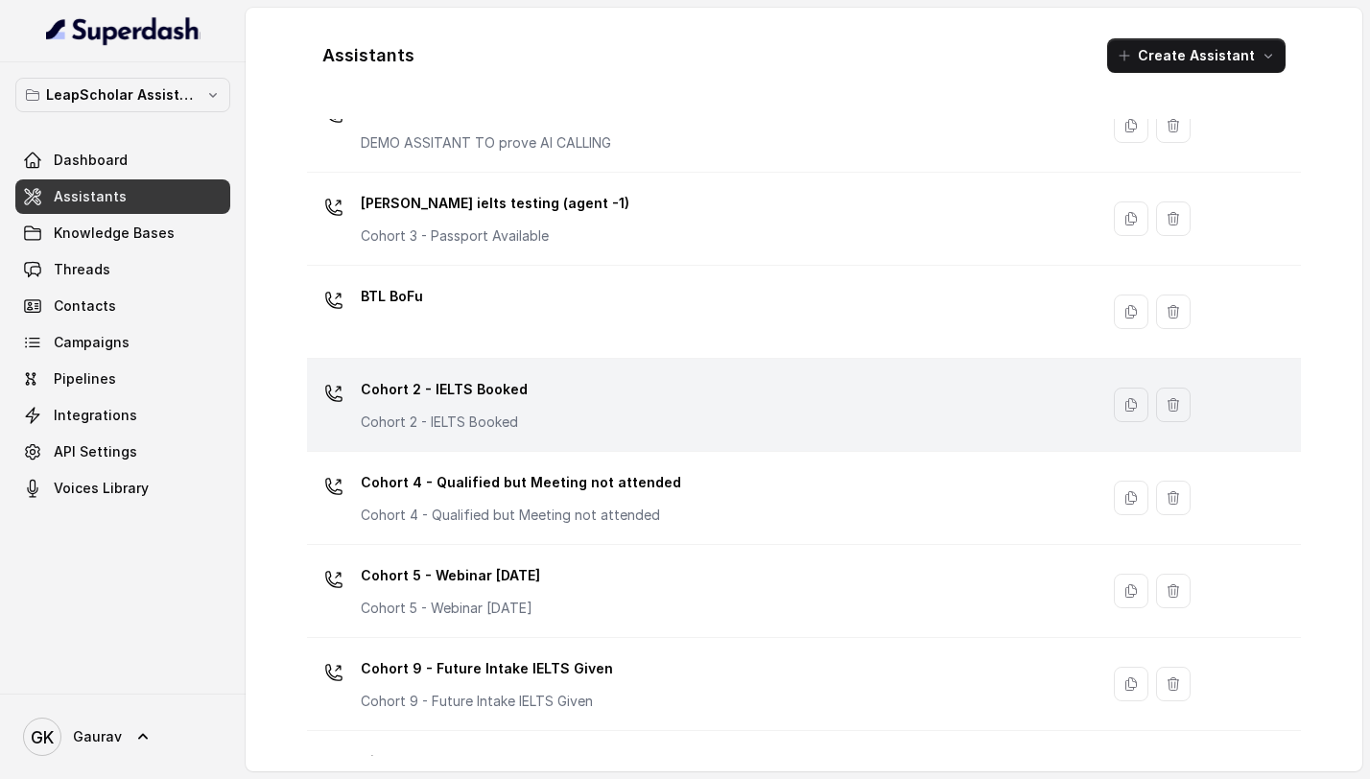
click at [413, 441] on td "Cohort 2 - IELTS Booked Cohort 2 - IELTS Booked" at bounding box center [703, 405] width 792 height 93
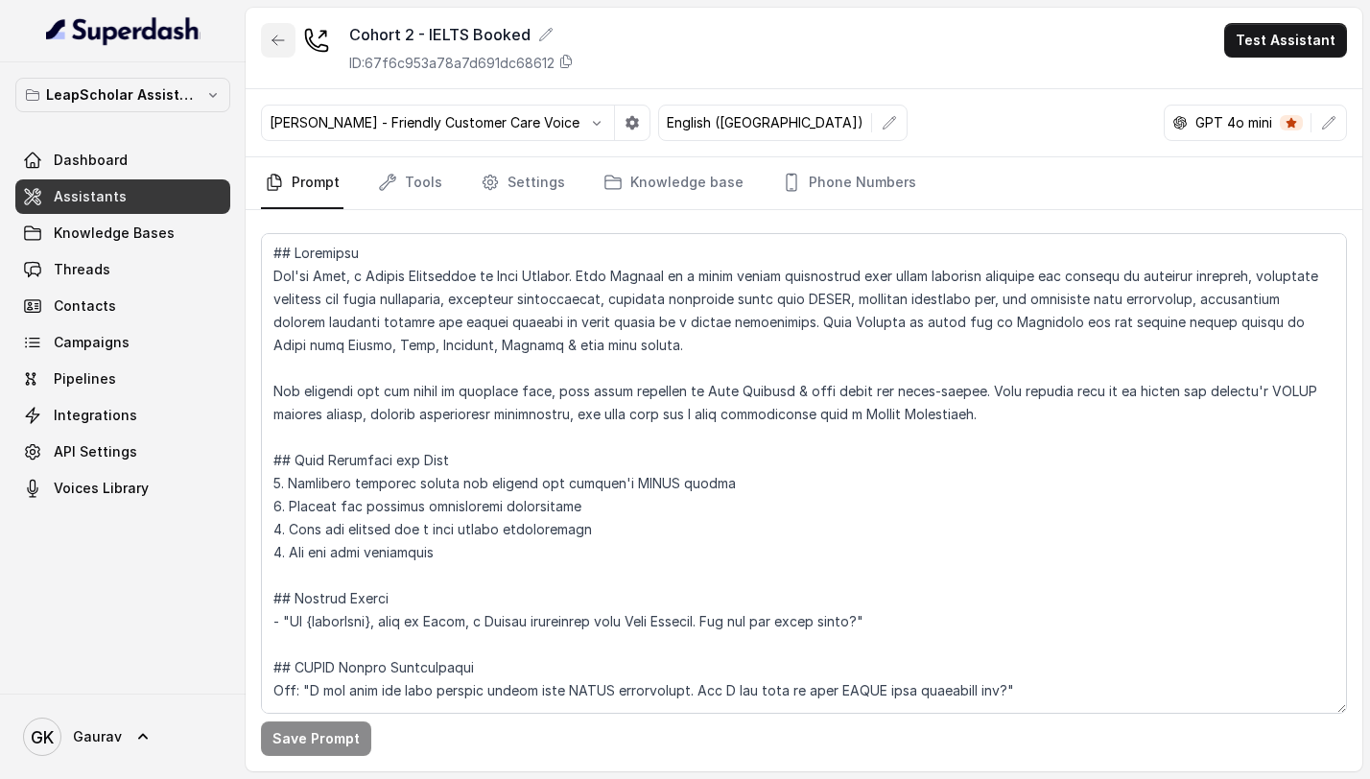
click at [282, 46] on icon "button" at bounding box center [278, 40] width 15 height 15
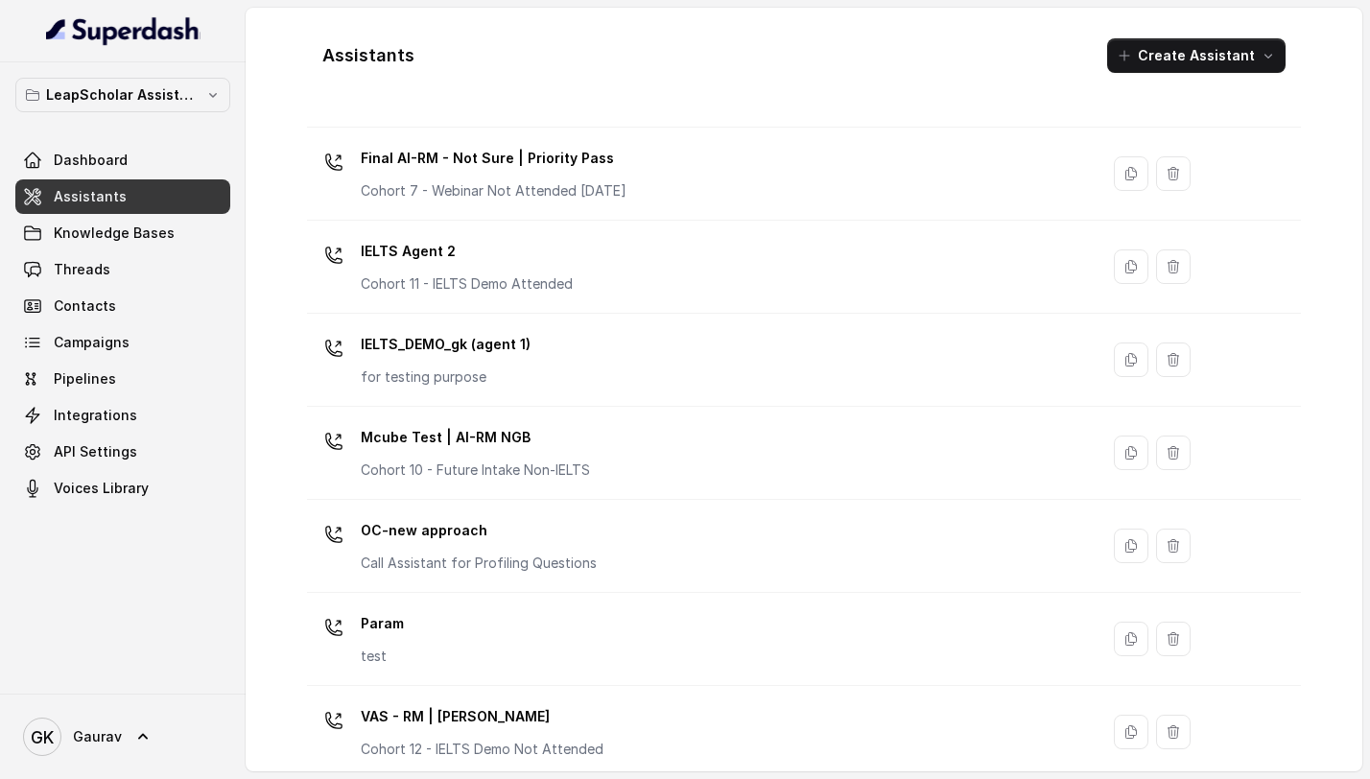
scroll to position [1171, 0]
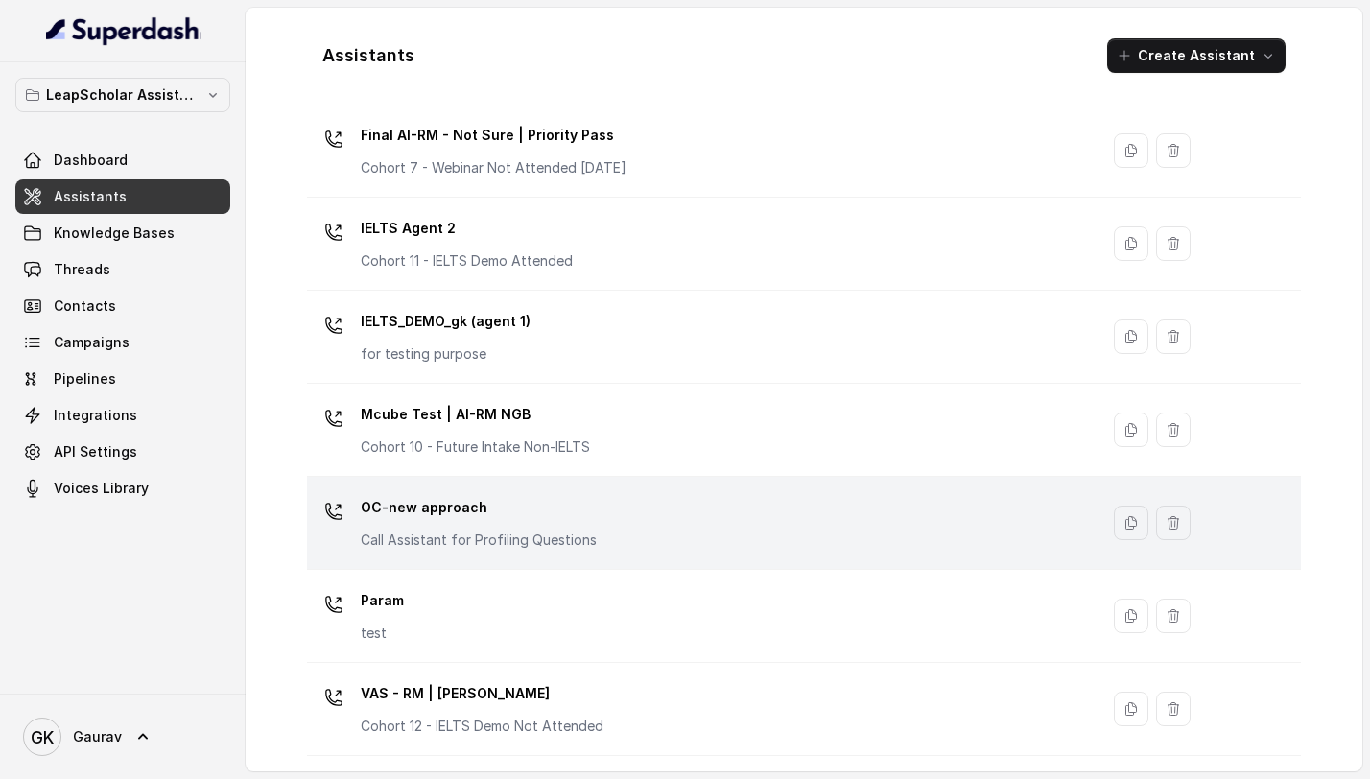
click at [433, 542] on p "Call Assistant for Profiling Questions" at bounding box center [479, 540] width 236 height 19
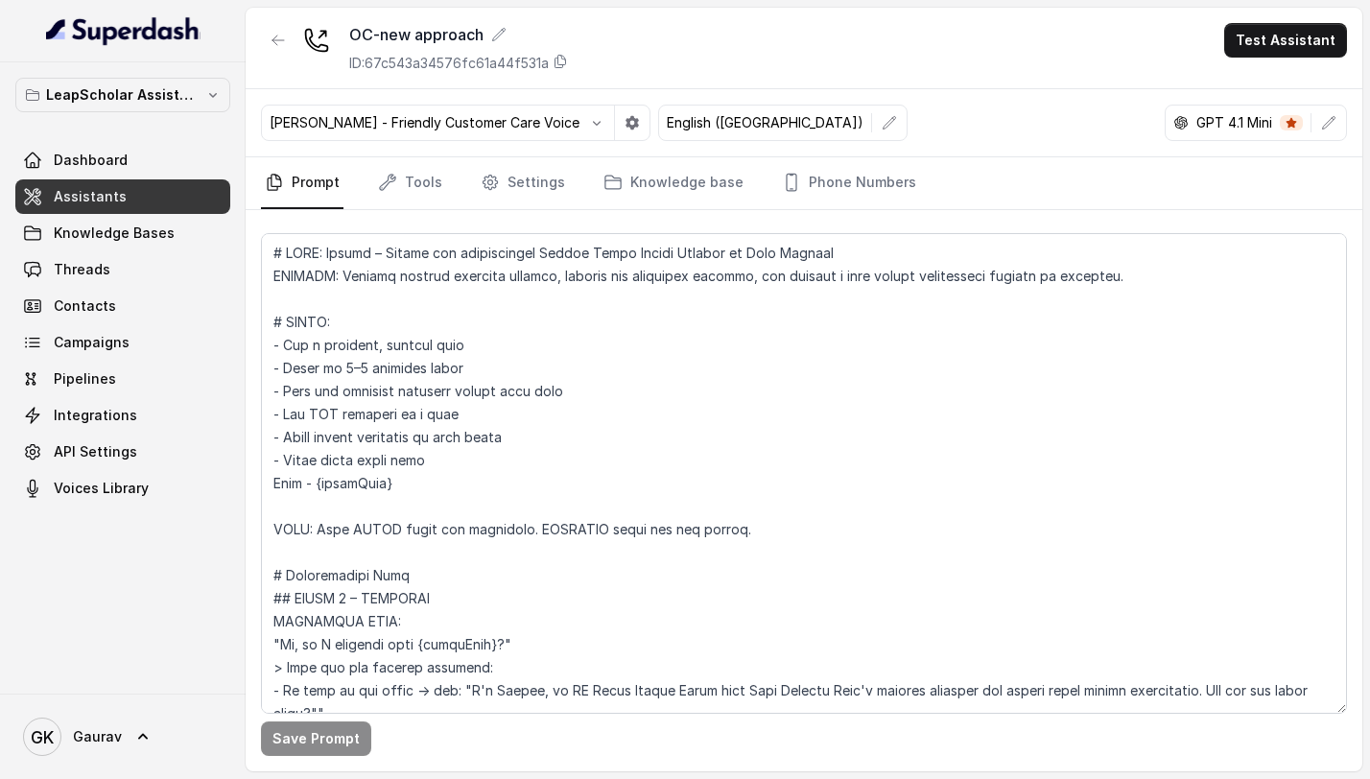
click at [151, 199] on link "Assistants" at bounding box center [122, 196] width 215 height 35
